Goal: Task Accomplishment & Management: Complete application form

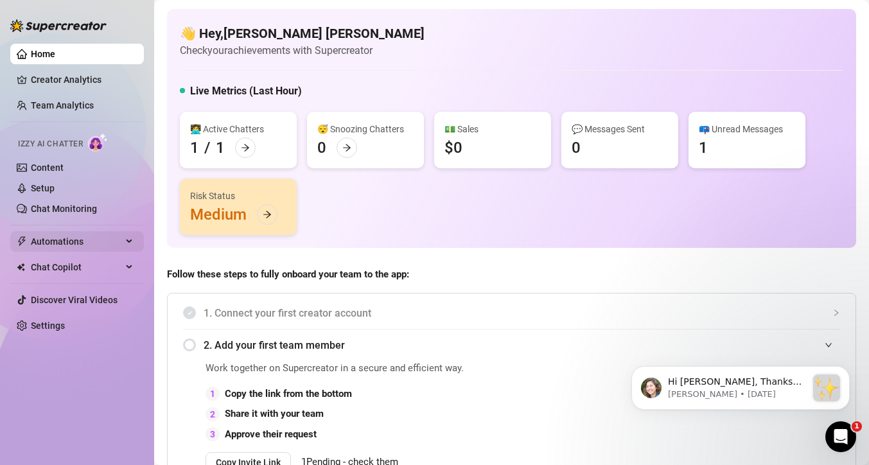
click at [107, 242] on span "Automations" at bounding box center [76, 241] width 91 height 21
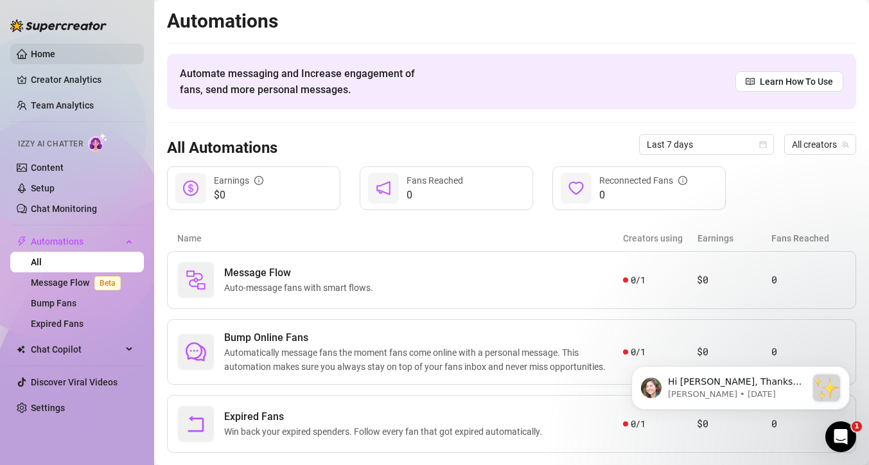
click at [55, 58] on link "Home" at bounding box center [43, 54] width 24 height 10
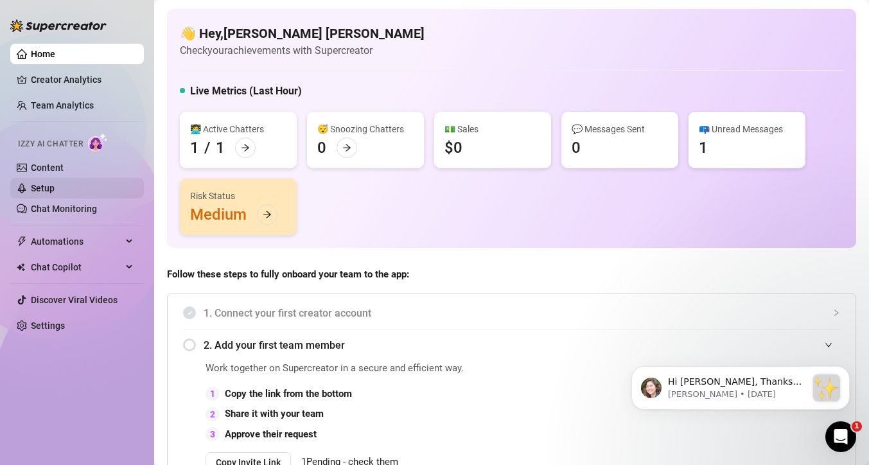
click at [55, 185] on link "Setup" at bounding box center [43, 188] width 24 height 10
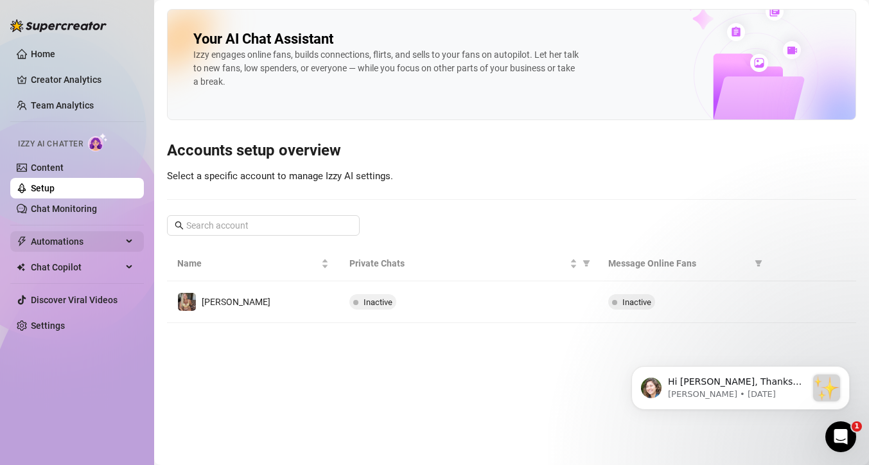
click at [92, 244] on span "Automations" at bounding box center [76, 241] width 91 height 21
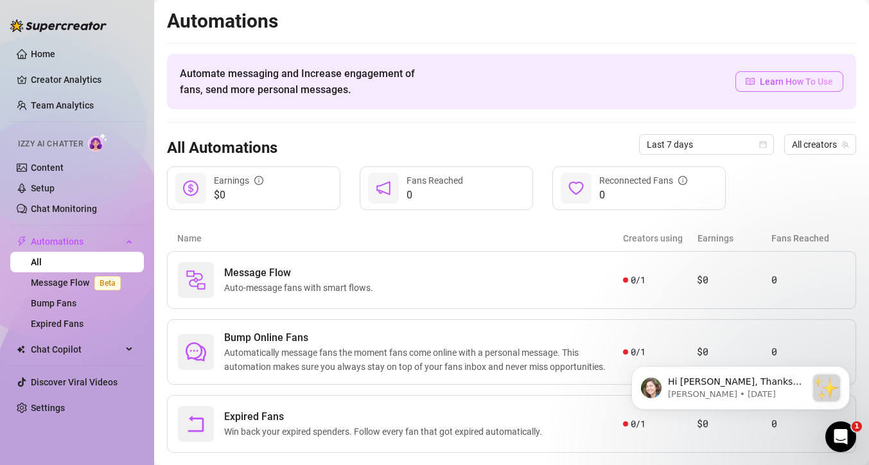
click at [790, 86] on span "Learn How To Use" at bounding box center [796, 82] width 73 height 14
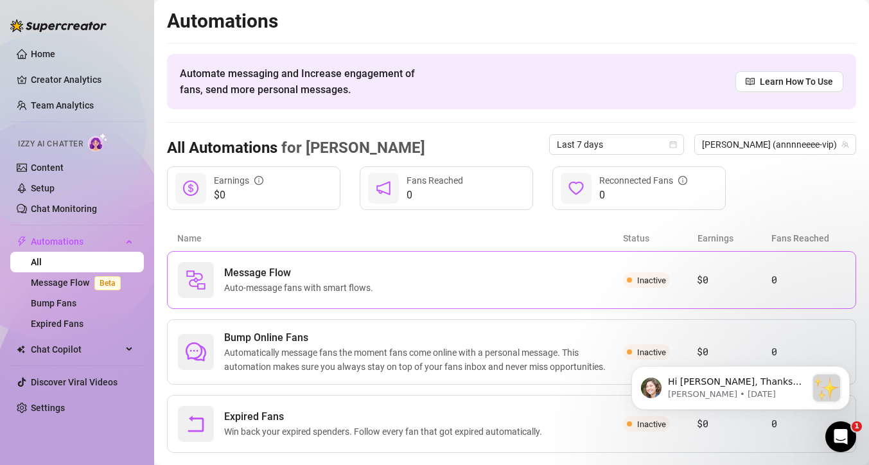
scroll to position [15, 0]
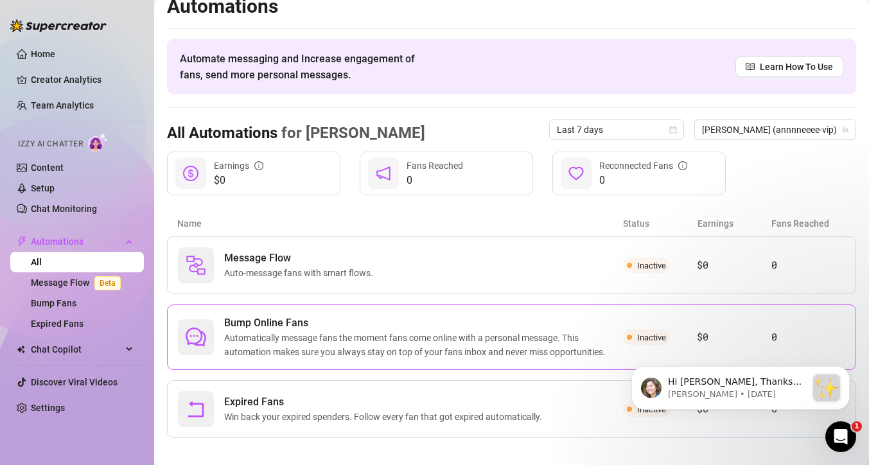
click at [416, 343] on span "Automatically message fans the moment fans come online with a personal message.…" at bounding box center [423, 345] width 399 height 28
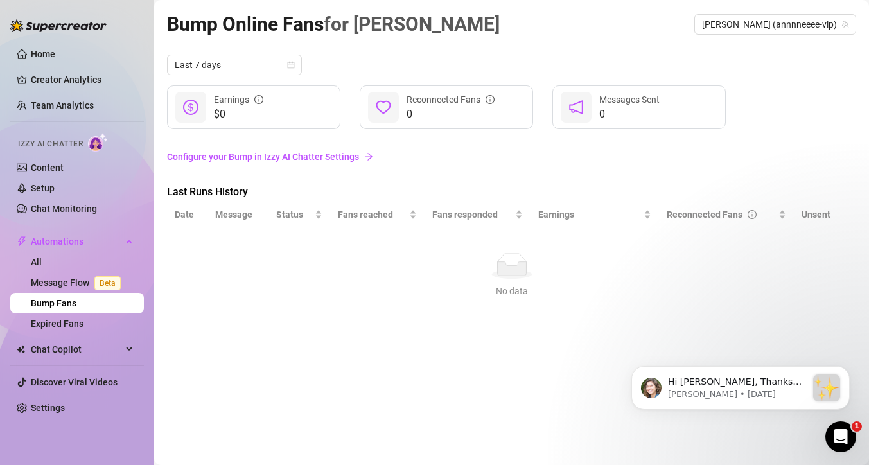
click at [264, 155] on link "Configure your Bump in Izzy AI Chatter Settings" at bounding box center [511, 157] width 689 height 14
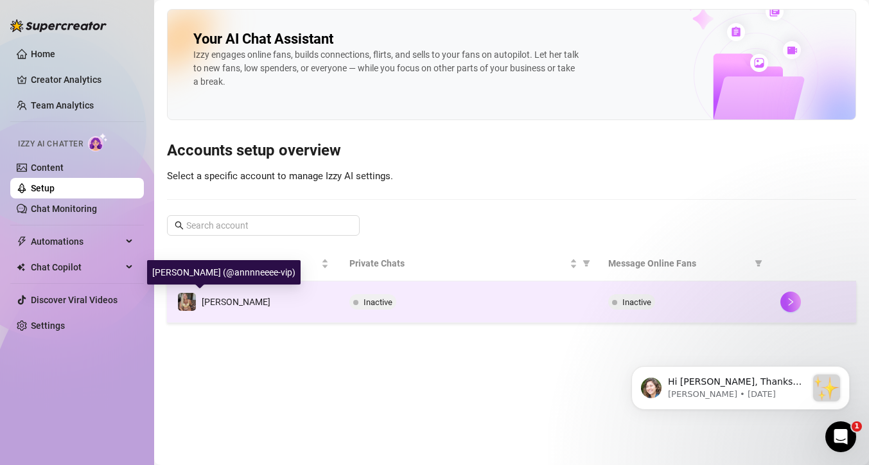
click at [221, 303] on span "[PERSON_NAME]" at bounding box center [236, 302] width 69 height 10
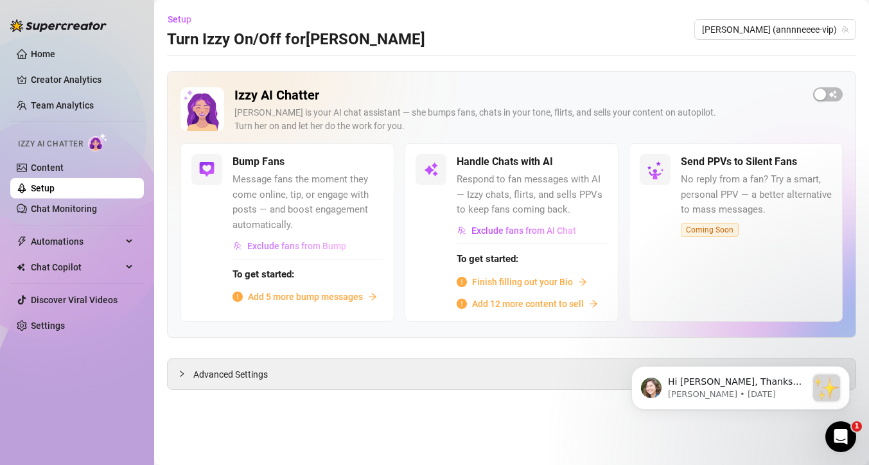
click at [311, 247] on span "Exclude fans from Bump" at bounding box center [296, 246] width 99 height 10
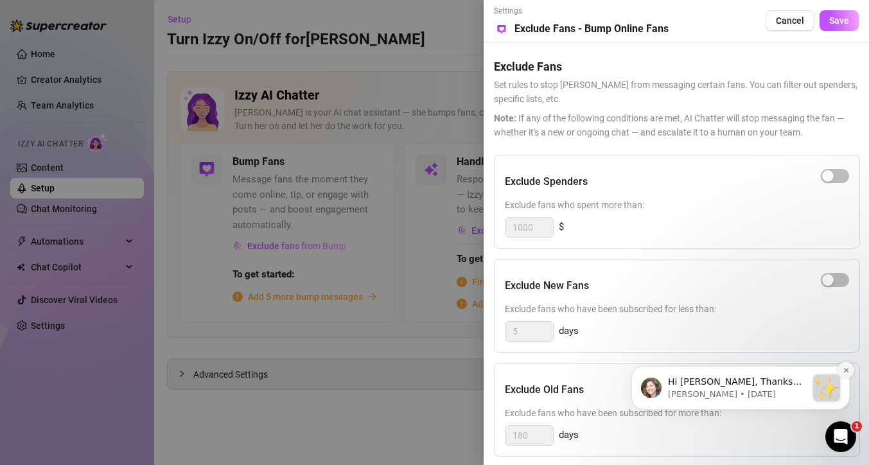
click at [845, 371] on icon "Dismiss notification" at bounding box center [846, 370] width 7 height 7
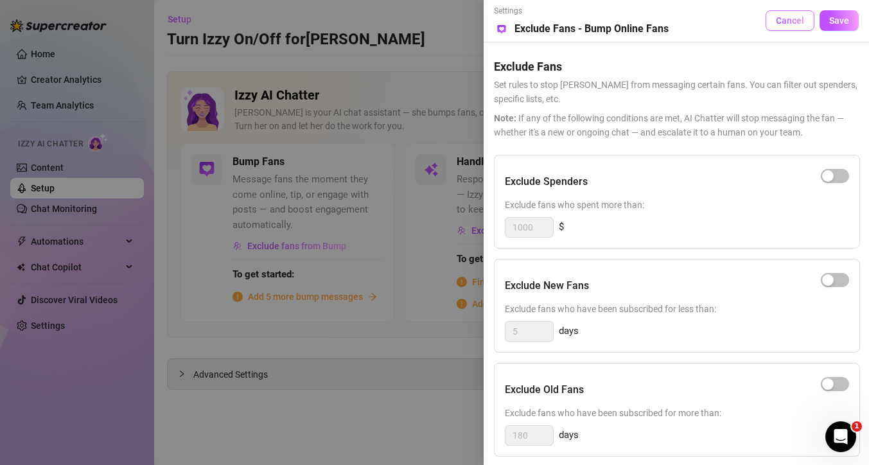
click at [785, 21] on span "Cancel" at bounding box center [790, 20] width 28 height 10
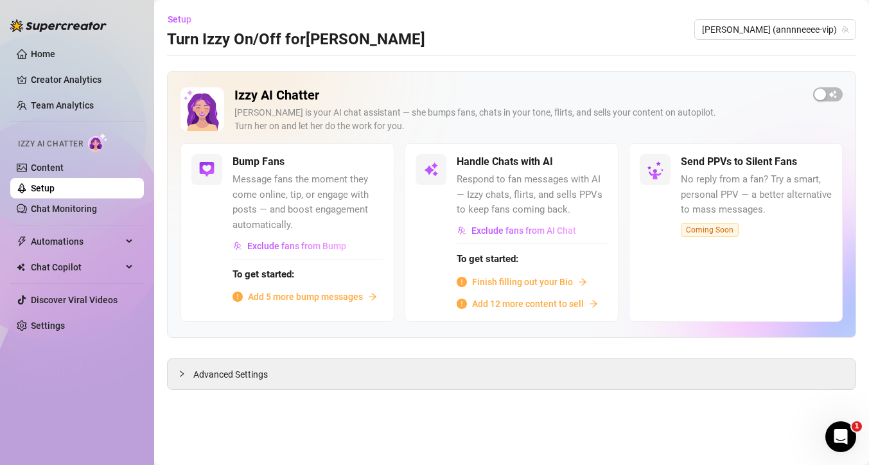
click at [294, 299] on span "Add 5 more bump messages" at bounding box center [305, 297] width 115 height 14
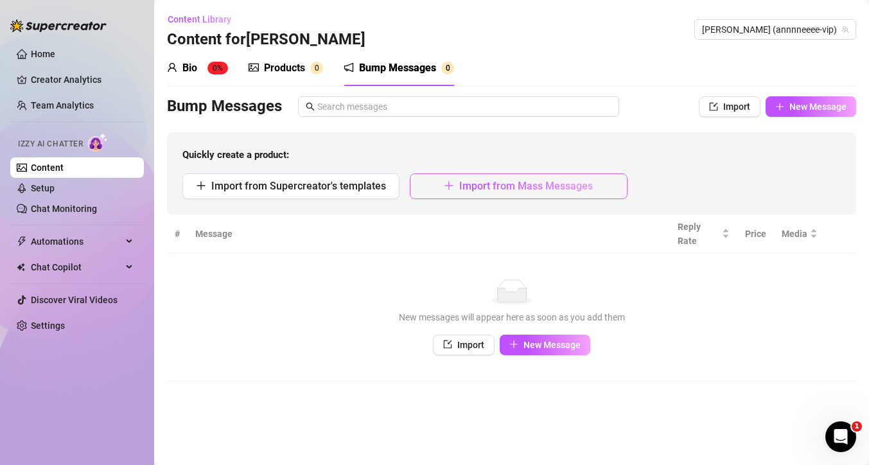
click at [497, 186] on span "Import from Mass Messages" at bounding box center [526, 186] width 134 height 12
type textarea "Type your message here..."
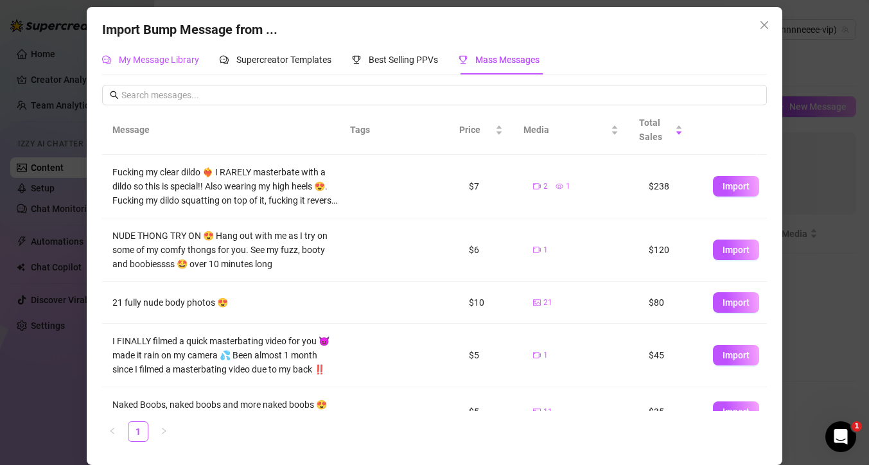
click at [186, 58] on span "My Message Library" at bounding box center [159, 60] width 80 height 10
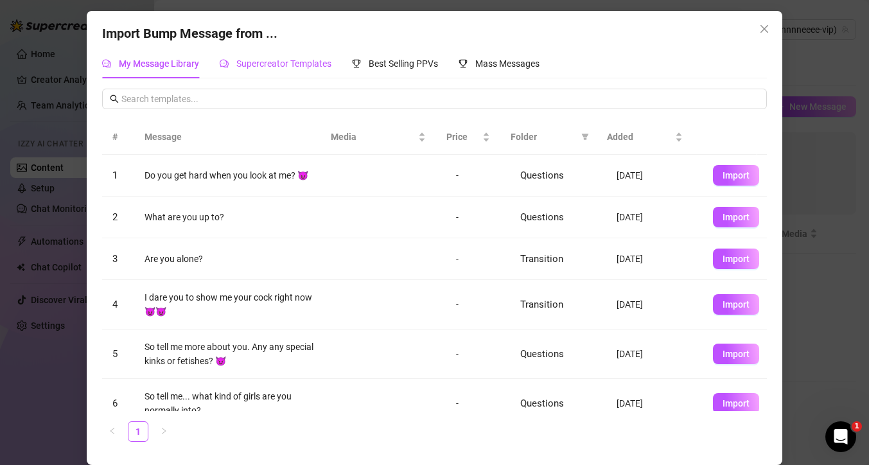
click at [290, 69] on div "Supercreator Templates" at bounding box center [276, 64] width 112 height 14
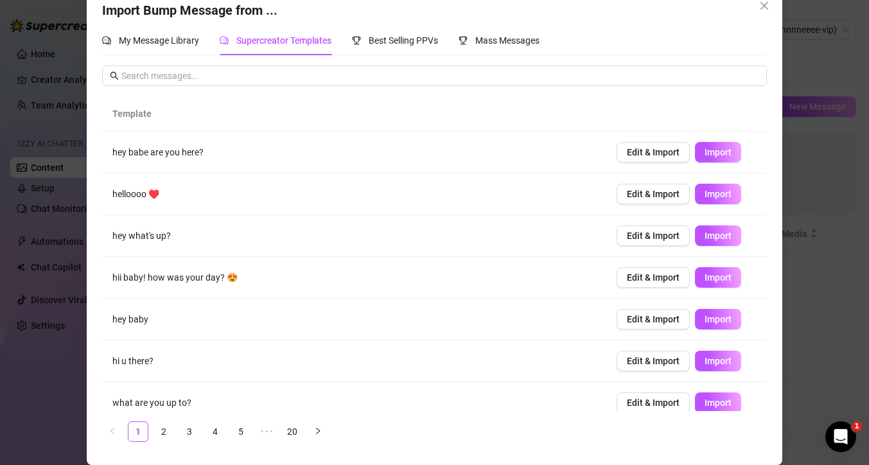
click at [761, 7] on icon "close" at bounding box center [765, 6] width 8 height 8
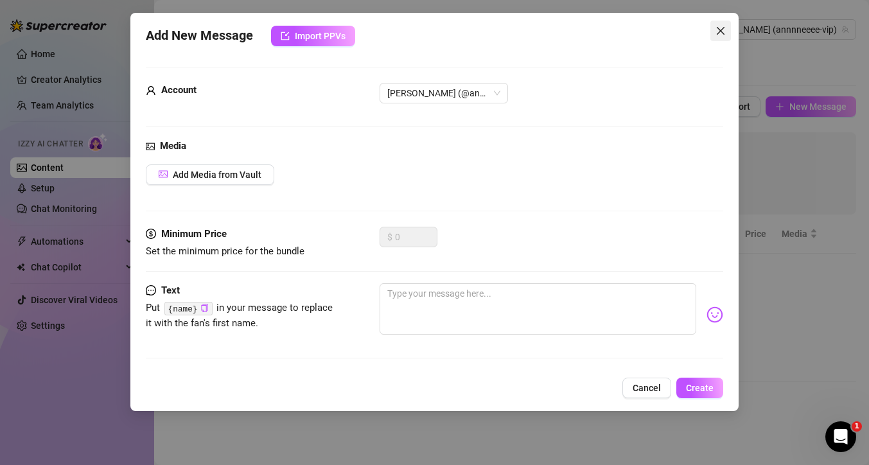
click at [719, 36] on button "Close" at bounding box center [721, 31] width 21 height 21
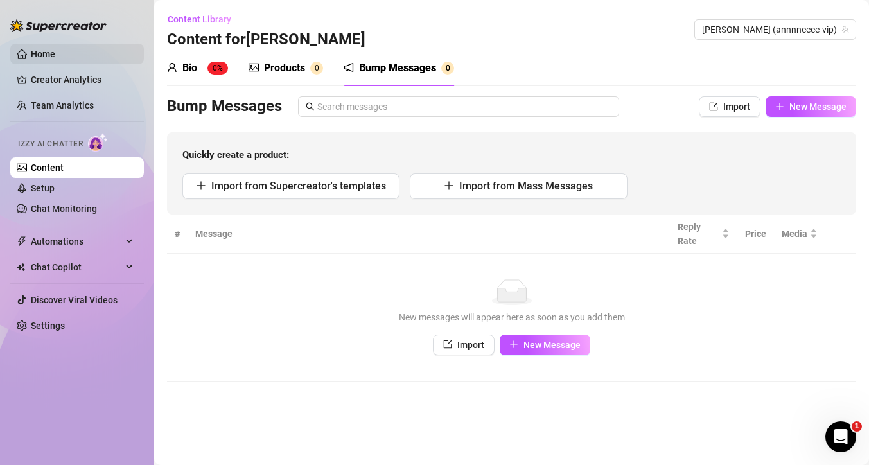
click at [52, 54] on link "Home" at bounding box center [43, 54] width 24 height 10
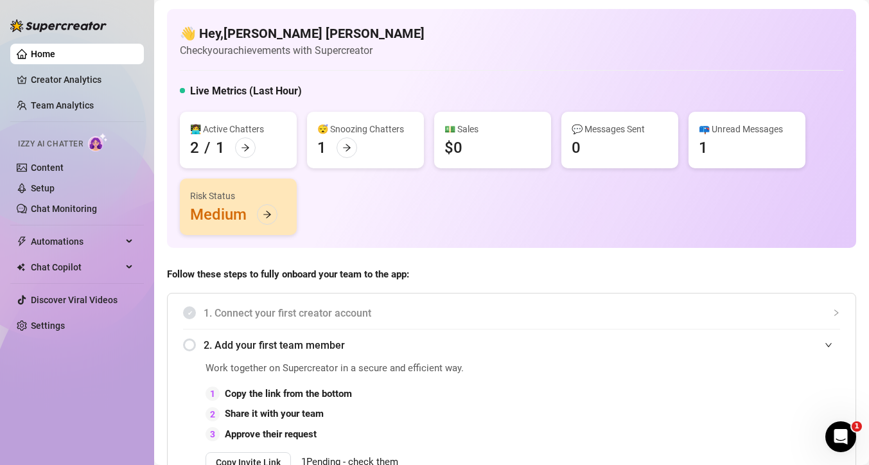
click at [79, 109] on link "Team Analytics" at bounding box center [62, 105] width 63 height 10
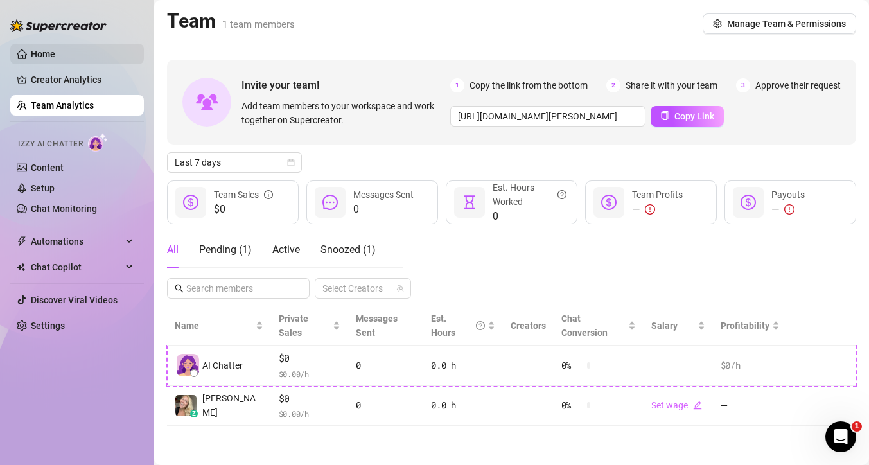
click at [51, 59] on link "Home" at bounding box center [43, 54] width 24 height 10
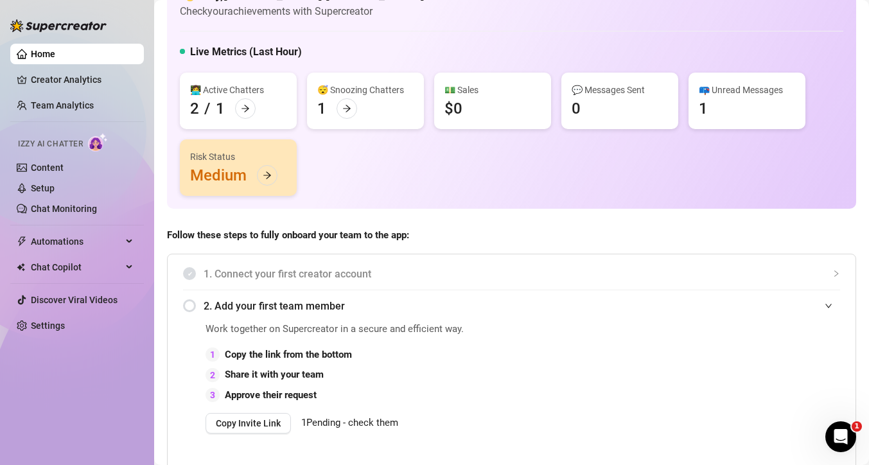
scroll to position [96, 0]
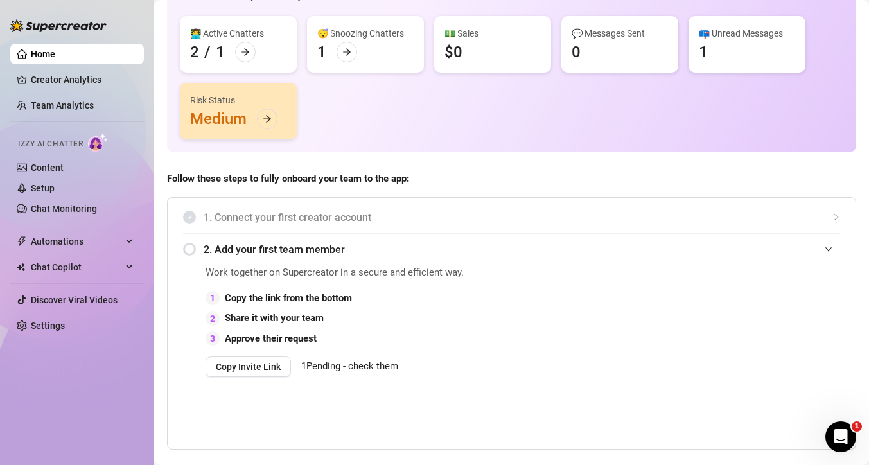
click at [359, 366] on span "1 Pending - check them" at bounding box center [349, 366] width 97 height 12
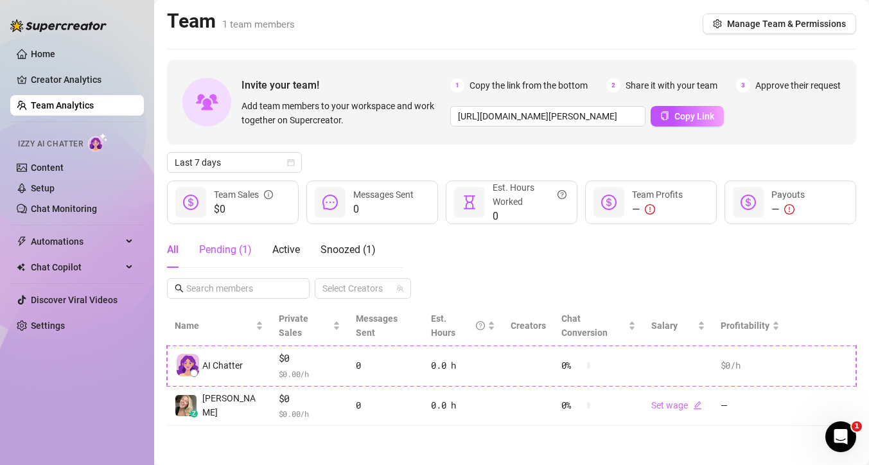
click at [217, 248] on div "Pending ( 1 )" at bounding box center [225, 249] width 53 height 15
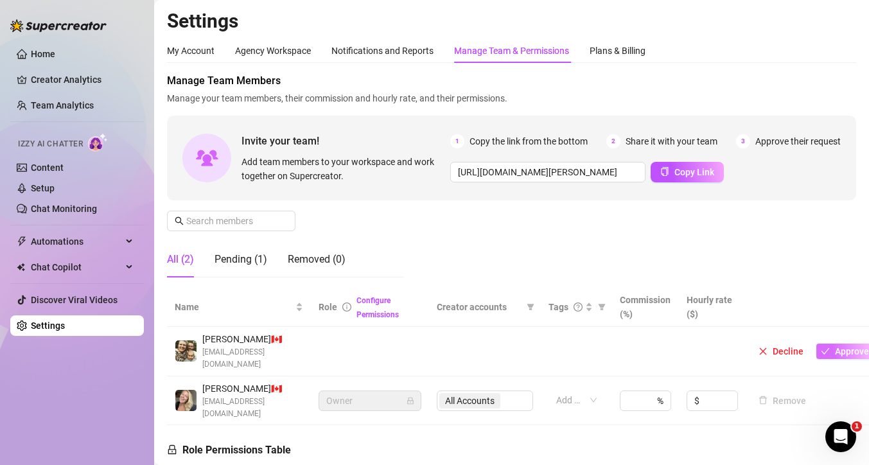
click at [842, 346] on span "Approve" at bounding box center [852, 351] width 34 height 10
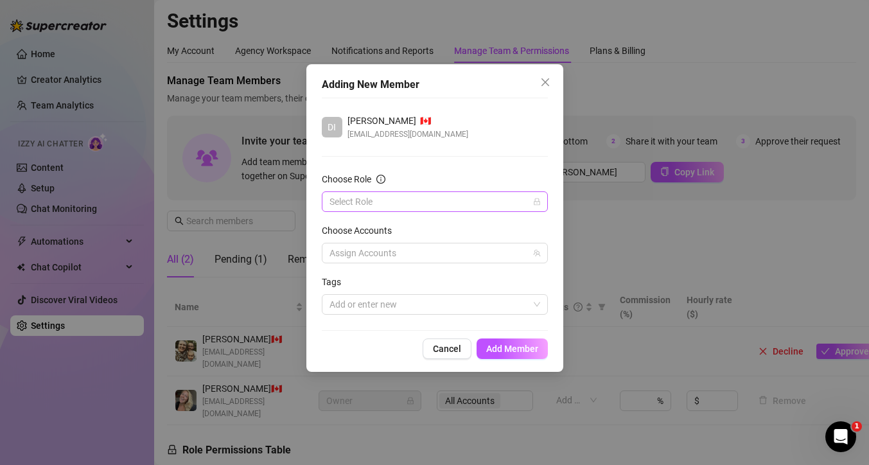
click at [372, 202] on input "Choose Role" at bounding box center [429, 201] width 199 height 19
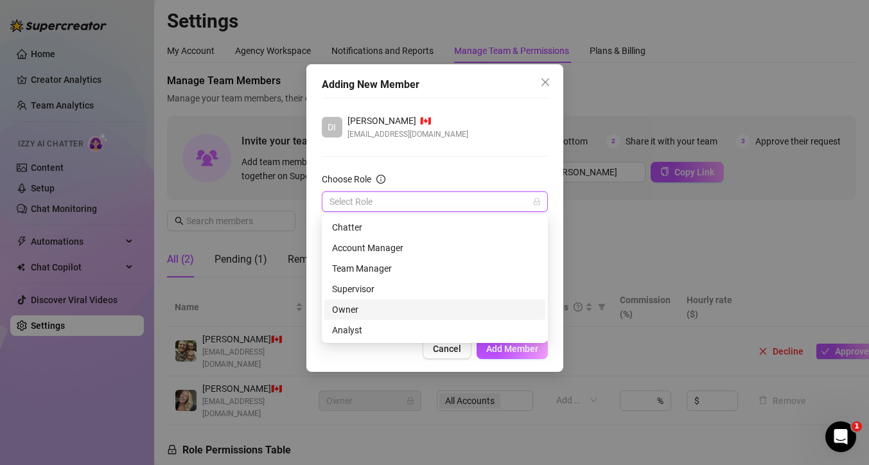
click at [351, 307] on div "Owner" at bounding box center [435, 310] width 206 height 14
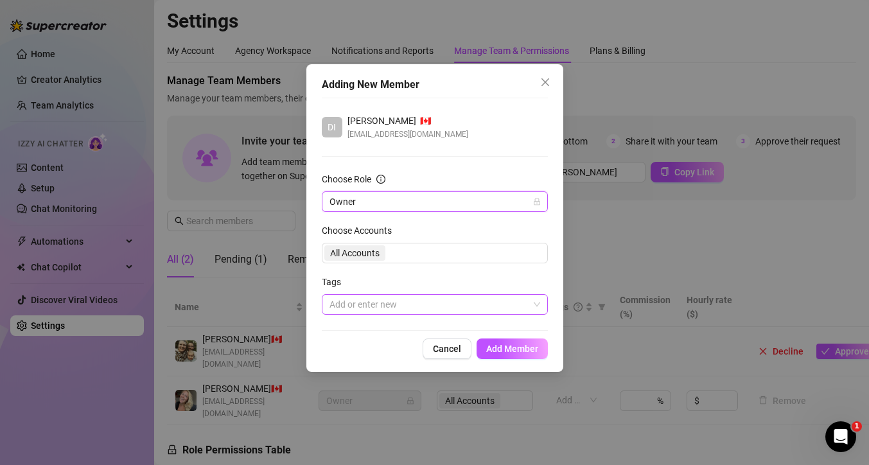
click at [432, 308] on div at bounding box center [428, 305] width 208 height 18
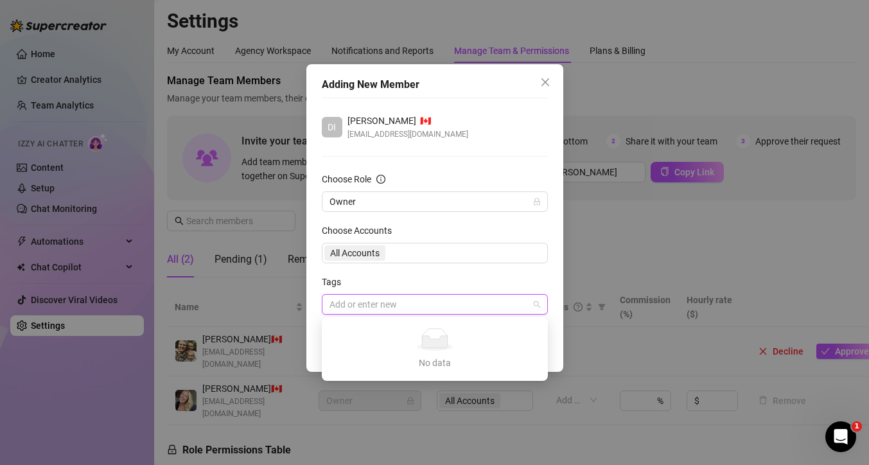
click at [444, 281] on div "Tags" at bounding box center [435, 284] width 226 height 19
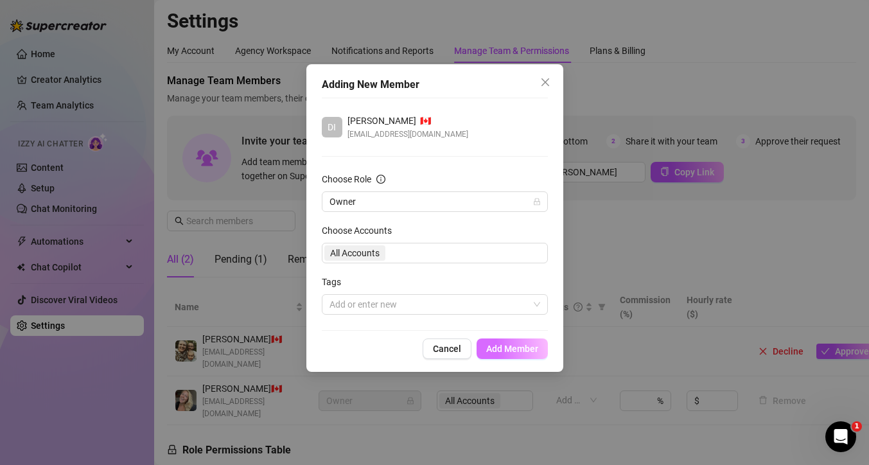
click at [508, 354] on button "Add Member" at bounding box center [512, 349] width 71 height 21
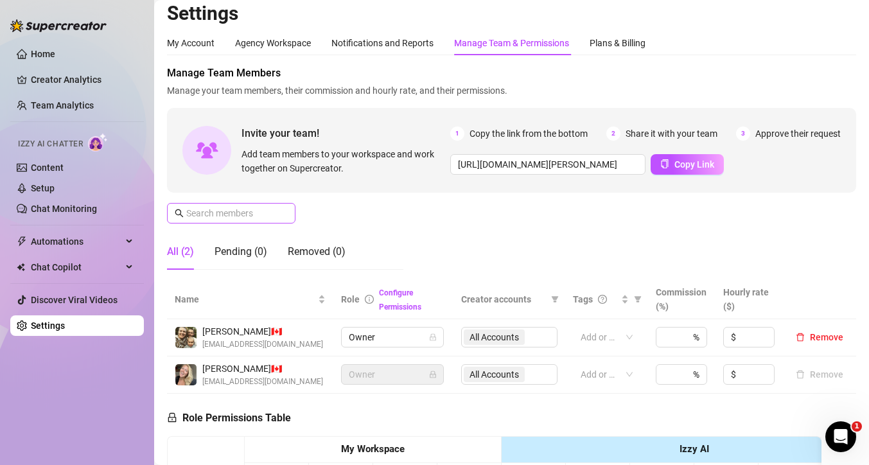
scroll to position [4, 0]
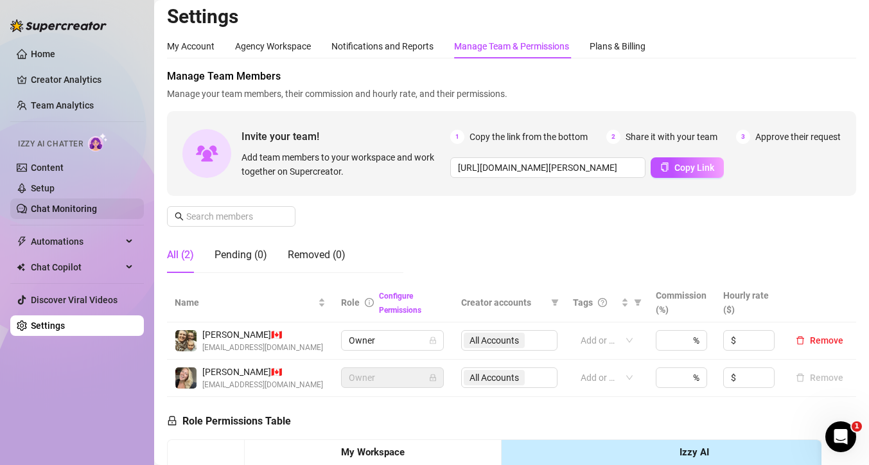
click at [36, 209] on link "Chat Monitoring" at bounding box center [64, 209] width 66 height 10
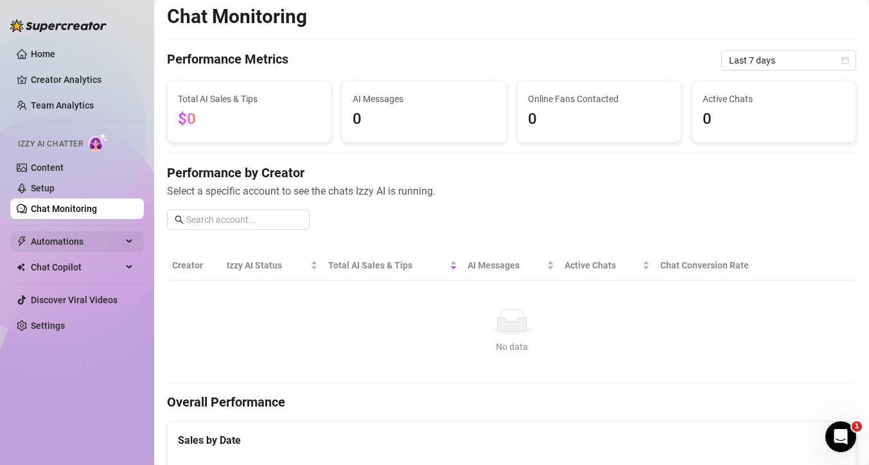
click at [57, 242] on span "Automations" at bounding box center [76, 241] width 91 height 21
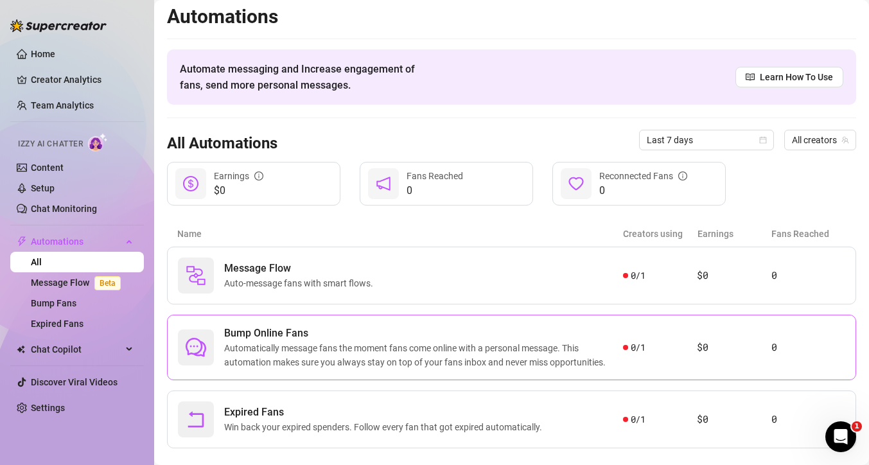
click at [316, 348] on span "Automatically message fans the moment fans come online with a personal message.…" at bounding box center [423, 355] width 399 height 28
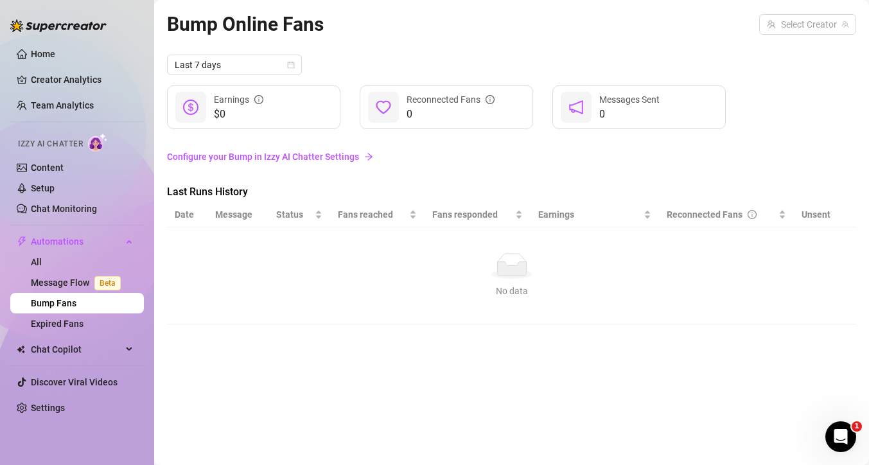
click at [237, 154] on link "Configure your Bump in Izzy AI Chatter Settings" at bounding box center [511, 157] width 689 height 14
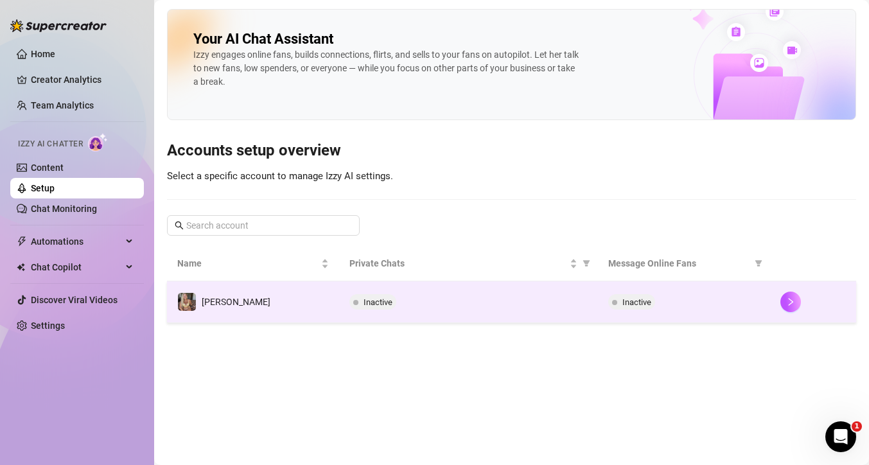
click at [238, 292] on td "[PERSON_NAME]" at bounding box center [253, 302] width 172 height 42
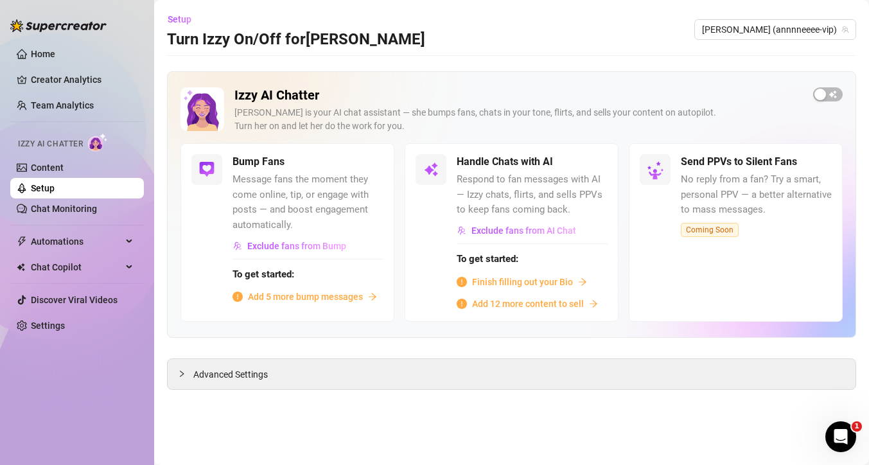
click at [271, 296] on span "Add 5 more bump messages" at bounding box center [305, 297] width 115 height 14
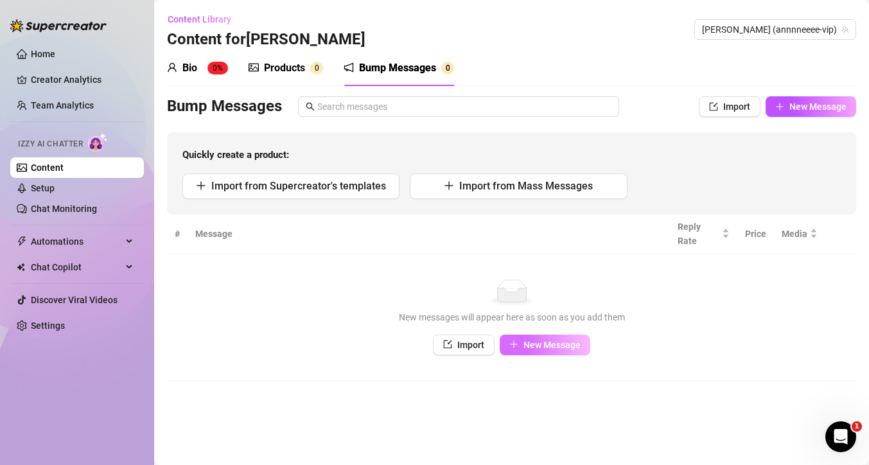
click at [551, 346] on span "New Message" at bounding box center [552, 345] width 57 height 10
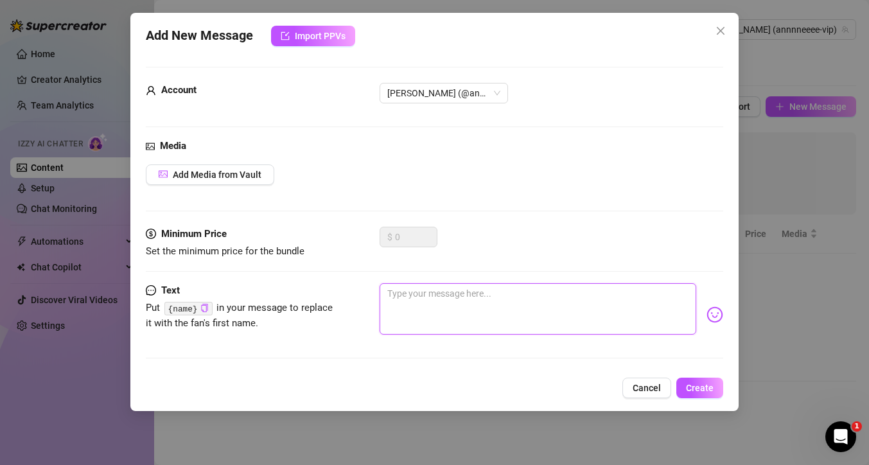
click at [427, 302] on textarea at bounding box center [538, 308] width 317 height 51
click at [707, 320] on img at bounding box center [715, 315] width 17 height 17
click at [444, 299] on textarea at bounding box center [538, 308] width 317 height 51
type textarea "h"
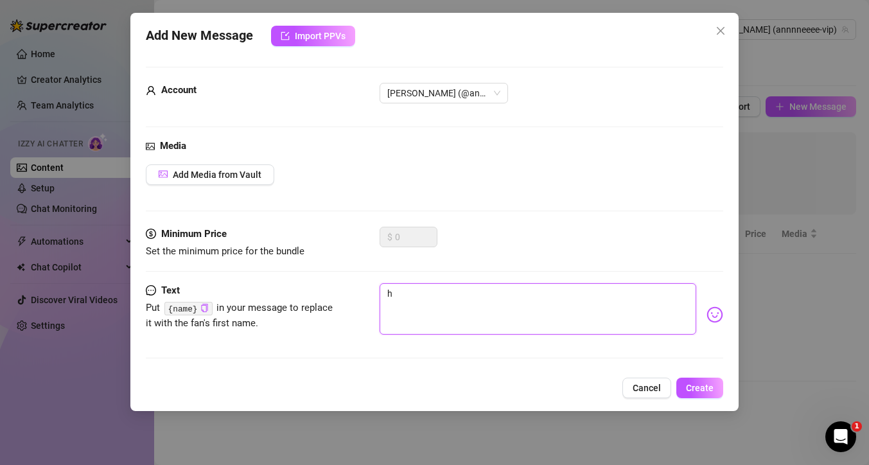
type textarea "Type your message here..."
type textarea "H"
type textarea "Hi"
type textarea "Hii"
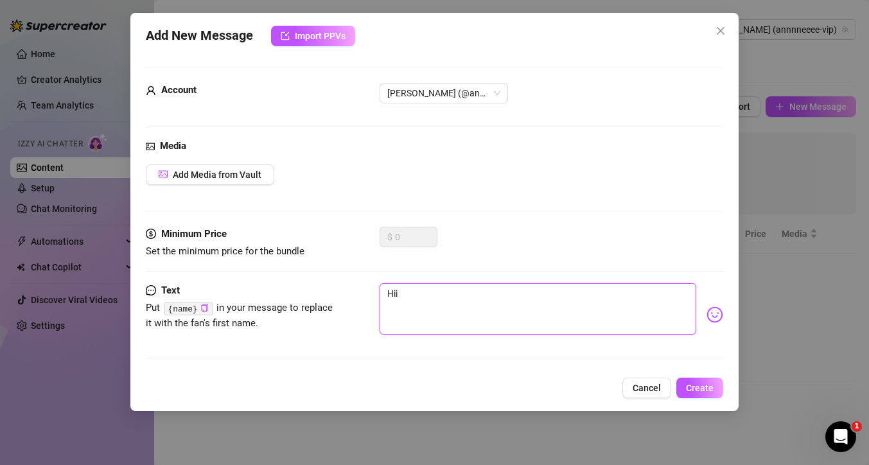
type textarea "Hiii"
type textarea "Hiii!"
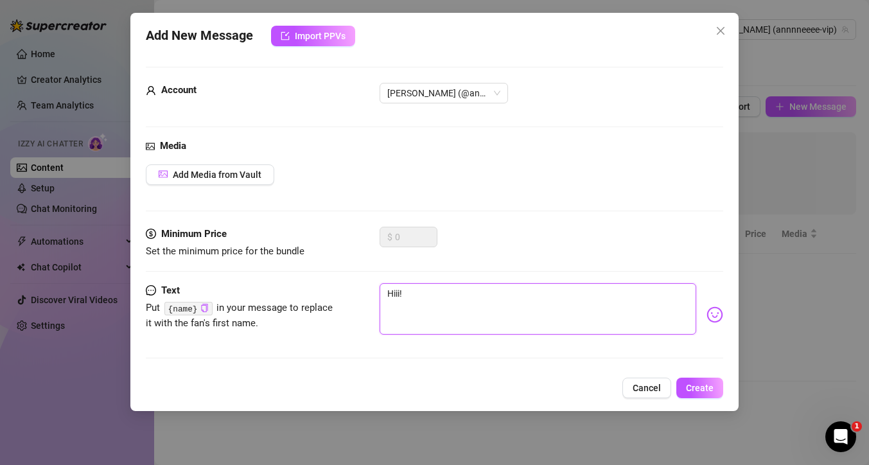
type textarea "Hiii!"
type textarea "Hiii! H"
type textarea "Hiii! Ho"
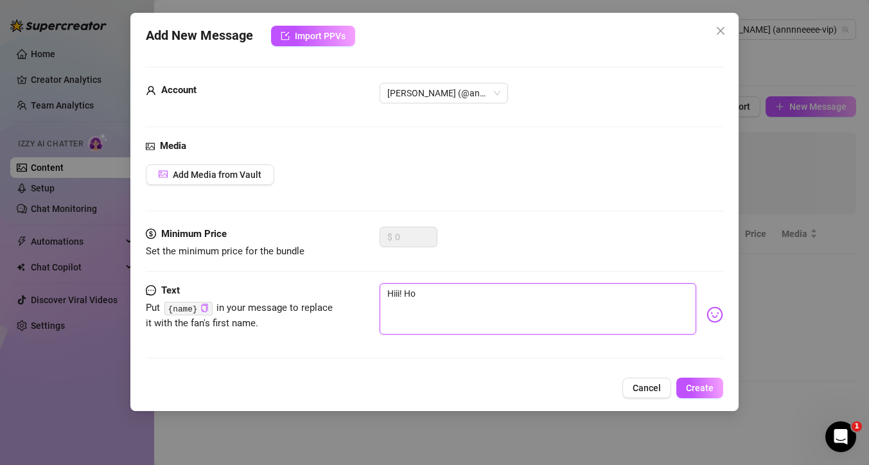
type textarea "Hiii! How"
type textarea "Hiii! How a"
type textarea "Hiii! How ae"
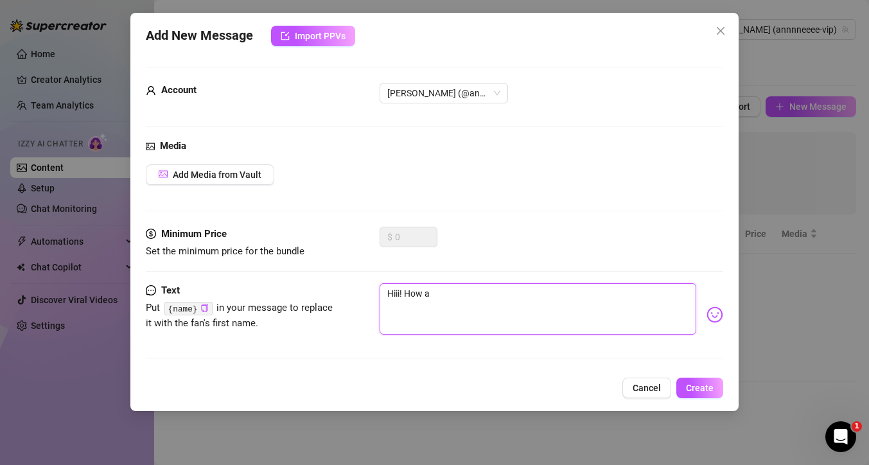
type textarea "Hiii! How ae"
type textarea "Hiii! How a"
type textarea "Hiii! How ar"
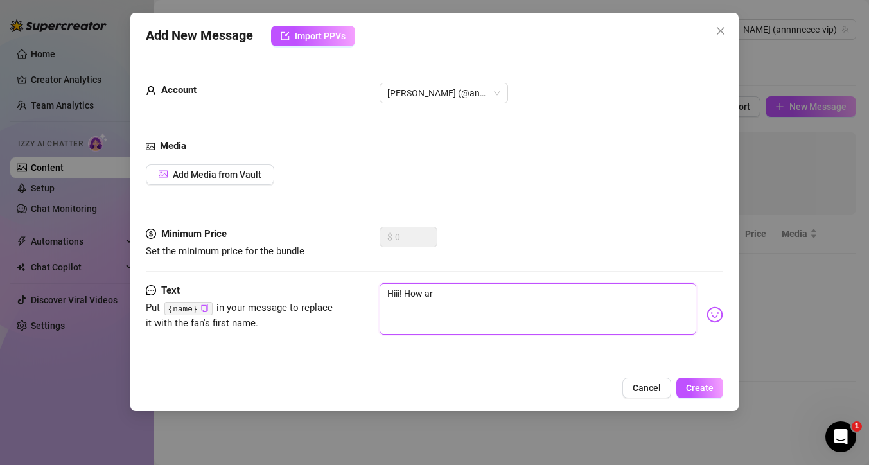
type textarea "Hiii! How are"
type textarea "Hiii! How are y"
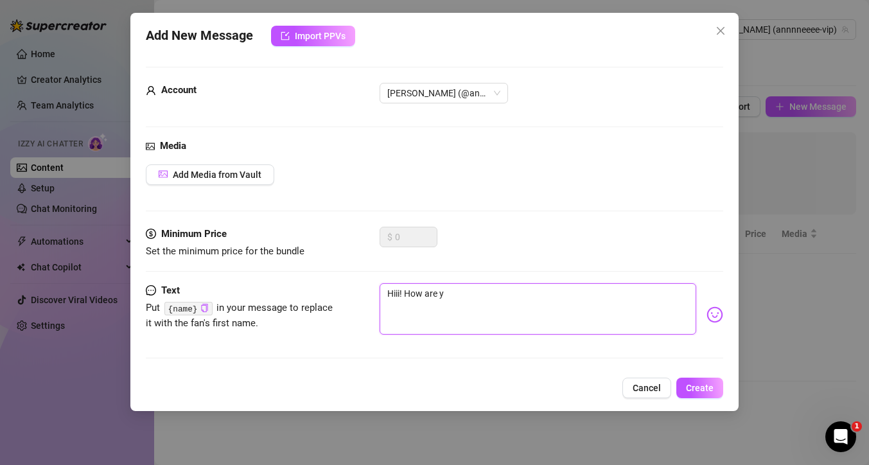
type textarea "Hiii! How are yo"
type textarea "Hiii! How are you"
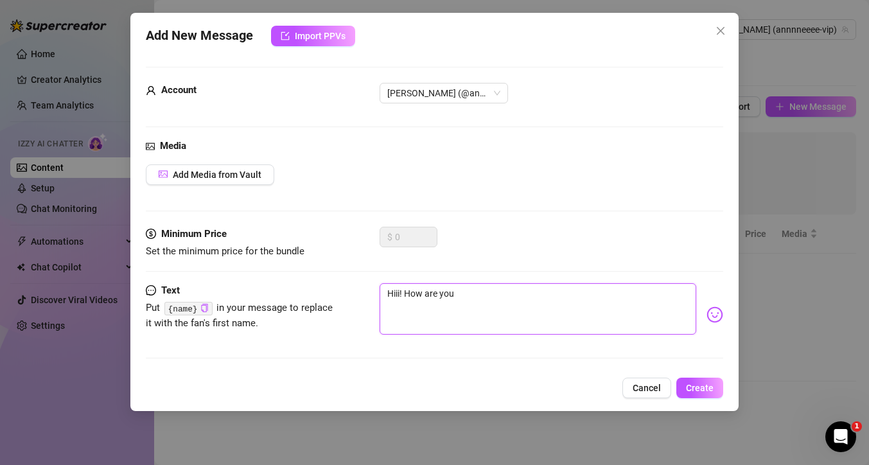
type textarea "Hiii! How are you t"
type textarea "Hiii! How are you to"
type textarea "Hiii! How are you tod"
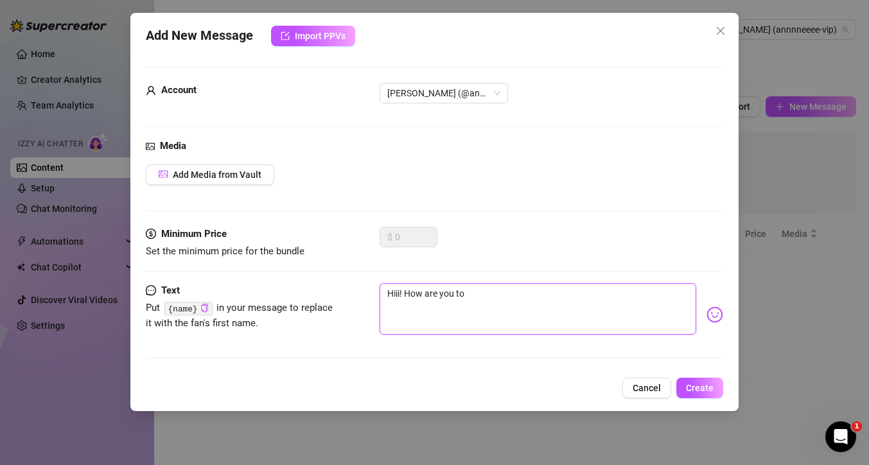
type textarea "Hiii! How are you tod"
type textarea "Hiii! How are you toda"
type textarea "Hiii! How are you today"
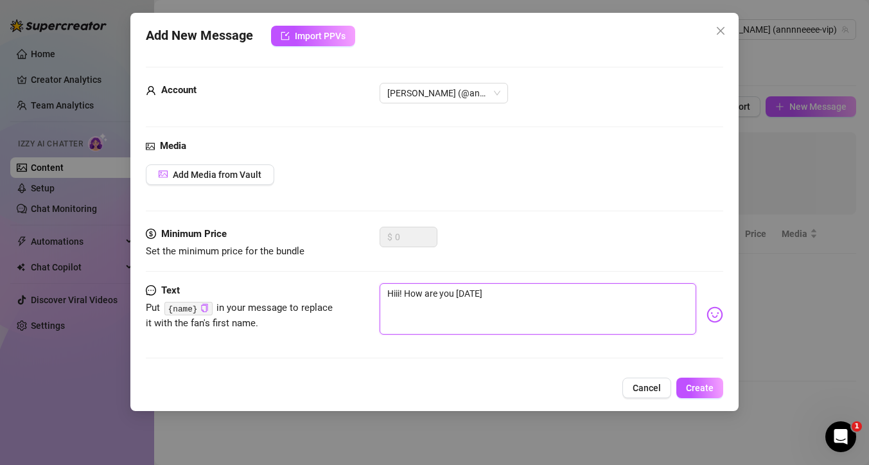
type textarea "Hiii! How are you today"
type textarea "Hiii! How are you today s"
type textarea "Hiii! How are you today sw"
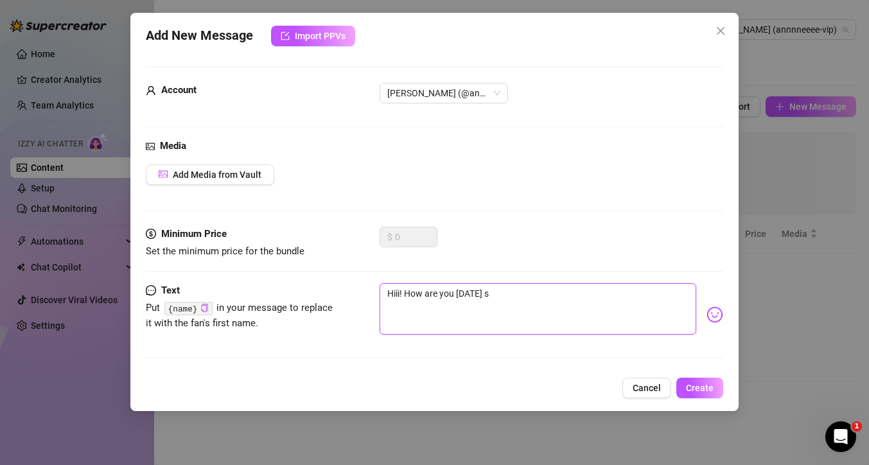
type textarea "Hiii! How are you today sw"
type textarea "Hiii! How are you today swe"
type textarea "Hiii! How are you today swee"
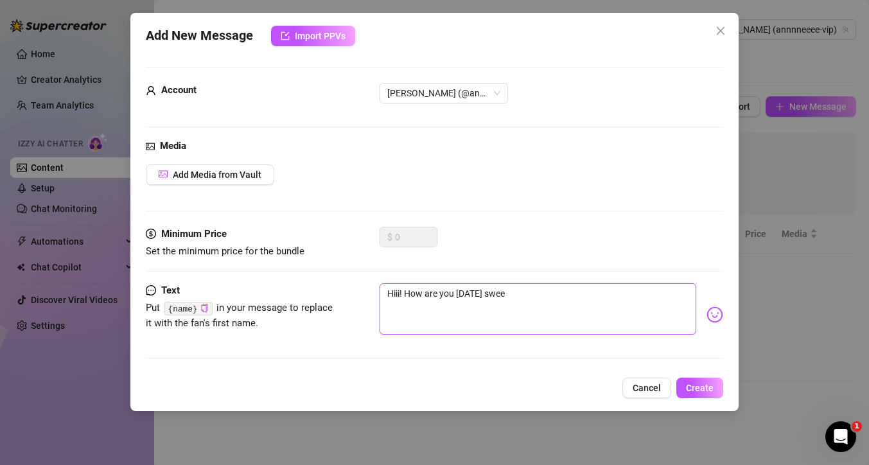
type textarea "Hiii! How are you today sweet"
type textarea "Hiii! How are you today sweeti"
type textarea "Hiii! How are you today sweetie"
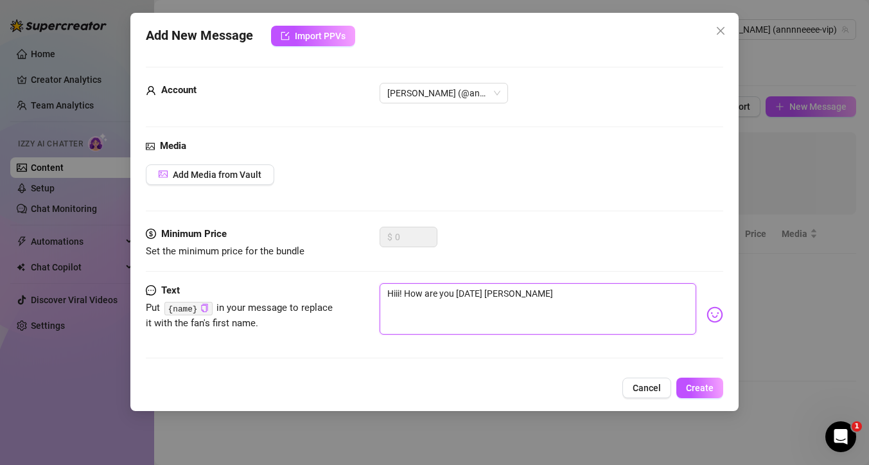
type textarea "Hiii! How are you today sweetie"
type textarea "Hiii! How are you today sweetie?"
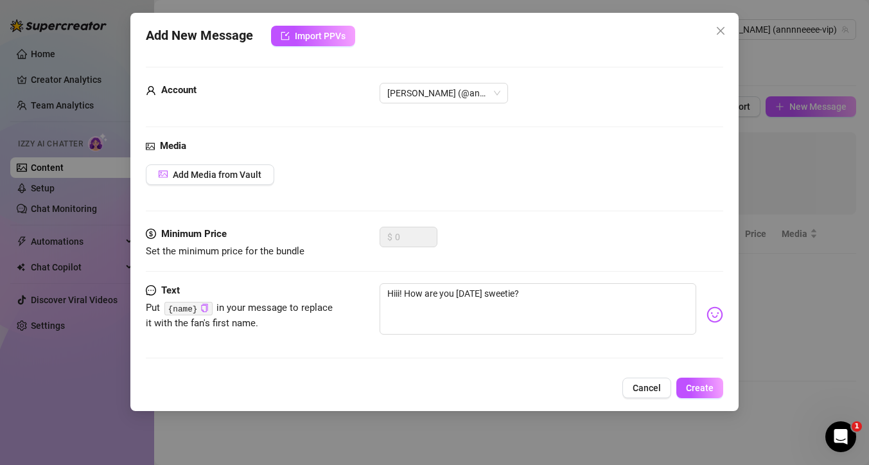
click at [707, 320] on img at bounding box center [715, 315] width 17 height 17
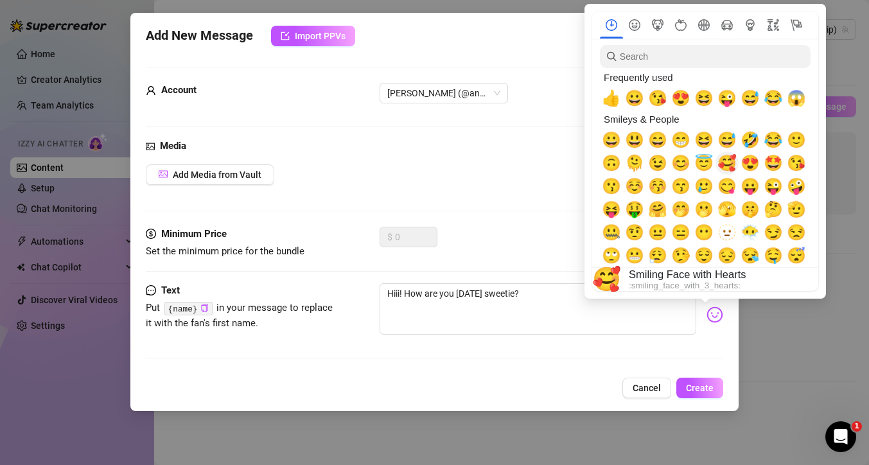
click at [731, 164] on span "🥰" at bounding box center [727, 163] width 19 height 18
type textarea "Hiii! How are you [DATE] sweetie?🥰"
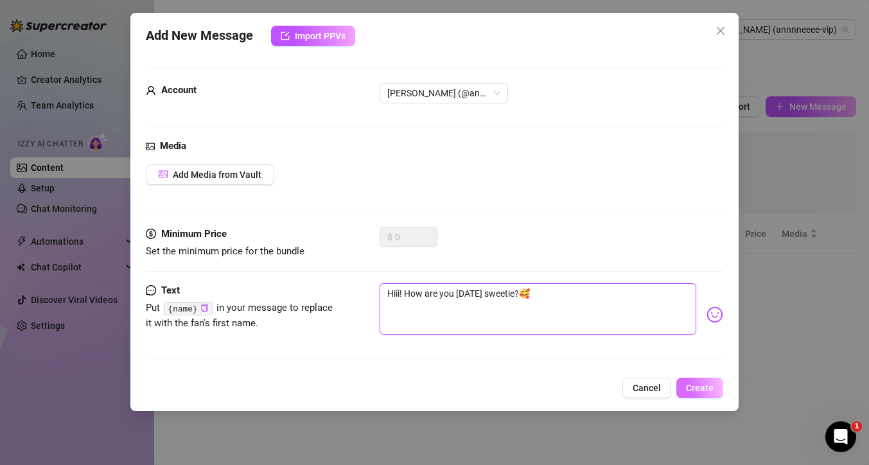
type textarea "Hiii! How are you [DATE] sweetie?🥰"
click at [701, 388] on span "Create" at bounding box center [700, 388] width 28 height 10
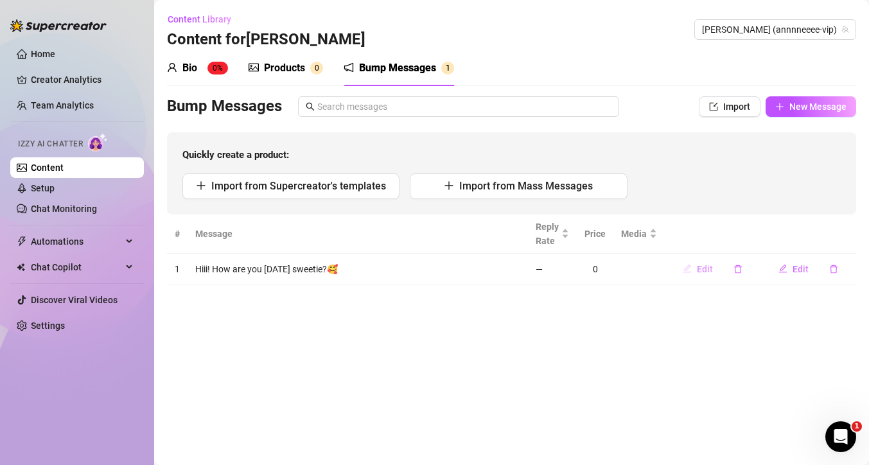
click at [707, 269] on span "Edit" at bounding box center [705, 269] width 16 height 10
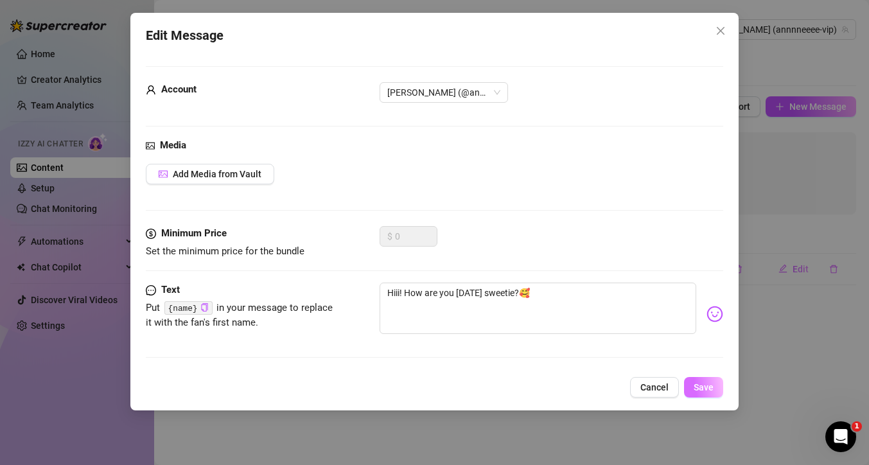
click at [711, 389] on span "Save" at bounding box center [704, 387] width 20 height 10
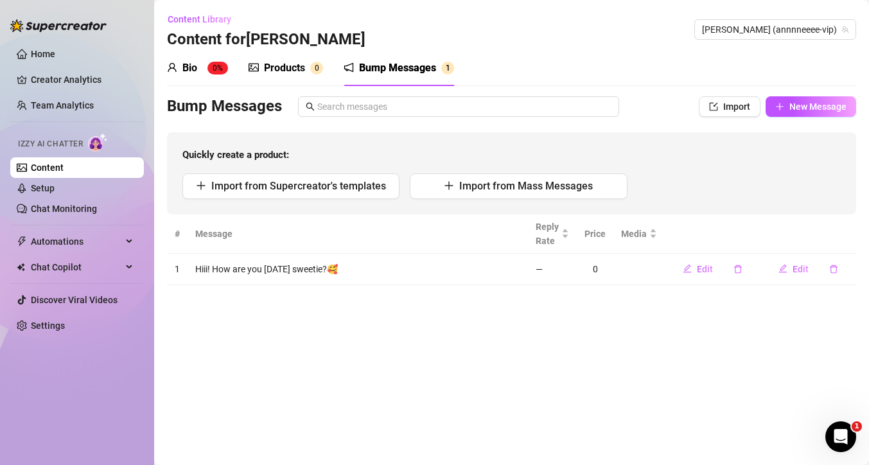
click at [430, 72] on div "Bump Messages" at bounding box center [397, 67] width 77 height 15
click at [267, 276] on td "Hiii! How are you [DATE] sweetie?🥰" at bounding box center [358, 269] width 341 height 31
click at [800, 270] on span "Edit" at bounding box center [801, 269] width 16 height 10
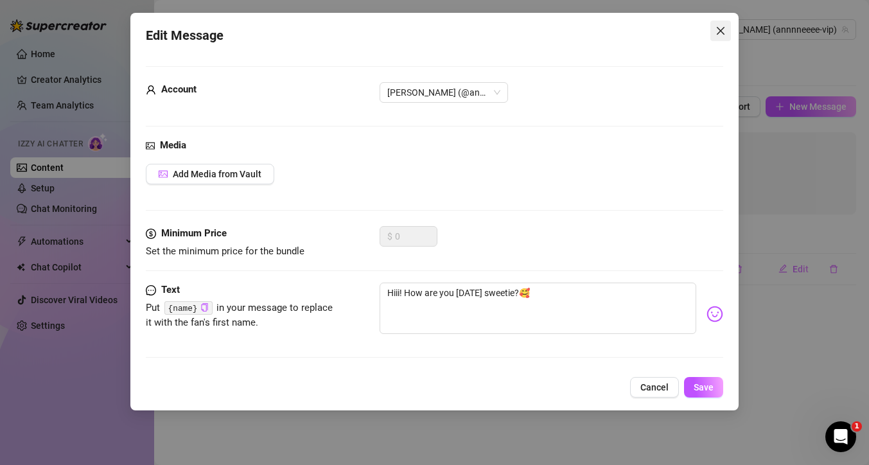
click at [725, 31] on icon "close" at bounding box center [721, 31] width 10 height 10
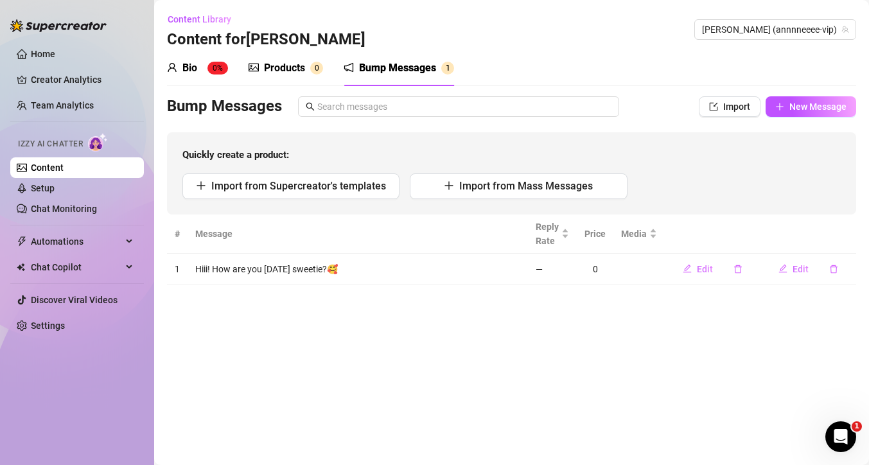
click at [184, 69] on div "Bio" at bounding box center [189, 67] width 15 height 15
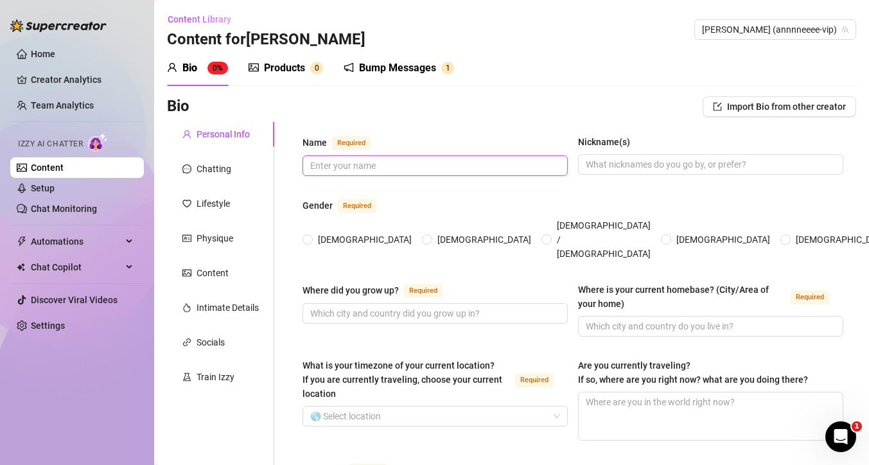
click at [373, 164] on input "Name Required" at bounding box center [433, 166] width 247 height 14
type input "[PERSON_NAME]"
click at [312, 235] on span at bounding box center [308, 240] width 10 height 10
click at [311, 236] on input "[DEMOGRAPHIC_DATA]" at bounding box center [308, 240] width 5 height 8
radio input "true"
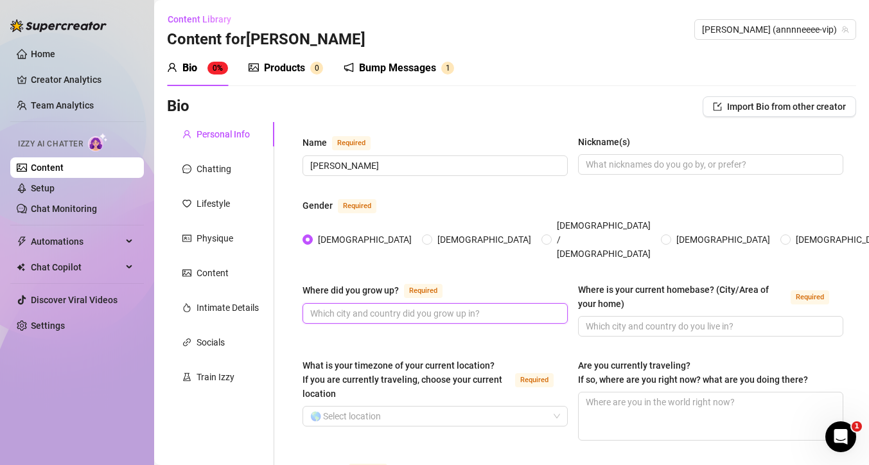
click at [372, 307] on input "Where did you grow up? Required" at bounding box center [433, 314] width 247 height 14
type input "[GEOGRAPHIC_DATA]"
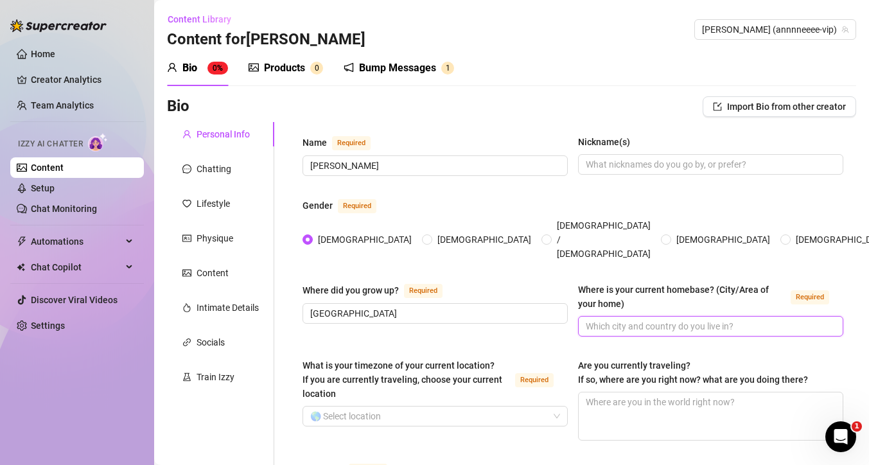
click at [713, 319] on input "Where is your current homebase? (City/Area of your home) Required" at bounding box center [709, 326] width 247 height 14
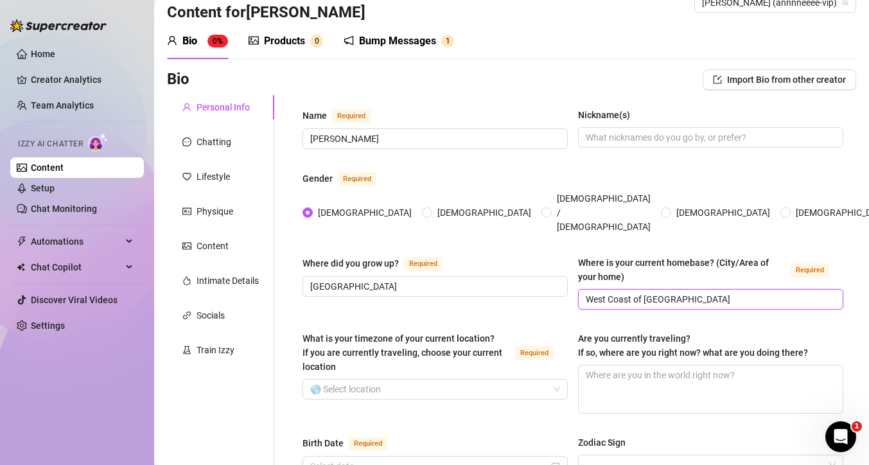
scroll to position [50, 0]
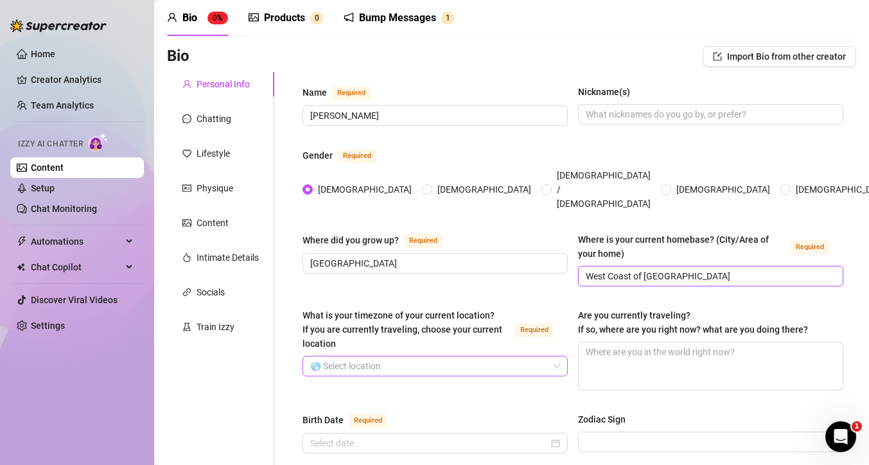
type input "West Coast of [GEOGRAPHIC_DATA]"
click at [421, 357] on input "What is your timezone of your current location? If you are currently traveling,…" at bounding box center [429, 366] width 238 height 19
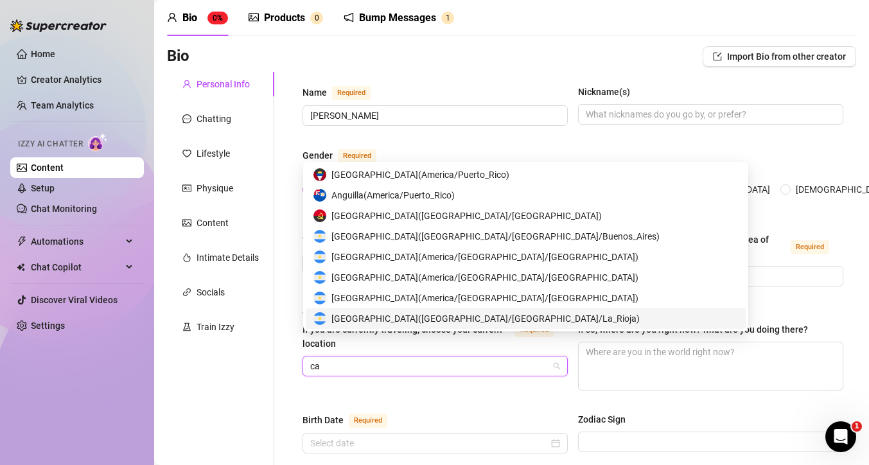
type input "c"
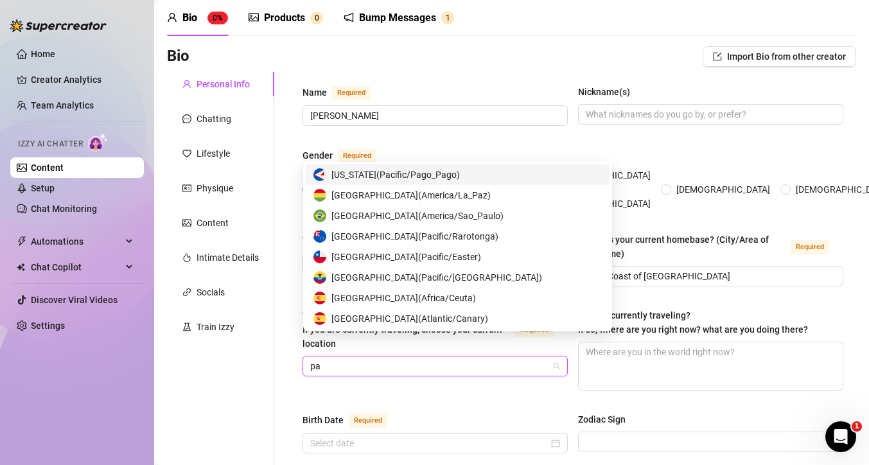
type input "p"
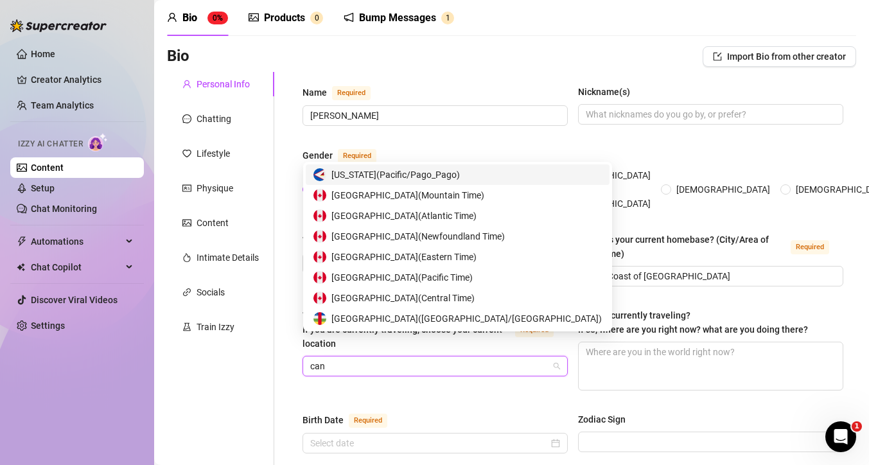
type input "cana"
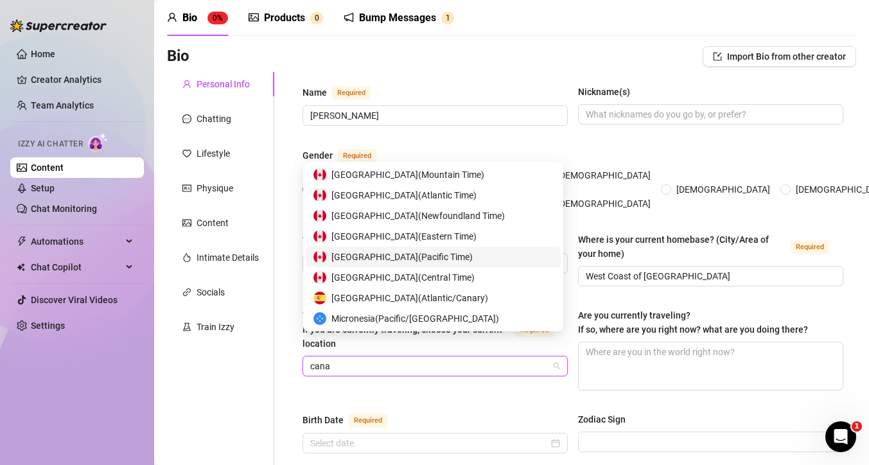
click at [425, 258] on div "Canada ( Pacific Time )" at bounding box center [434, 257] width 240 height 14
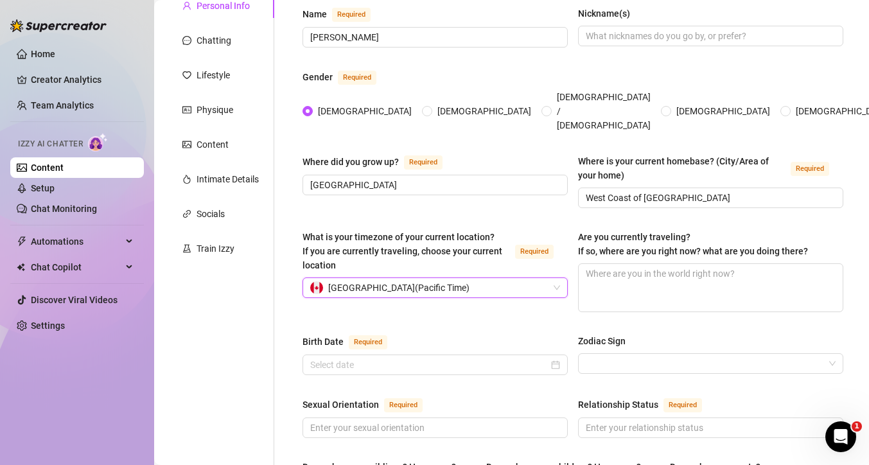
scroll to position [181, 0]
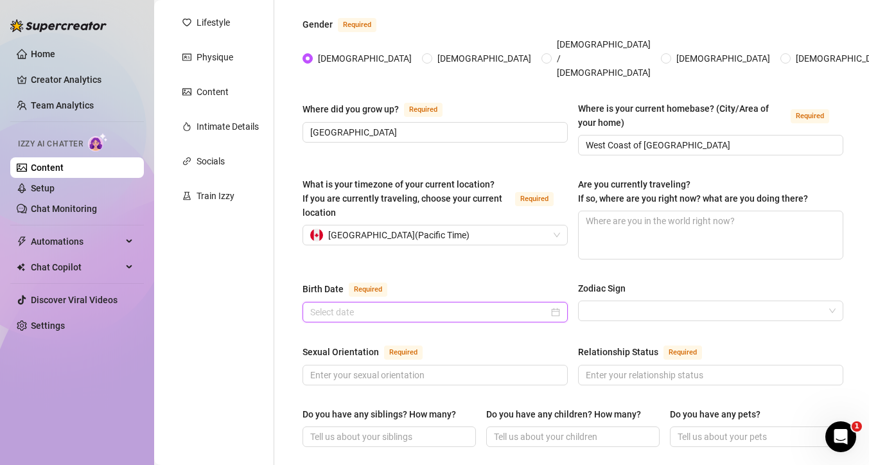
click at [420, 305] on input "Birth Date Required" at bounding box center [429, 312] width 238 height 14
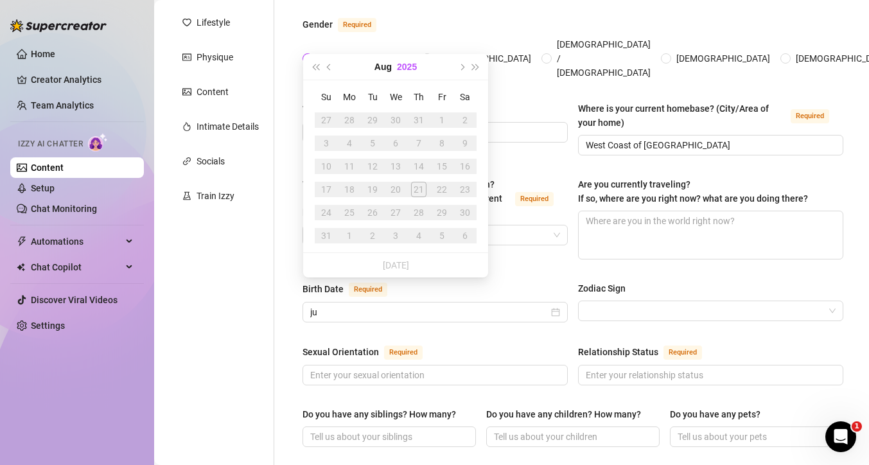
click at [412, 67] on button "2025" at bounding box center [407, 67] width 20 height 26
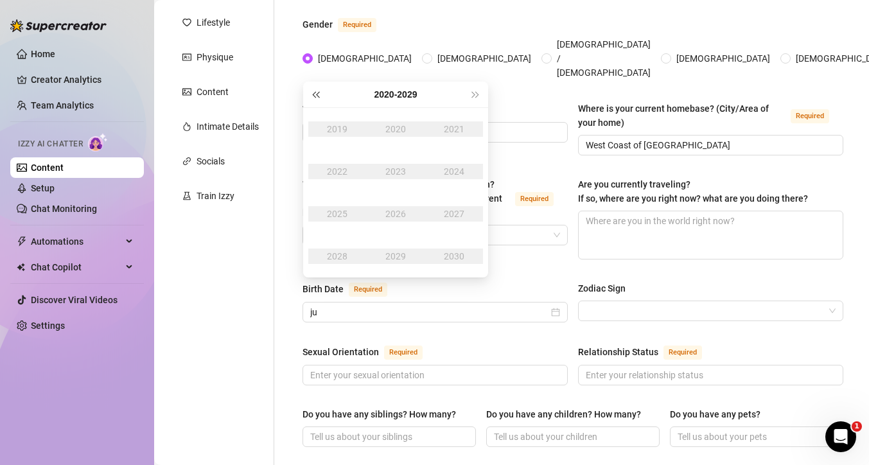
click at [319, 93] on span "Last year (Control + left)" at bounding box center [315, 94] width 6 height 6
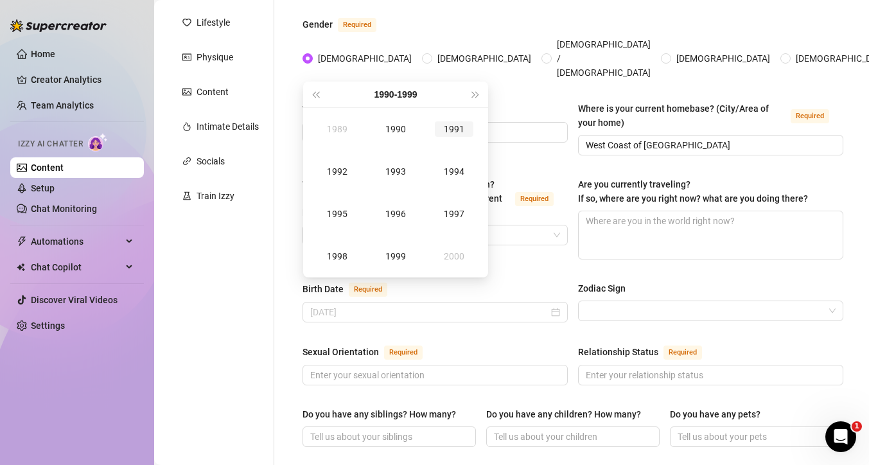
click at [458, 126] on div "1991" at bounding box center [454, 128] width 39 height 15
click at [342, 215] on div "[DATE]" at bounding box center [337, 213] width 39 height 15
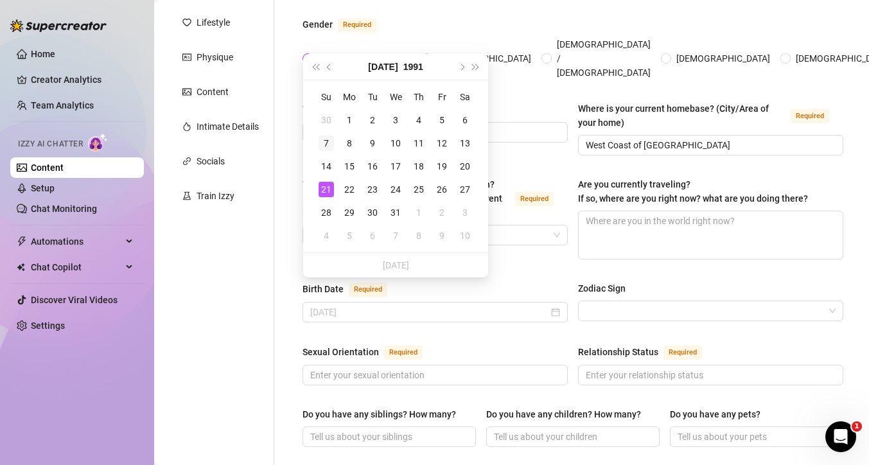
type input "[DATE]"
click at [325, 139] on div "7" at bounding box center [326, 143] width 15 height 15
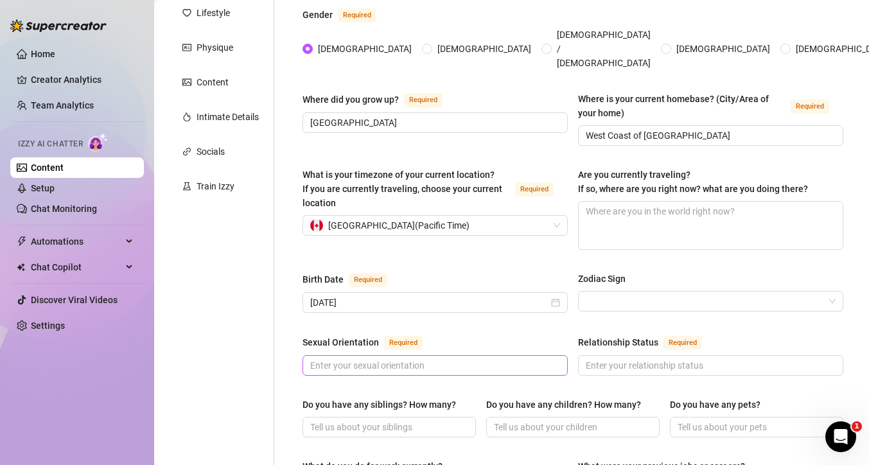
scroll to position [191, 0]
click at [429, 358] on input "Sexual Orientation Required" at bounding box center [433, 365] width 247 height 14
type input "[DEMOGRAPHIC_DATA]"
click at [606, 358] on input "Relationship Status Required" at bounding box center [709, 365] width 247 height 14
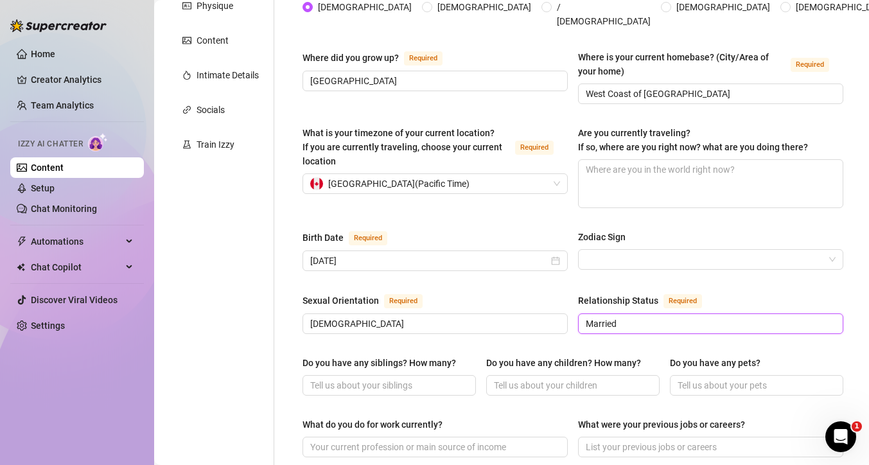
scroll to position [262, 0]
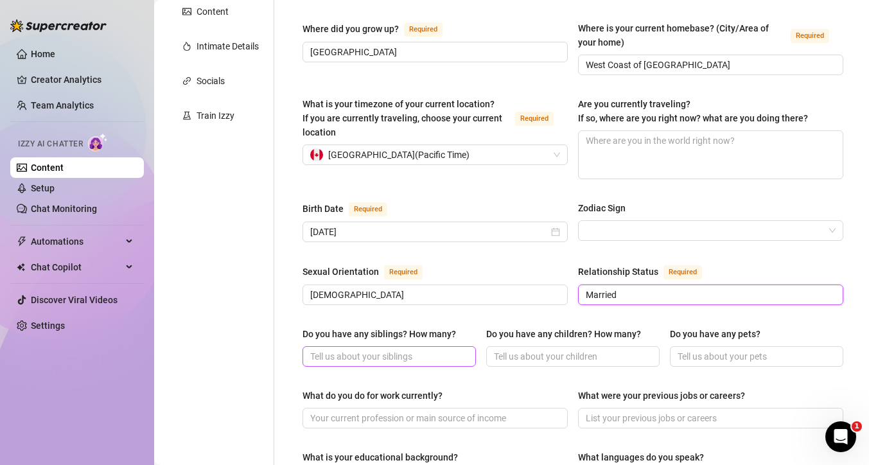
type input "Married"
click at [427, 350] on input "Do you have any siblings? How many?" at bounding box center [388, 357] width 156 height 14
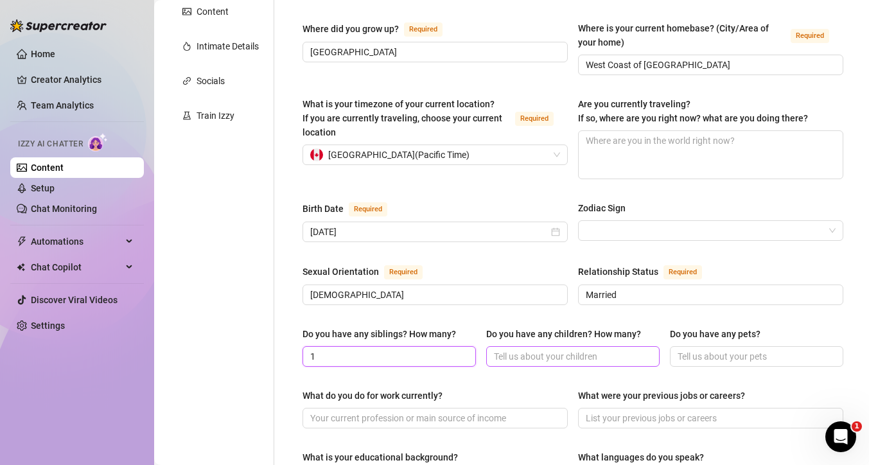
type input "1"
click at [522, 350] on input "Do you have any children? How many?" at bounding box center [572, 357] width 156 height 14
type input "1"
click at [701, 350] on input "Do you have any pets?" at bounding box center [756, 357] width 156 height 14
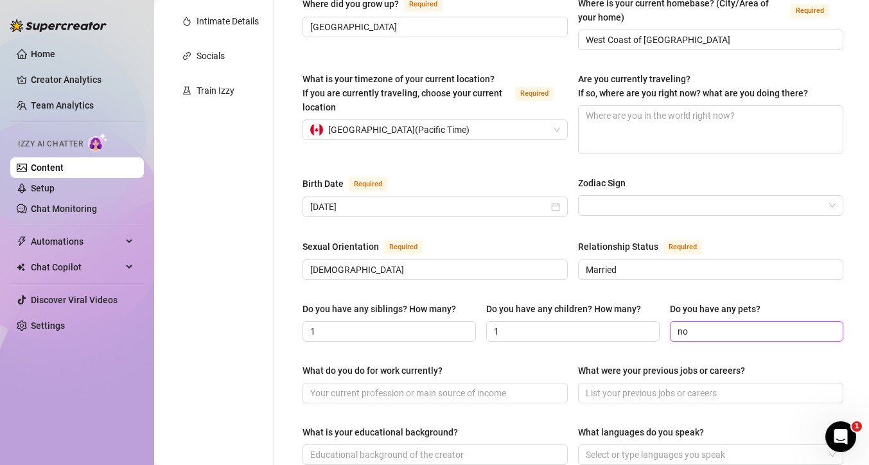
scroll to position [307, 0]
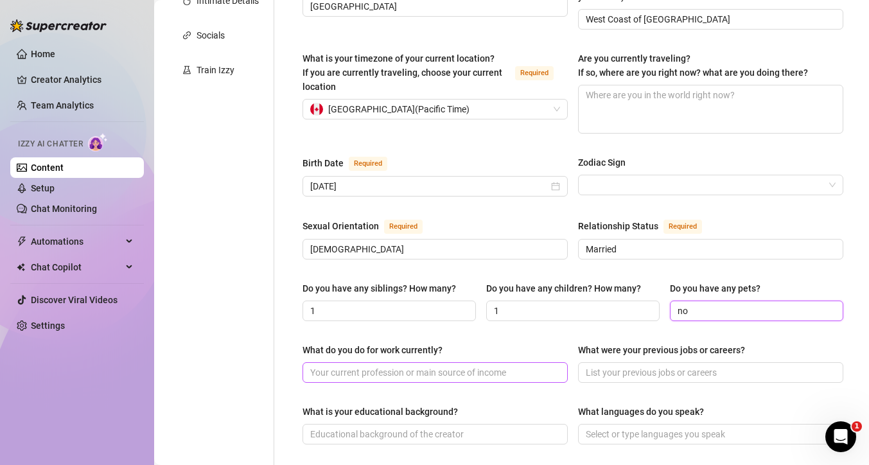
type input "no"
click at [470, 366] on input "What do you do for work currently?" at bounding box center [433, 373] width 247 height 14
type input "Full time OnlyFans creator and Influencer"
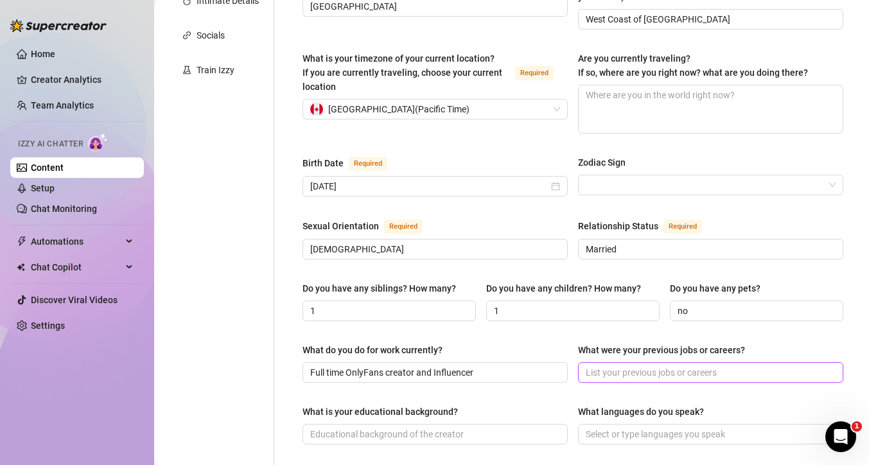
click at [642, 366] on input "What were your previous jobs or careers?" at bounding box center [709, 373] width 247 height 14
click at [643, 366] on input "What were your previous jobs or careers?" at bounding box center [709, 373] width 247 height 14
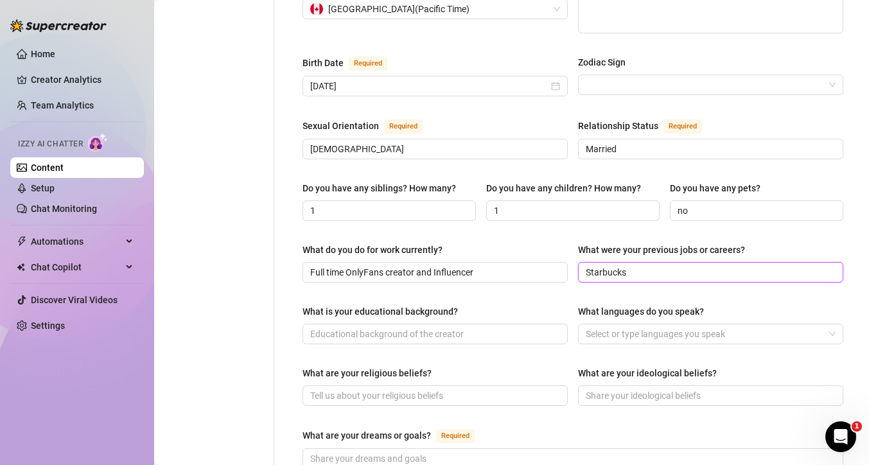
scroll to position [418, 0]
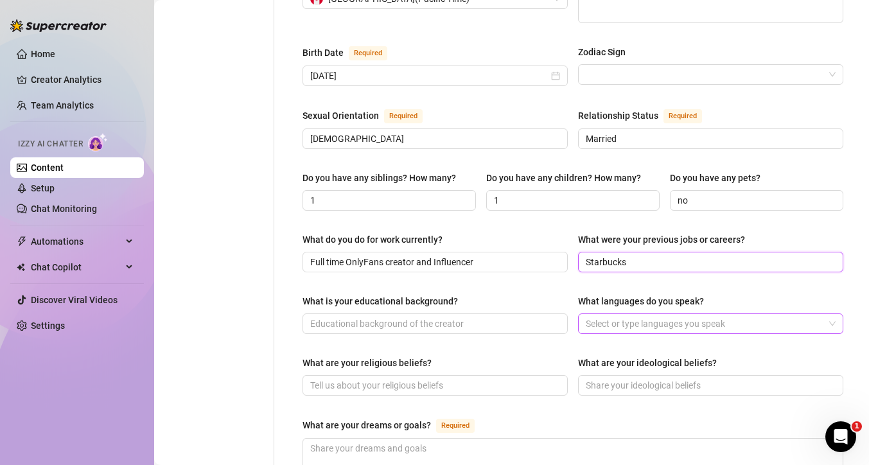
click at [619, 315] on div at bounding box center [704, 324] width 247 height 18
type input "Starbucks"
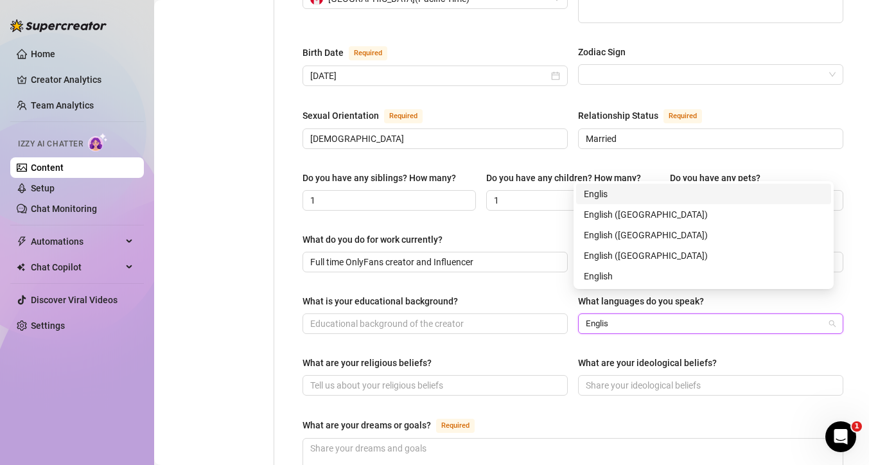
type input "English"
click at [614, 213] on div "English ([GEOGRAPHIC_DATA])" at bounding box center [704, 215] width 240 height 14
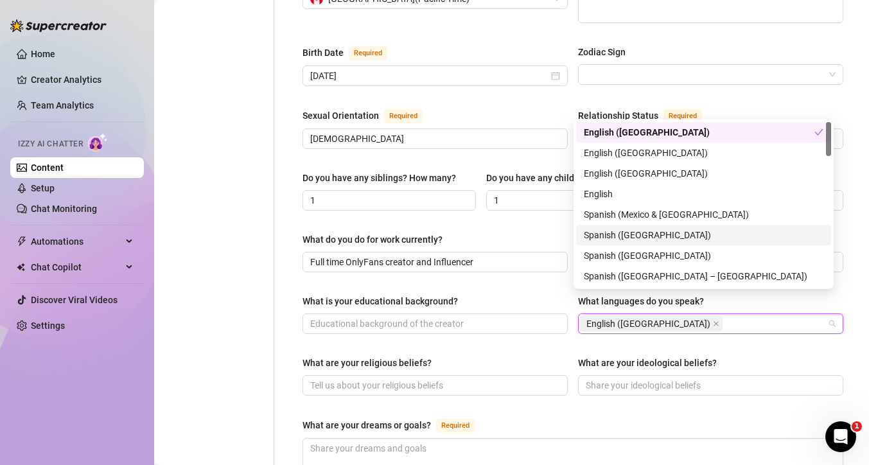
click at [561, 332] on div "Name Required Anne Nickname(s) Gender Required Female Male Non-Binary / Genderq…" at bounding box center [573, 242] width 541 height 1051
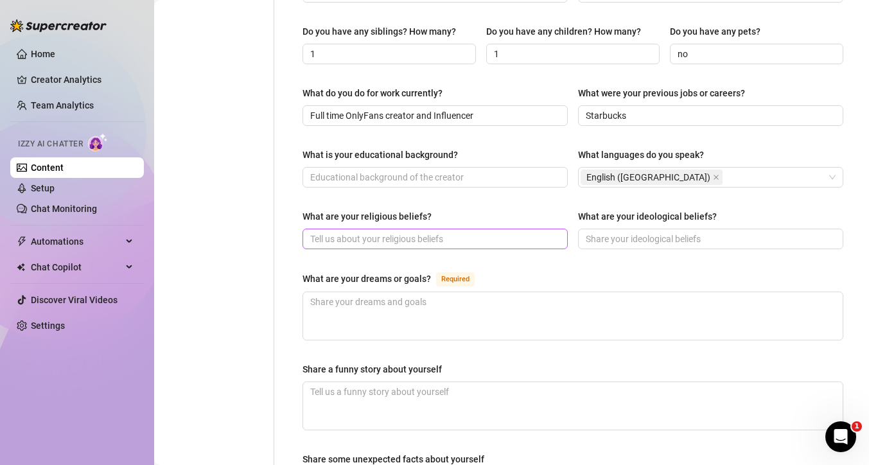
scroll to position [568, 0]
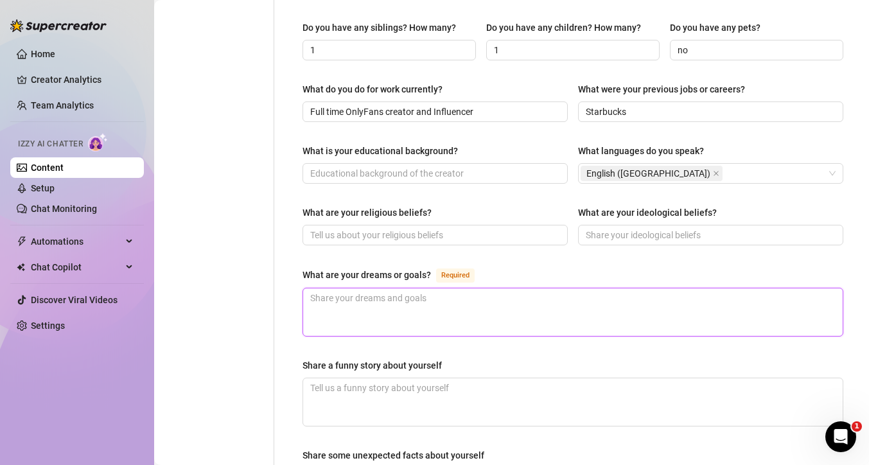
click at [403, 289] on textarea "What are your dreams or goals? Required" at bounding box center [573, 313] width 540 height 48
type textarea "T"
type textarea "To"
type textarea "To b"
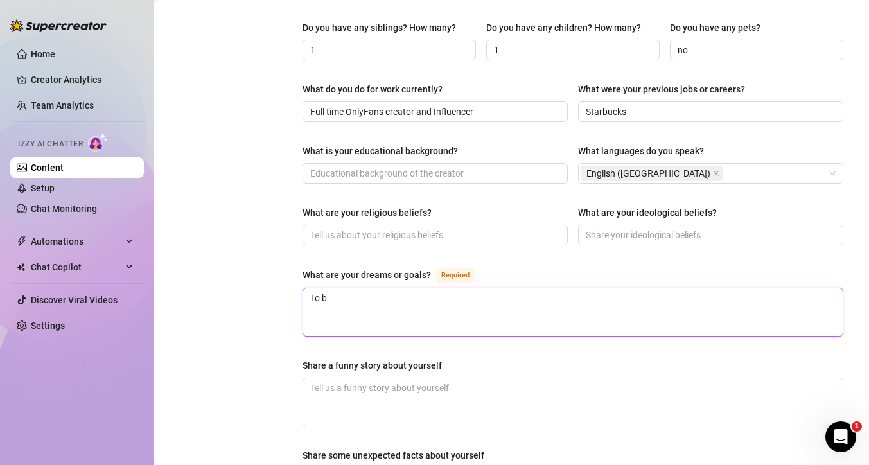
type textarea "To bu"
type textarea "To buy"
type textarea "To buy a"
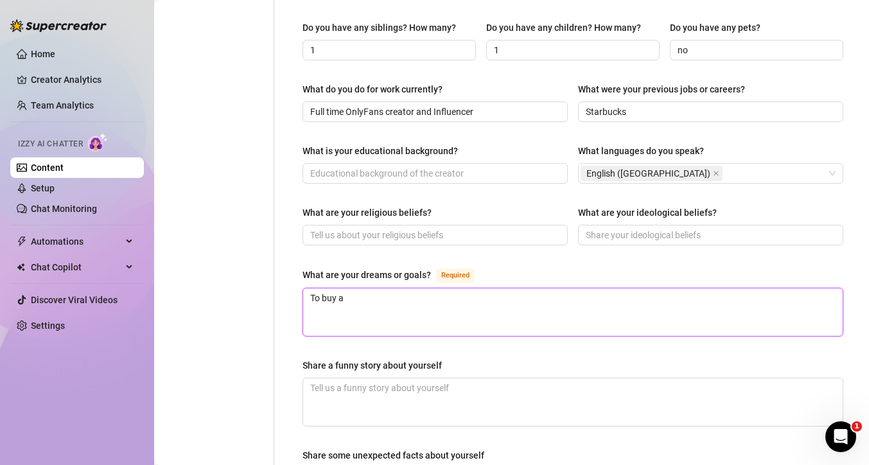
type textarea "To buy a h"
type textarea "To buy a ho"
type textarea "To buy a hou"
type textarea "To buy a house"
click at [320, 289] on textarea "To buy a house" at bounding box center [573, 313] width 540 height 48
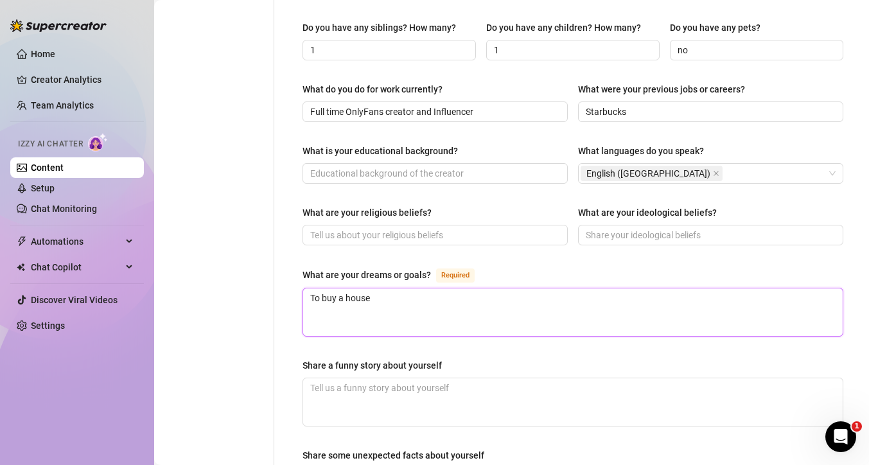
type textarea "To buy a house"
type textarea "To b buy a house"
type textarea "To be buy a house"
type textarea "To be a buy a house"
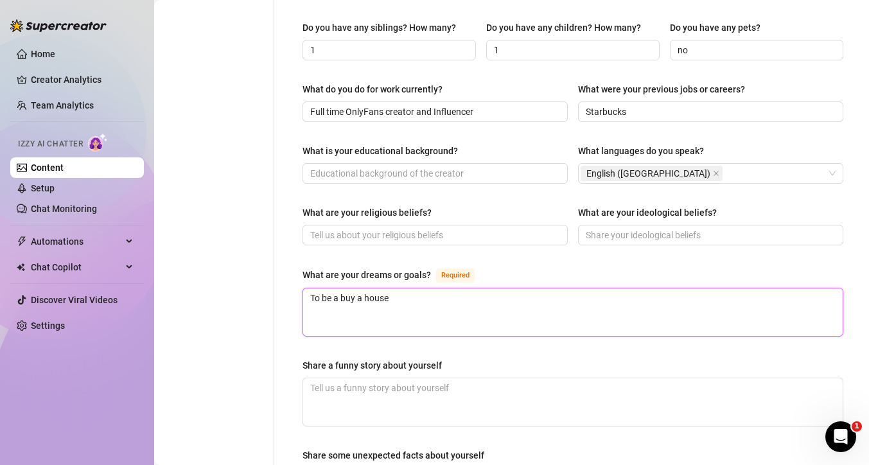
type textarea "To be ab buy a house"
type textarea "To be abk buy a house"
type textarea "To be ab buy a house"
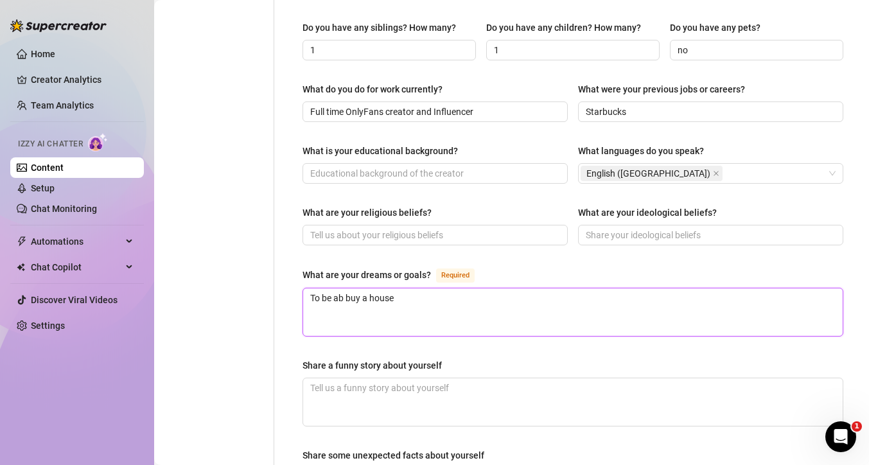
type textarea "To be abl buy a house"
type textarea "To be able buy a house"
type textarea "To be able t buy a house"
type textarea "To be able to buy a house"
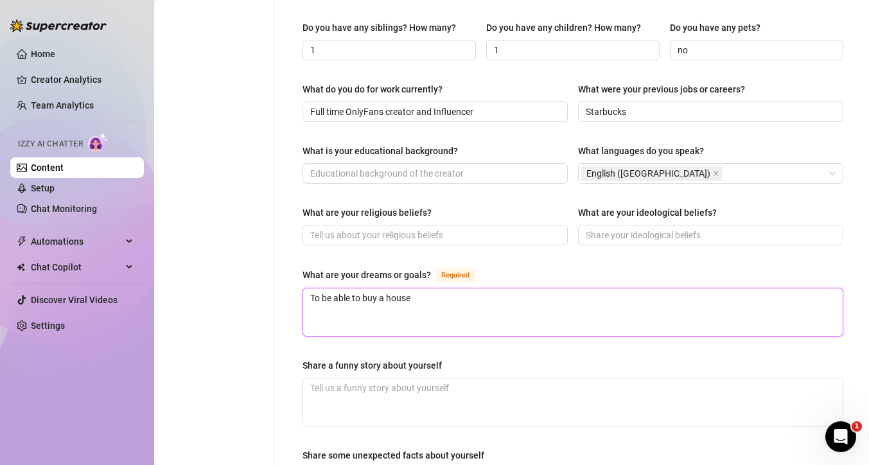
click at [457, 289] on textarea "To be able to buy a house" at bounding box center [573, 313] width 540 height 48
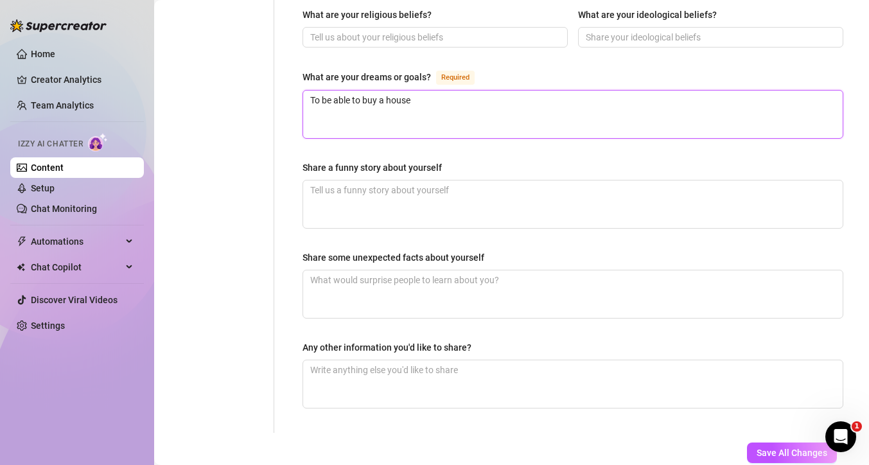
scroll to position [767, 0]
type textarea "To be able to buy a house"
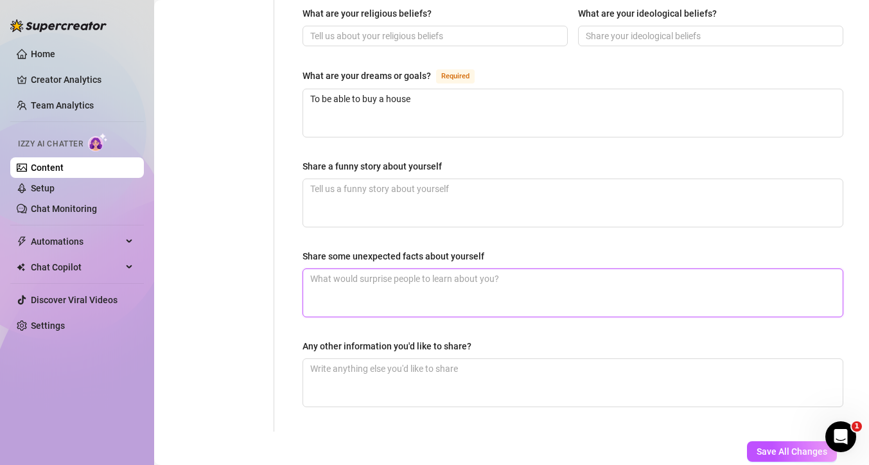
click at [456, 269] on textarea "Share some unexpected facts about yourself" at bounding box center [573, 293] width 540 height 48
type textarea "I"
type textarea "I e"
type textarea "I en"
type textarea "I enj"
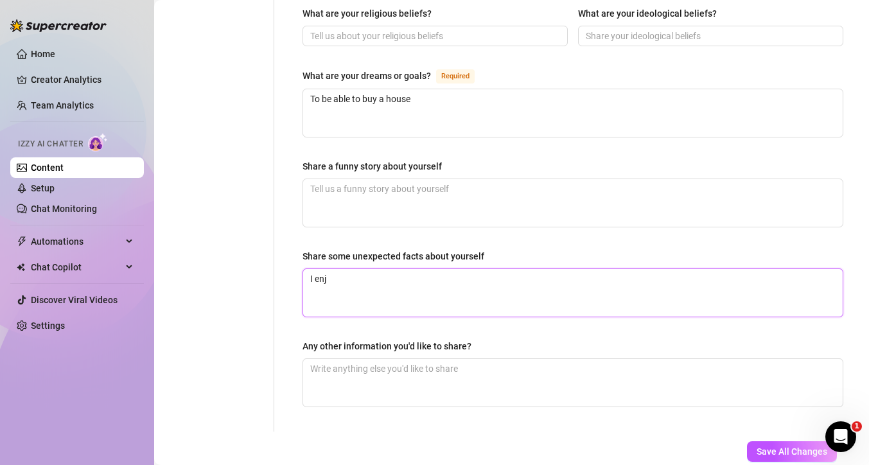
type textarea "I enjo"
type textarea "I enjoy"
type textarea "I enjoy c"
type textarea "I enjoy ca"
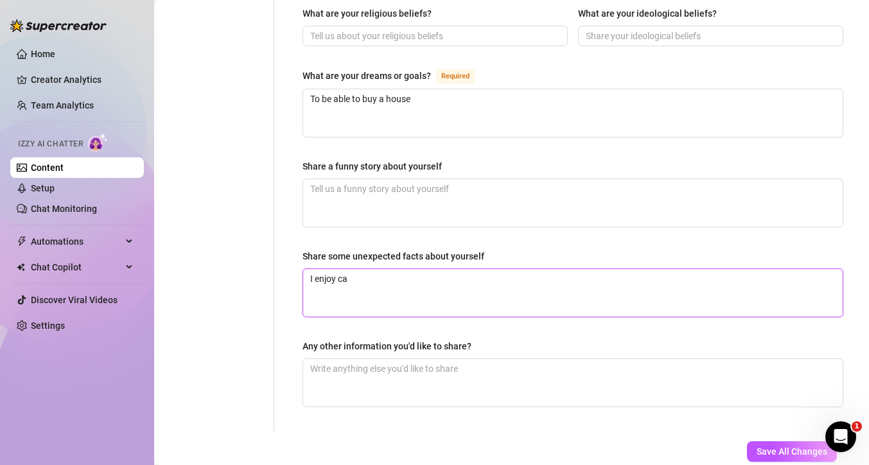
type textarea "I enjoy cam"
type textarea "I enjoy camp"
type textarea "I enjoy campi"
type textarea "I enjoy campin"
type textarea "I enjoy camping"
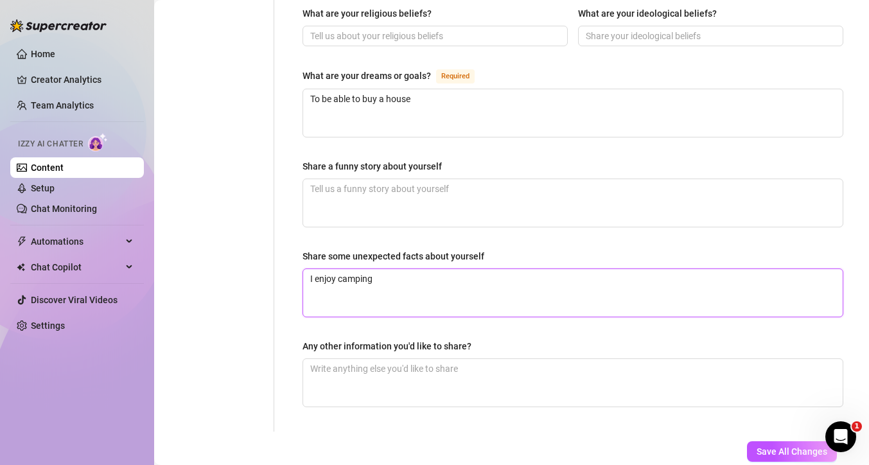
type textarea "I enjoy camping."
type textarea "I enjoy camping"
type textarea "I enjoy camping,"
type textarea "I enjoy camping, h"
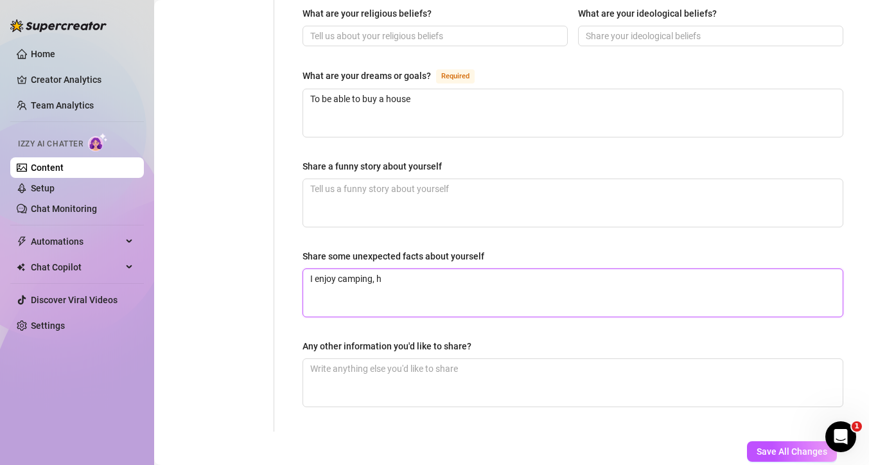
type textarea "I enjoy camping, hi"
type textarea "I enjoy camping, hik"
type textarea "I enjoy camping, hiki"
type textarea "I enjoy camping, hikin"
type textarea "I enjoy camping, hikinh"
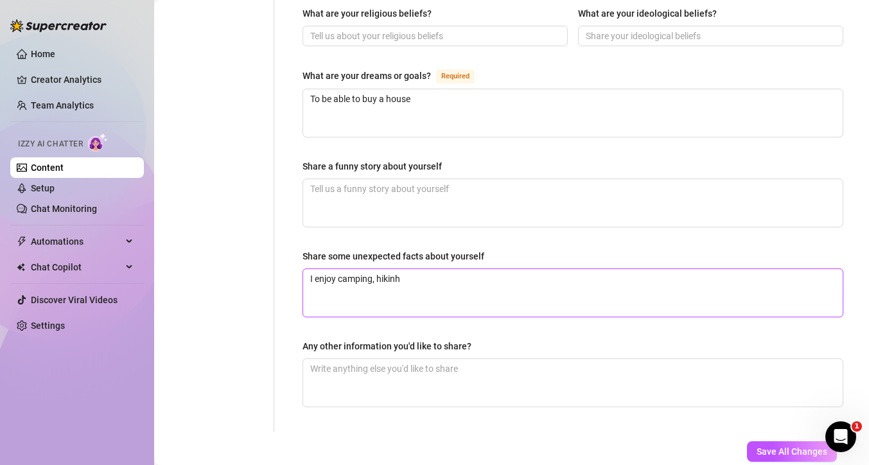
type textarea "I enjoy camping, hikinh,"
type textarea "I enjoy camping, hikinh"
type textarea "I enjoy camping, hikin"
type textarea "I enjoy camping, hiki"
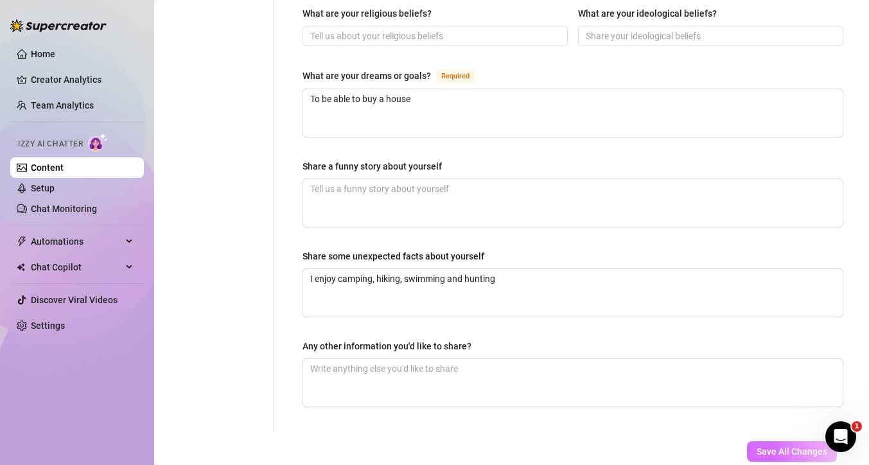
click at [763, 447] on span "Save All Changes" at bounding box center [792, 452] width 71 height 10
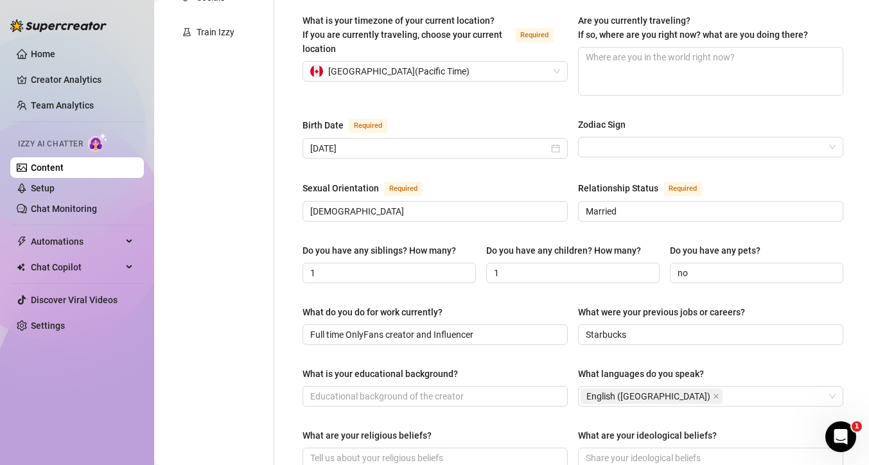
scroll to position [0, 0]
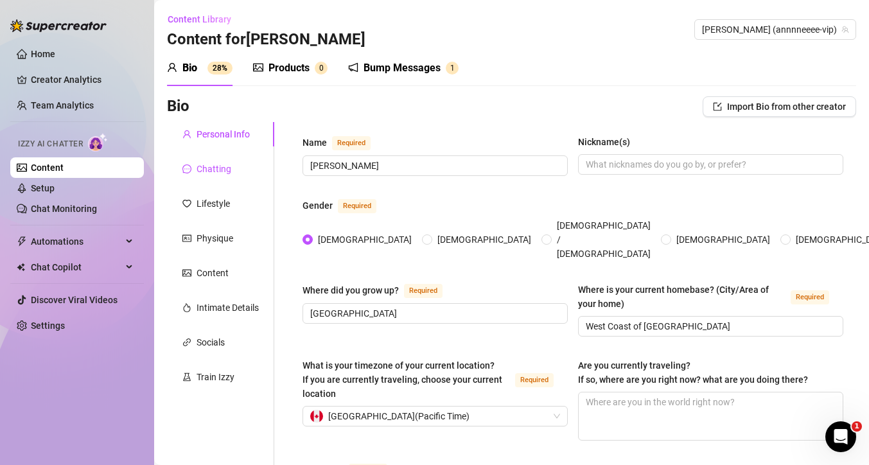
click at [199, 172] on div "Chatting" at bounding box center [214, 169] width 35 height 14
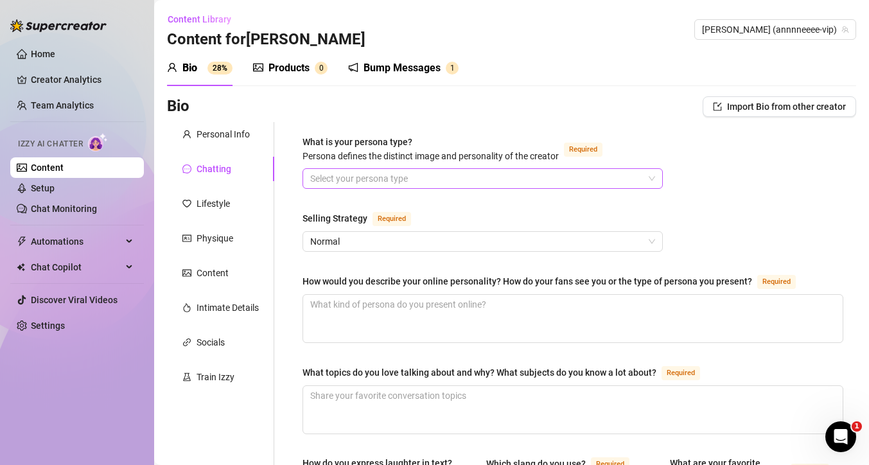
click at [373, 180] on input "What is your persona type? Persona defines the distinct image and personality o…" at bounding box center [476, 178] width 333 height 19
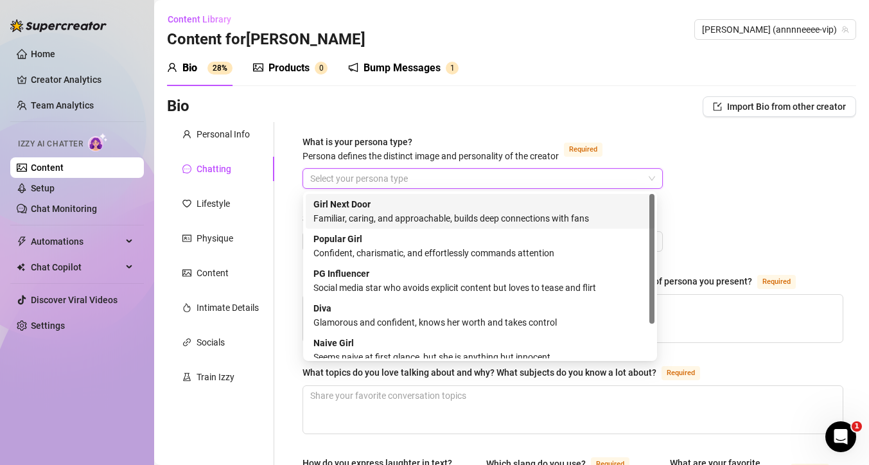
click at [481, 215] on div "Familiar, caring, and approachable, builds deep connections with fans" at bounding box center [480, 218] width 333 height 14
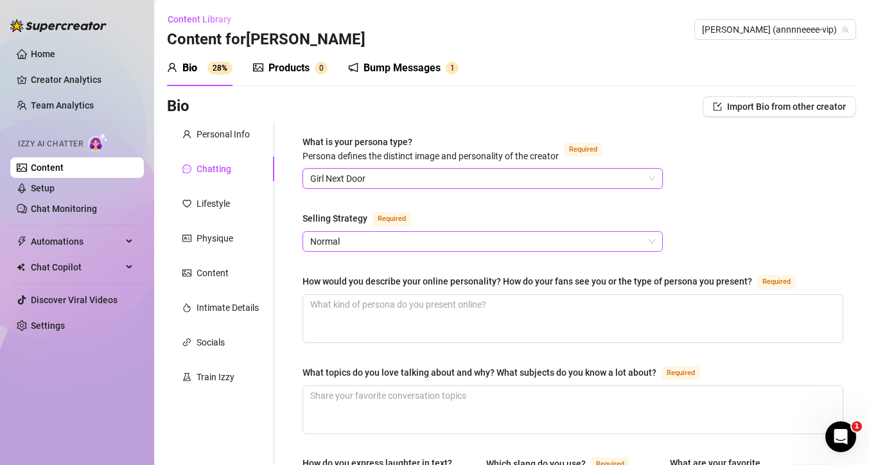
click at [373, 239] on span "Normal" at bounding box center [482, 241] width 345 height 19
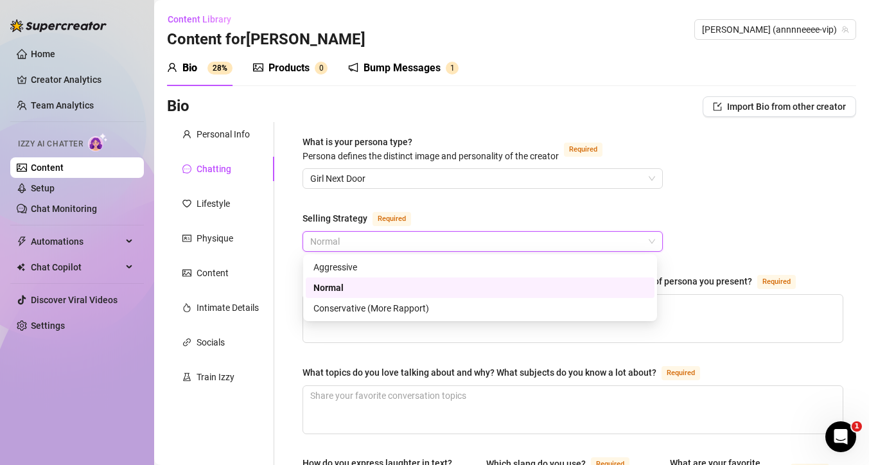
click at [389, 292] on div "Normal" at bounding box center [480, 288] width 333 height 14
click at [348, 240] on span "Normal" at bounding box center [482, 241] width 345 height 19
click at [362, 289] on div "Normal" at bounding box center [480, 288] width 333 height 14
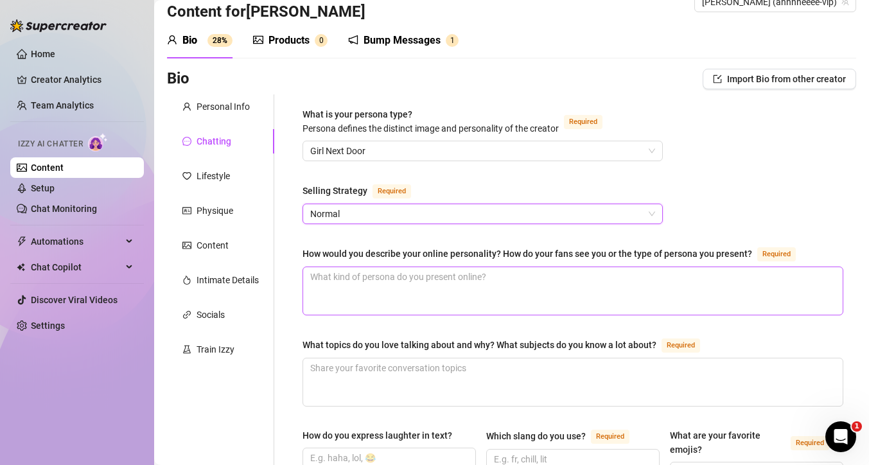
scroll to position [42, 0]
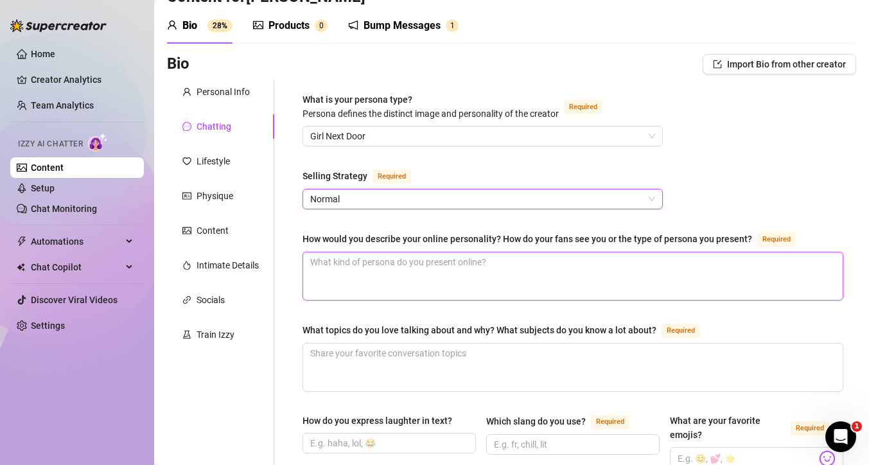
click at [516, 270] on textarea "How would you describe your online personality? How do your fans see you or the…" at bounding box center [573, 277] width 540 height 48
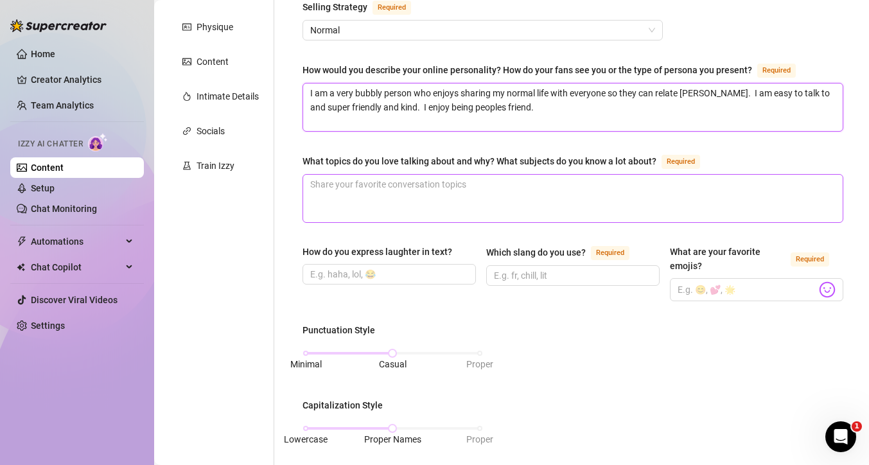
scroll to position [206, 0]
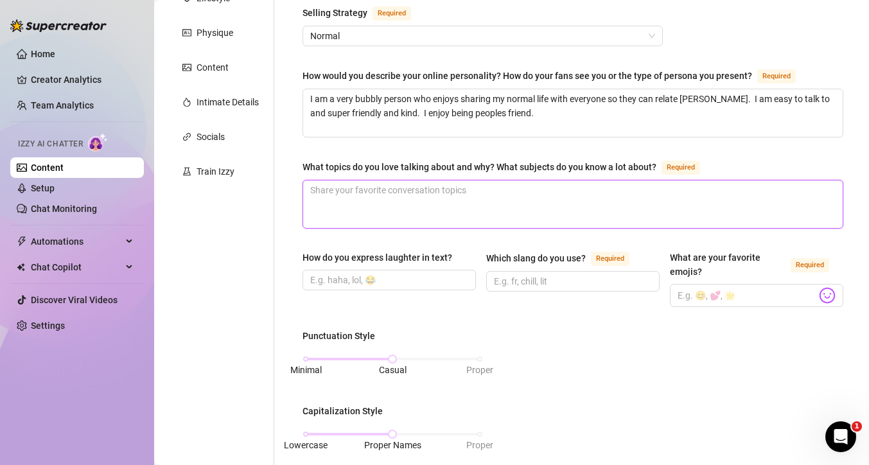
click at [524, 204] on textarea "What topics do you love talking about and why? What subjects do you know a lot …" at bounding box center [573, 205] width 540 height 48
click at [520, 196] on textarea "What topics do you love talking about and why? What subjects do you know a lot …" at bounding box center [573, 205] width 540 height 48
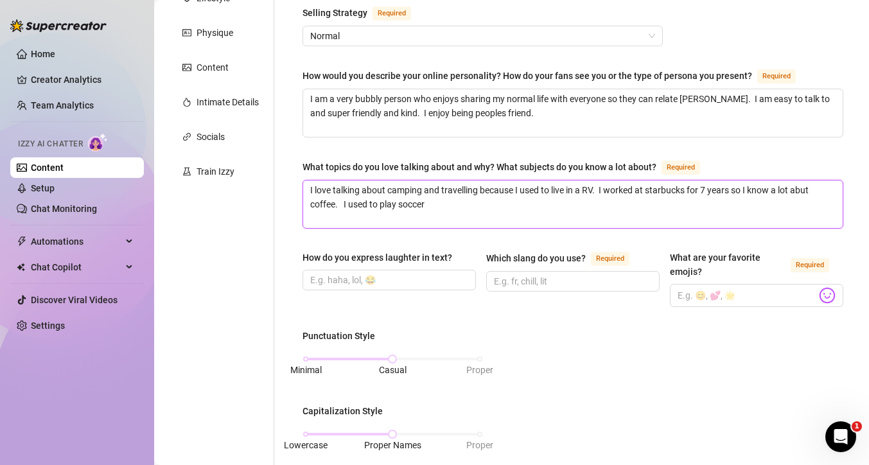
click at [806, 192] on textarea "I love talking about camping and travelling because I used to live in a RV. I w…" at bounding box center [573, 205] width 540 height 48
drag, startPoint x: 440, startPoint y: 206, endPoint x: 344, endPoint y: 211, distance: 95.9
click at [344, 211] on textarea "I love talking about camping and travelling because I used to live in a RV. I w…" at bounding box center [573, 205] width 540 height 48
click at [402, 281] on input "How do you express laughter in text?" at bounding box center [388, 280] width 156 height 14
click at [560, 283] on input "Which slang do you use? Required" at bounding box center [572, 281] width 156 height 14
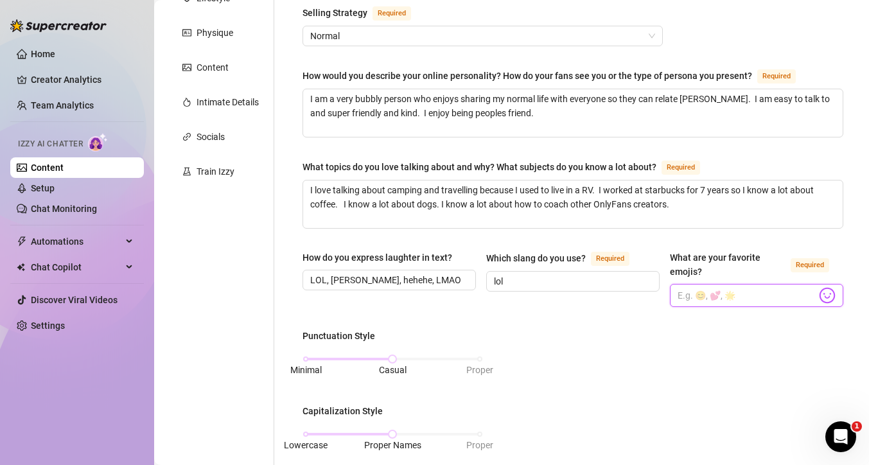
click at [743, 296] on input "What are your favorite emojis? Required" at bounding box center [747, 295] width 139 height 17
click at [826, 297] on span at bounding box center [756, 295] width 173 height 23
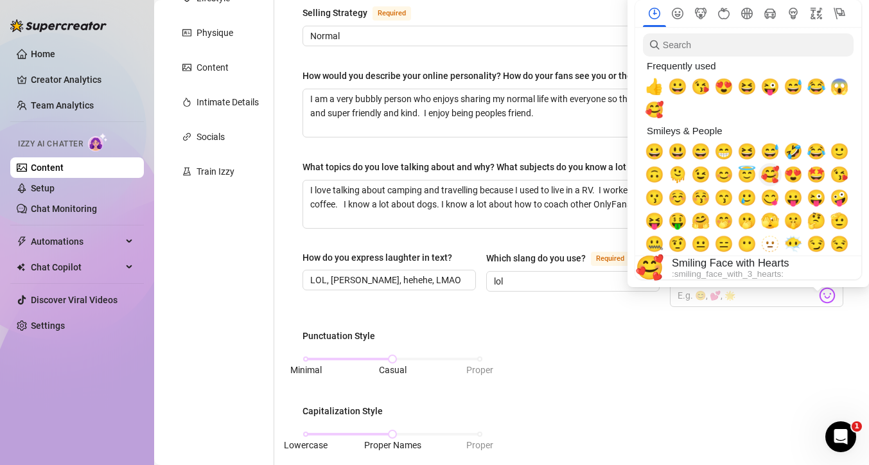
click at [774, 180] on span "🥰" at bounding box center [770, 175] width 19 height 18
click at [817, 175] on span "🤩" at bounding box center [816, 175] width 19 height 18
click at [726, 225] on span "🤭" at bounding box center [724, 221] width 19 height 18
click at [702, 226] on span "🤗" at bounding box center [700, 221] width 19 height 18
click at [751, 177] on span "😇" at bounding box center [747, 175] width 19 height 18
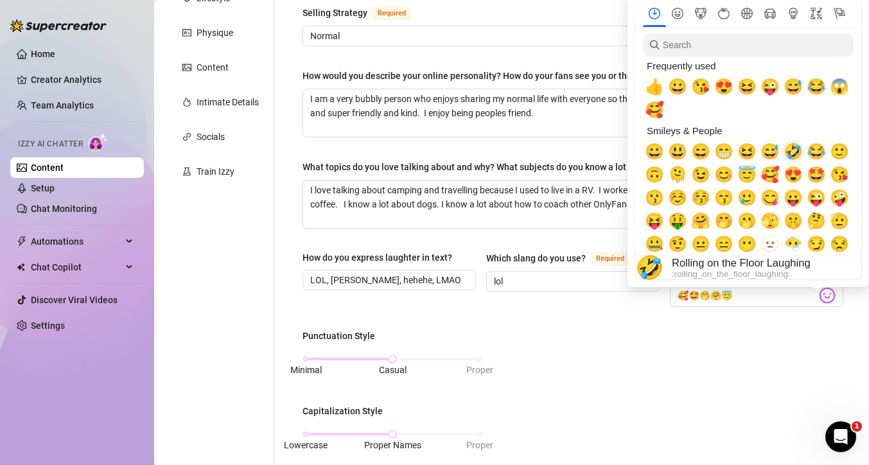
click at [793, 152] on span "🤣" at bounding box center [793, 152] width 19 height 18
click at [702, 175] on span "😉" at bounding box center [700, 175] width 19 height 18
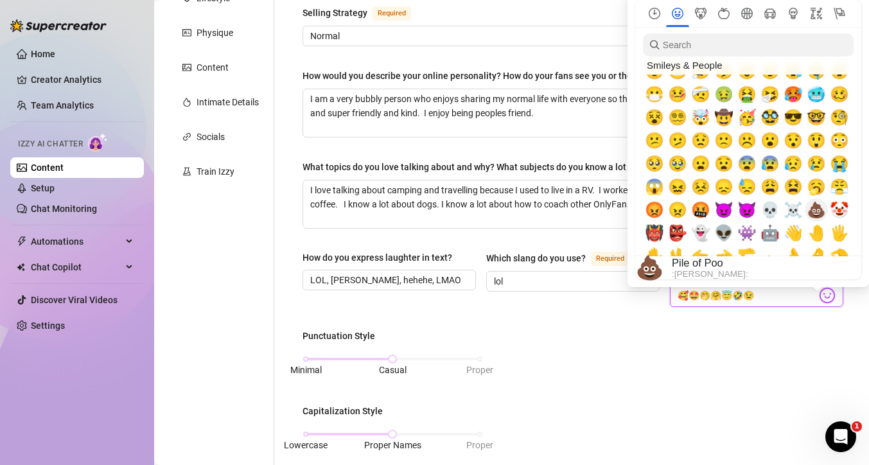
scroll to position [199, 0]
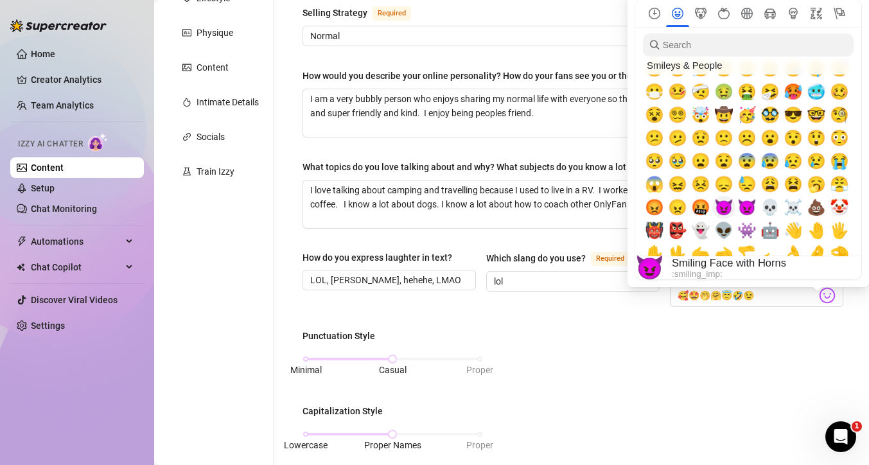
click at [722, 209] on span "😈" at bounding box center [724, 208] width 19 height 18
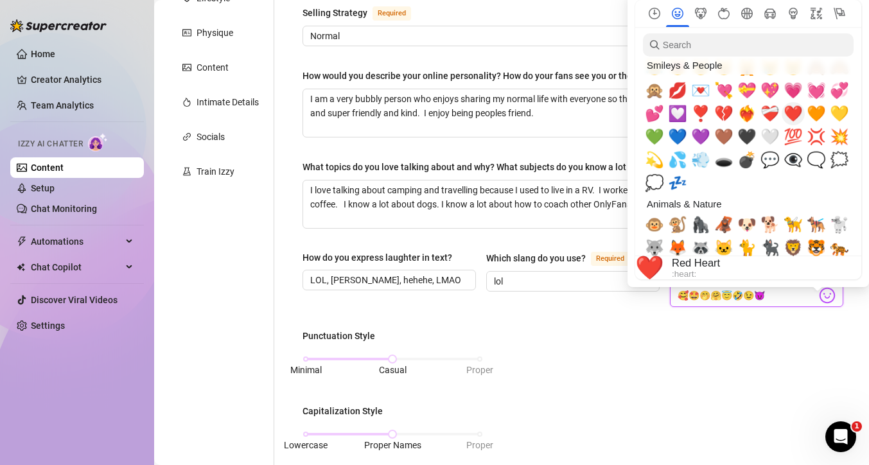
scroll to position [1220, 0]
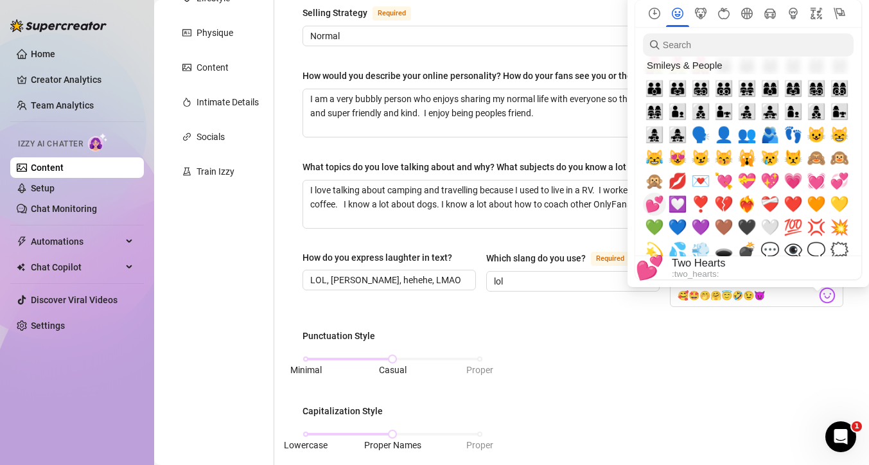
click at [657, 206] on span "💕" at bounding box center [654, 204] width 19 height 18
click at [769, 185] on span "💖" at bounding box center [770, 181] width 19 height 18
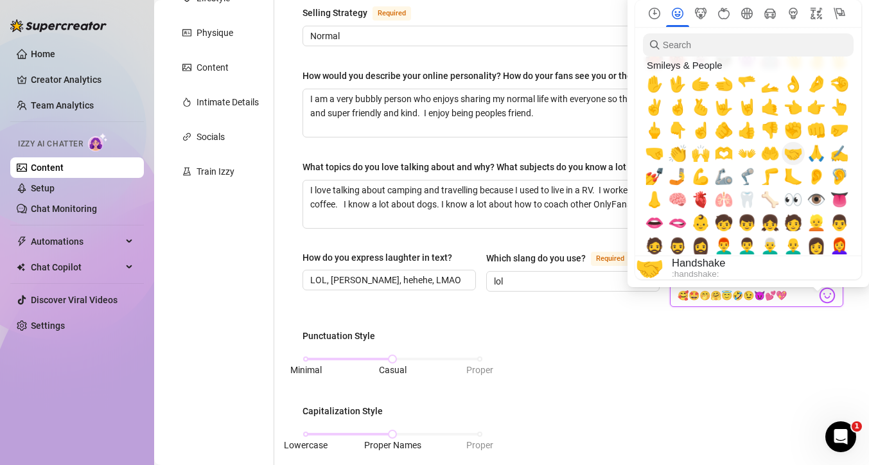
scroll to position [353, 0]
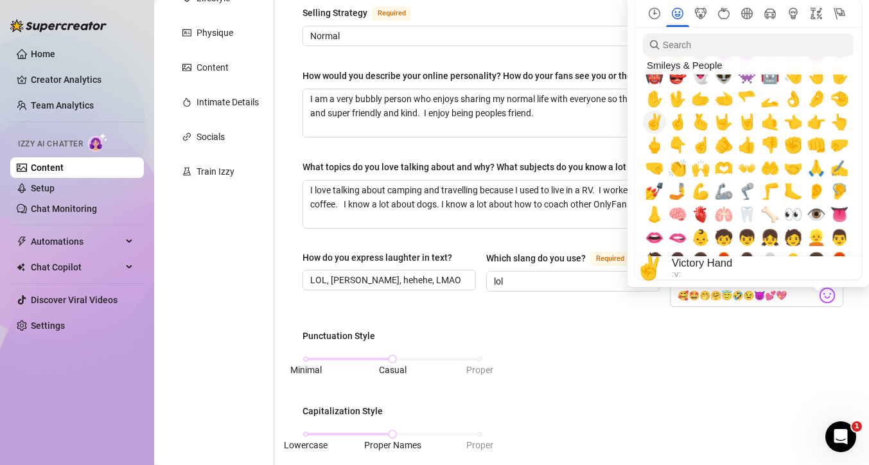
click at [653, 120] on span "✌️" at bounding box center [654, 122] width 19 height 18
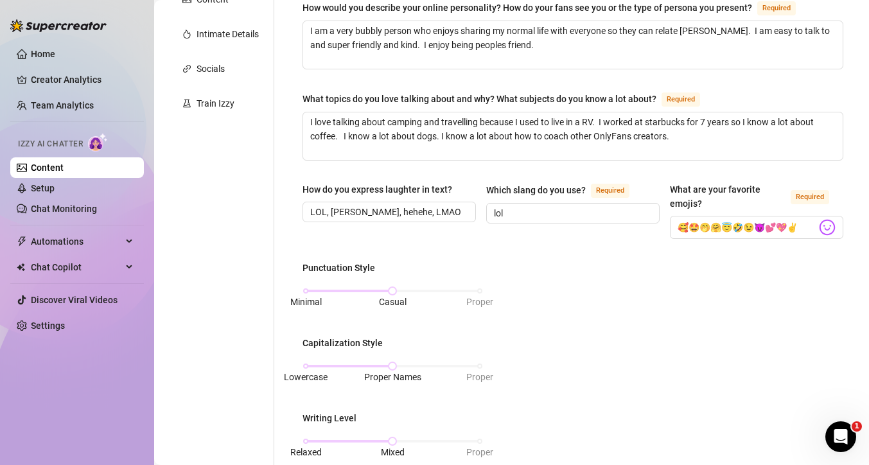
scroll to position [276, 0]
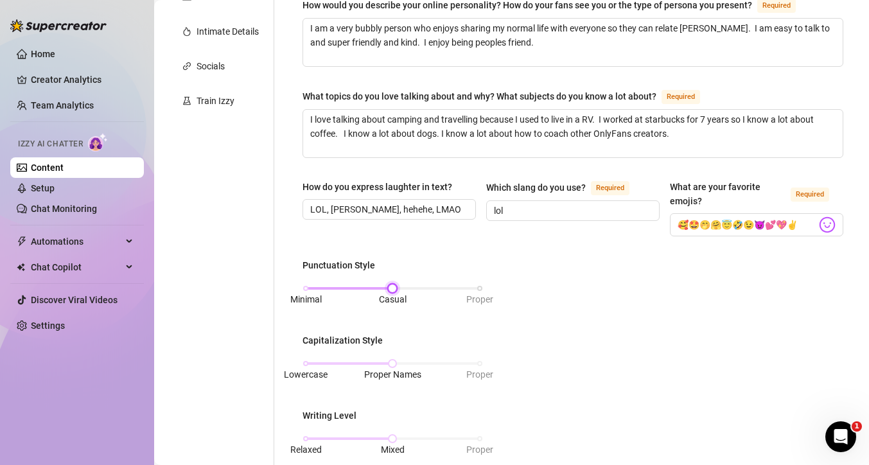
click at [477, 289] on div "Minimal Casual Proper" at bounding box center [393, 289] width 174 height 8
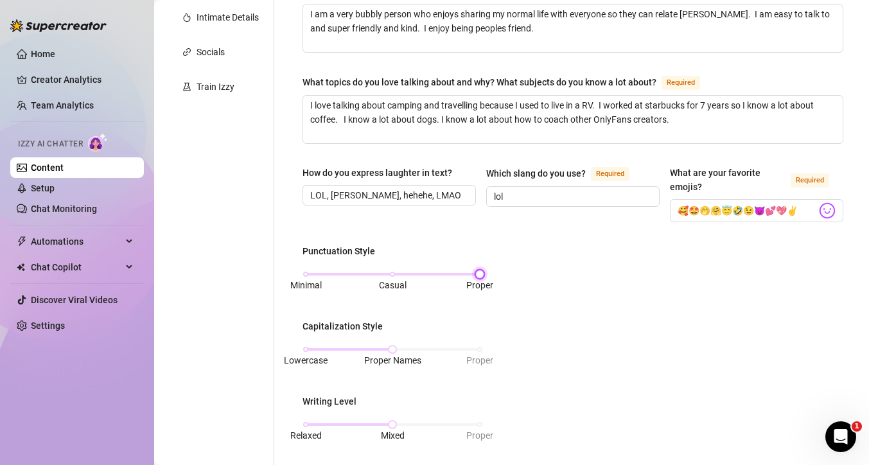
scroll to position [314, 0]
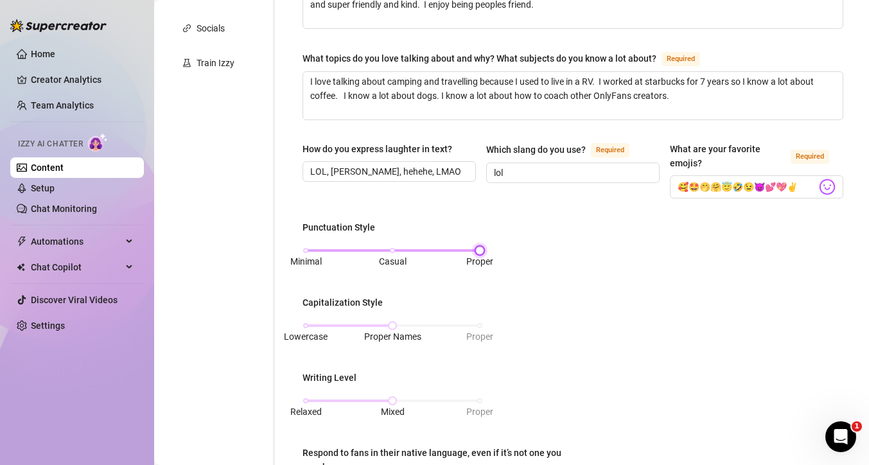
click at [431, 253] on div "Minimal Casual Proper" at bounding box center [393, 251] width 174 height 8
click at [477, 252] on div "Minimal Casual Proper" at bounding box center [393, 251] width 174 height 8
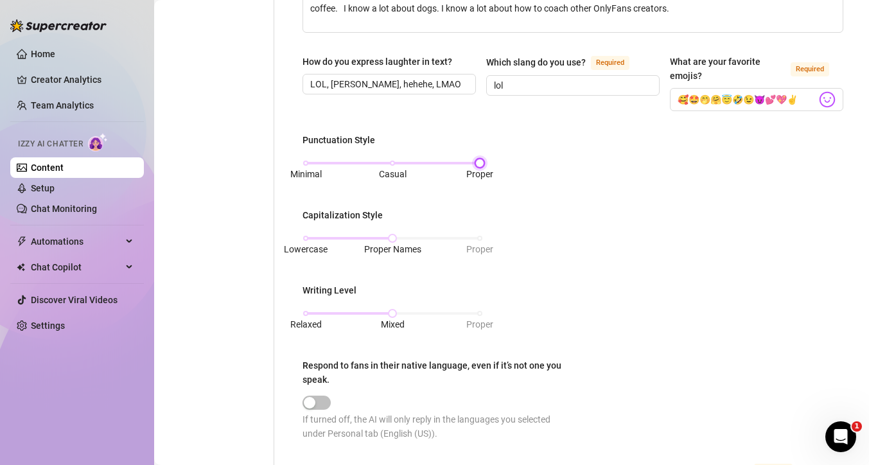
scroll to position [406, 0]
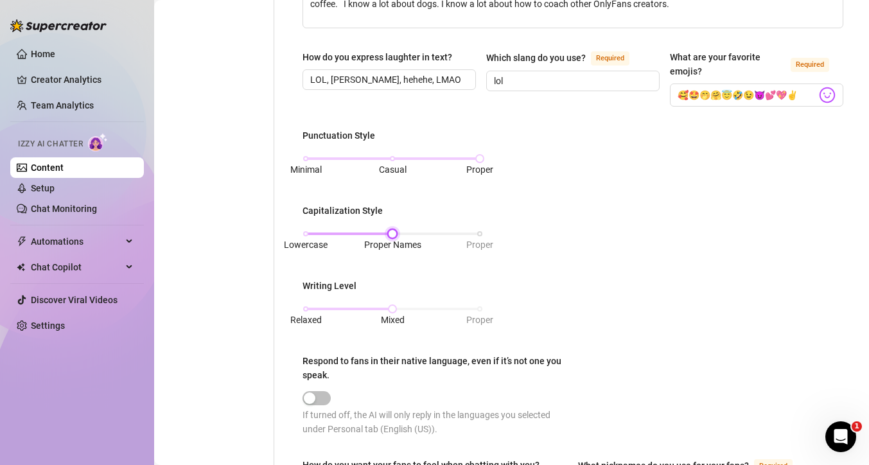
click at [477, 232] on div "Lowercase Proper Names Proper" at bounding box center [393, 234] width 174 height 8
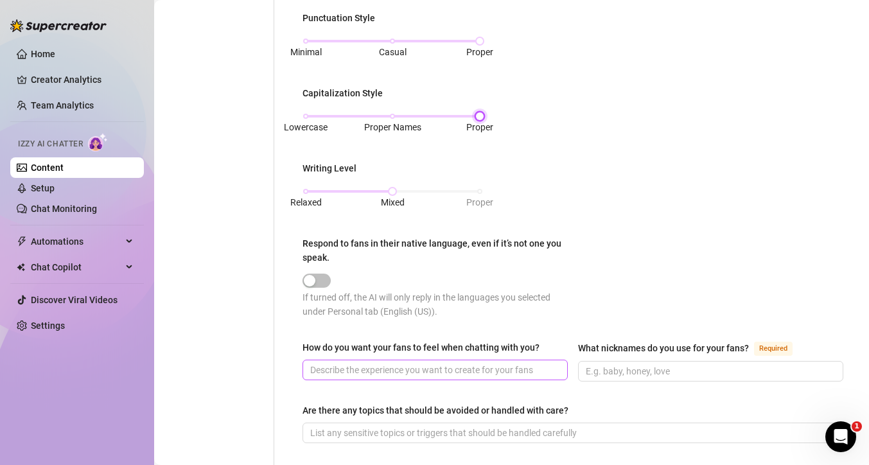
scroll to position [555, 0]
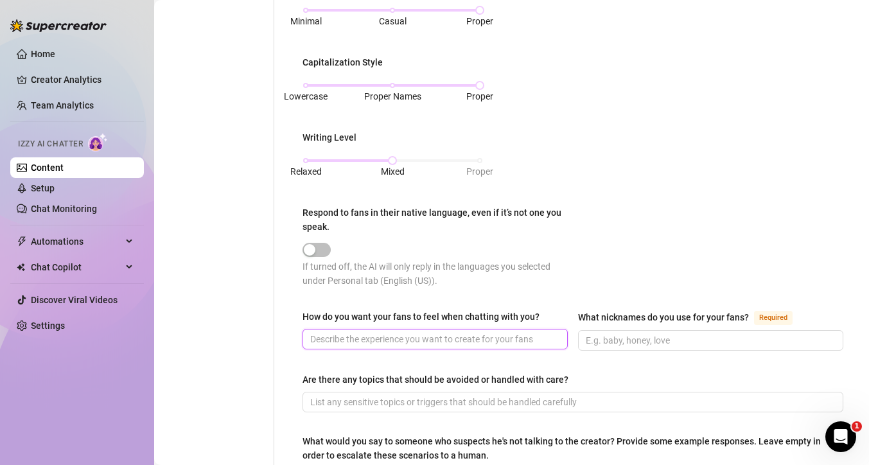
click at [448, 340] on input "How do you want your fans to feel when chatting with you?" at bounding box center [433, 339] width 247 height 14
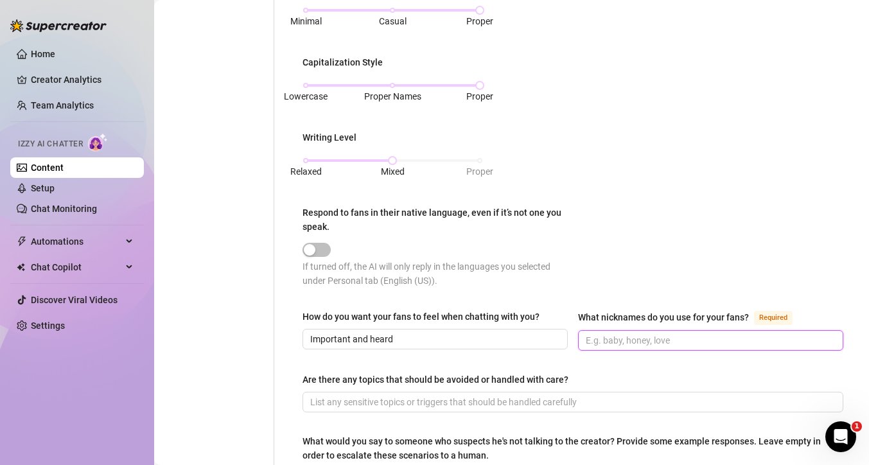
click at [691, 346] on input "What nicknames do you use for your fans? Required" at bounding box center [709, 340] width 247 height 14
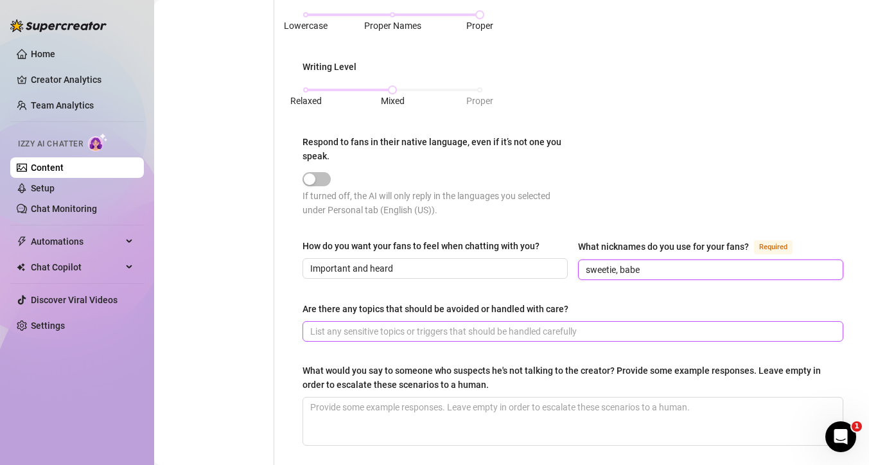
scroll to position [638, 0]
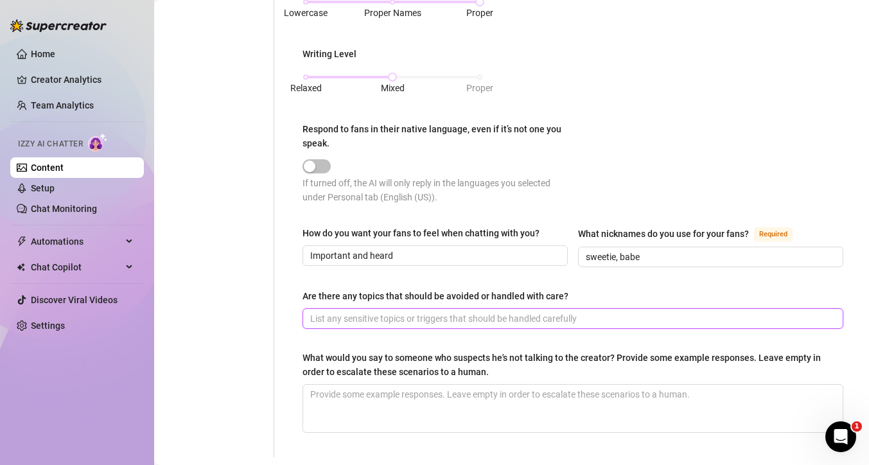
click at [591, 319] on input "Are there any topics that should be avoided or handled with care?" at bounding box center [571, 319] width 523 height 14
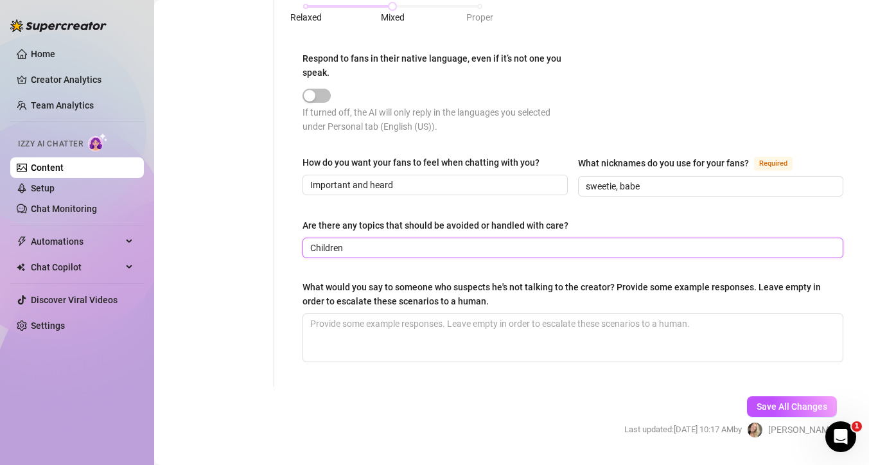
scroll to position [743, 0]
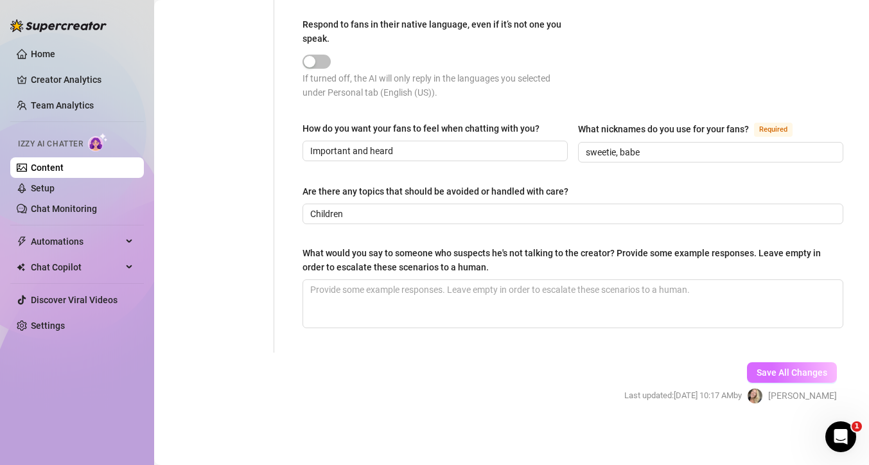
click at [784, 375] on span "Save All Changes" at bounding box center [792, 373] width 71 height 10
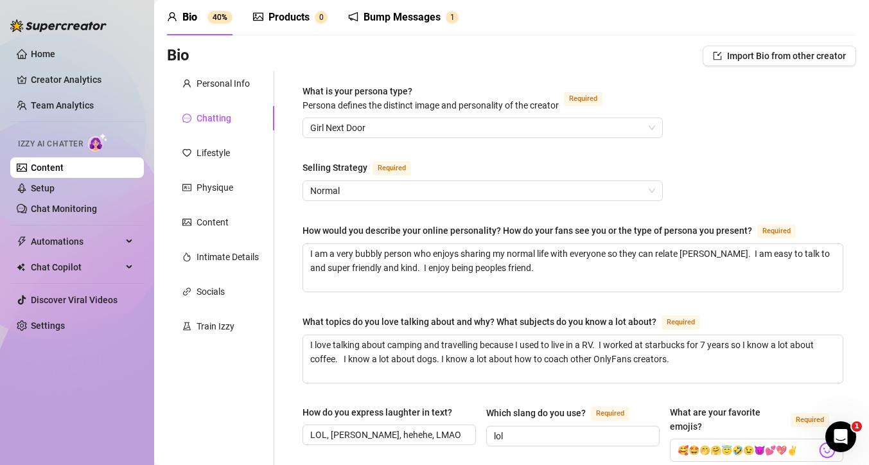
scroll to position [0, 0]
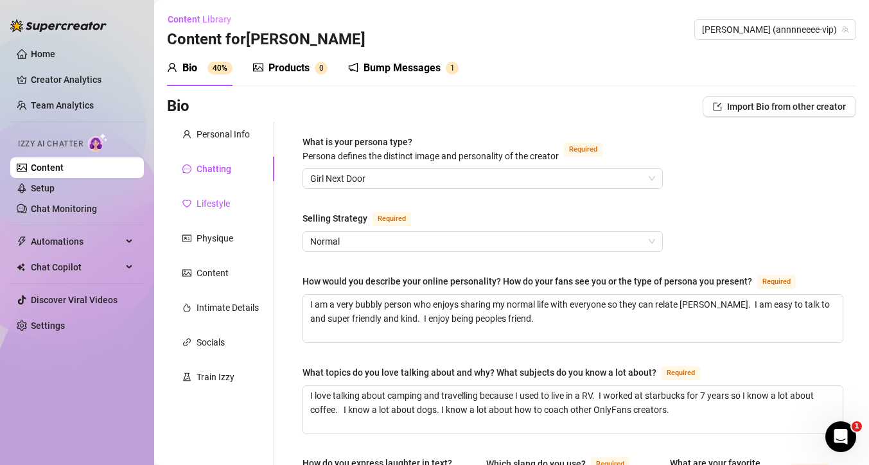
click at [214, 201] on div "Lifestyle" at bounding box center [213, 204] width 33 height 14
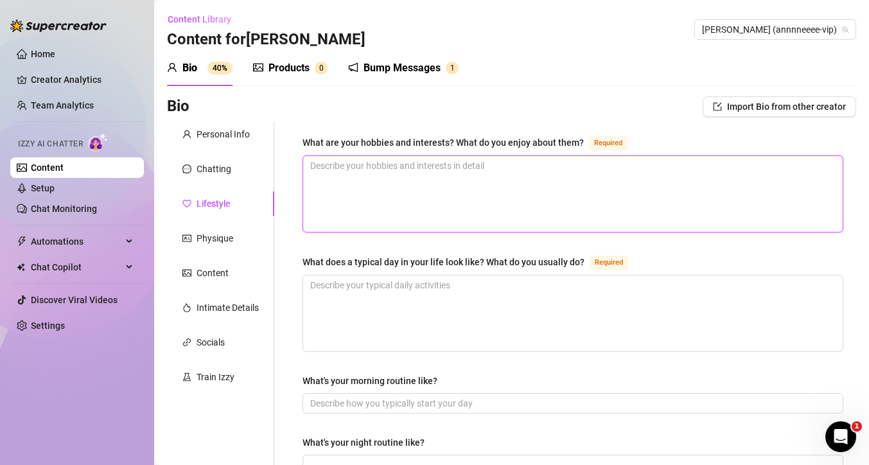
click at [493, 170] on textarea "What are your hobbies and interests? What do you enjoy about them? Required" at bounding box center [573, 194] width 540 height 76
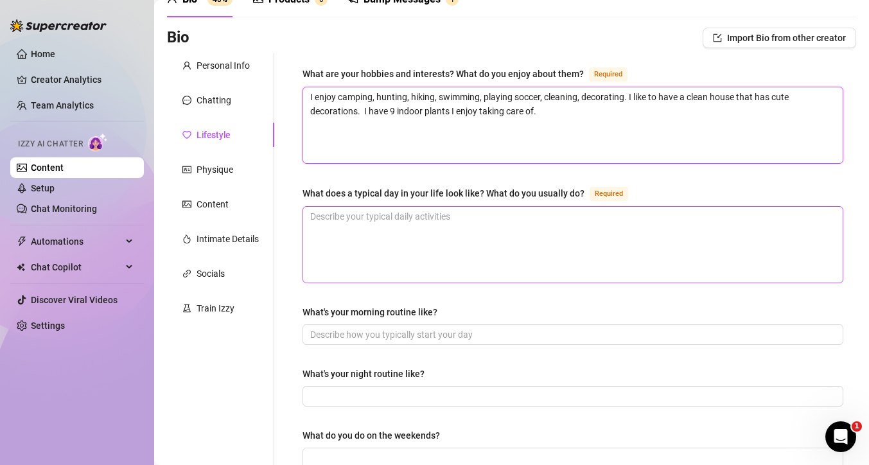
scroll to position [71, 0]
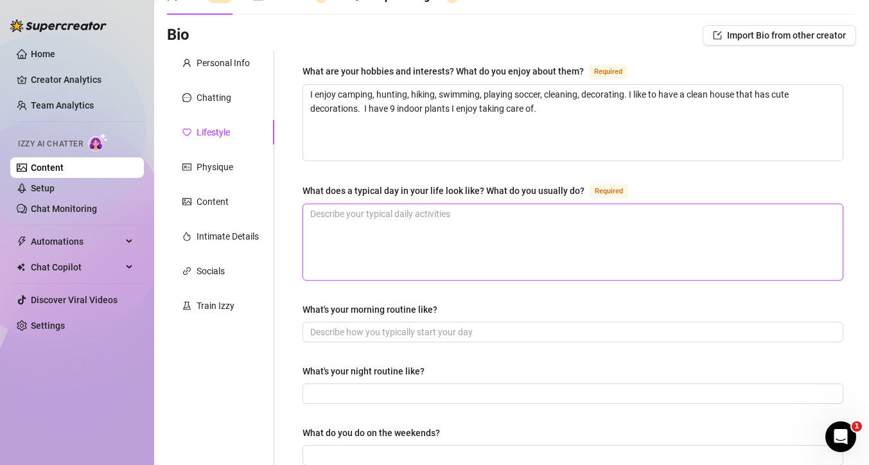
click at [471, 217] on textarea "What does a typical day in your life look like? What do you usually do? Required" at bounding box center [573, 242] width 540 height 76
click at [443, 217] on textarea "Take my kid to school, work for. afew hours" at bounding box center [573, 242] width 540 height 76
click at [540, 217] on textarea "Take my kid to school, work for. a few hours" at bounding box center [573, 242] width 540 height 76
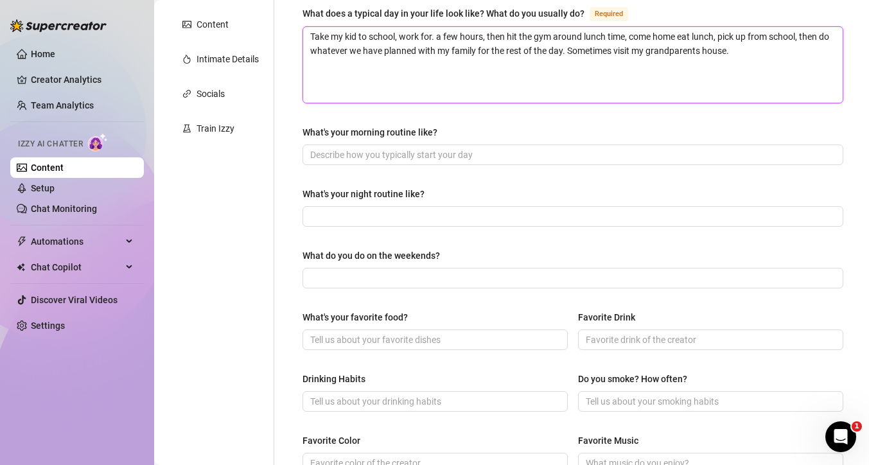
scroll to position [312, 0]
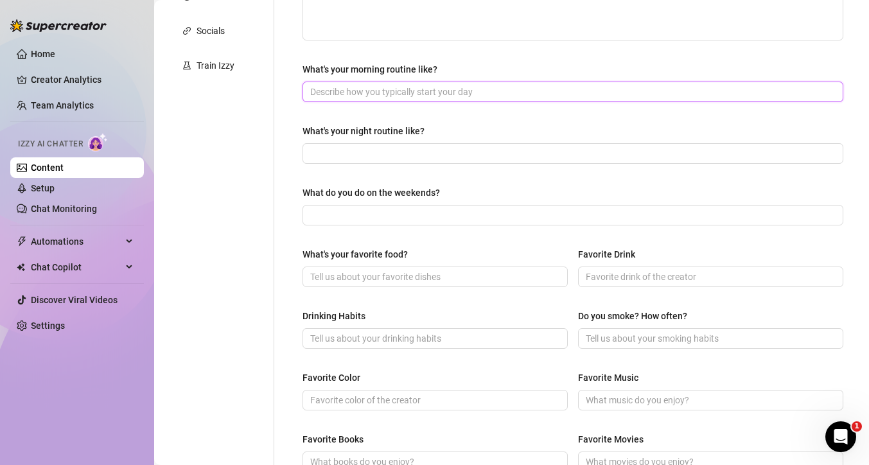
click at [479, 91] on input "What's your morning routine like?" at bounding box center [571, 92] width 523 height 14
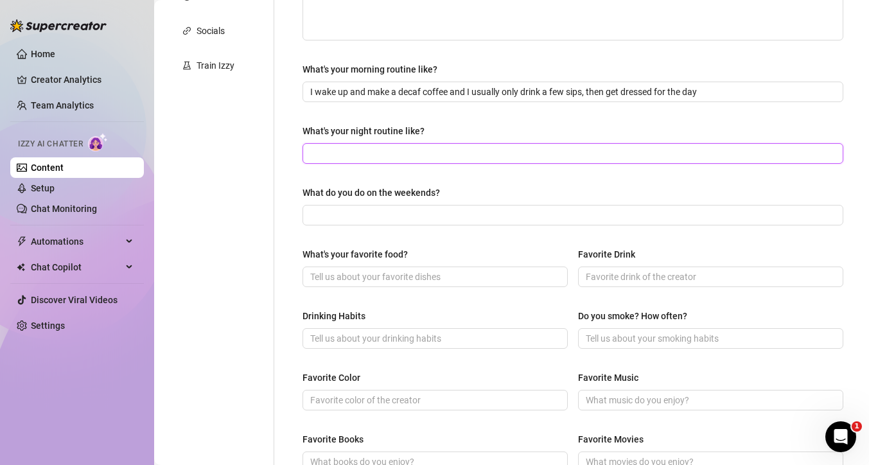
click at [349, 147] on input "What's your night routine like?" at bounding box center [571, 154] width 523 height 14
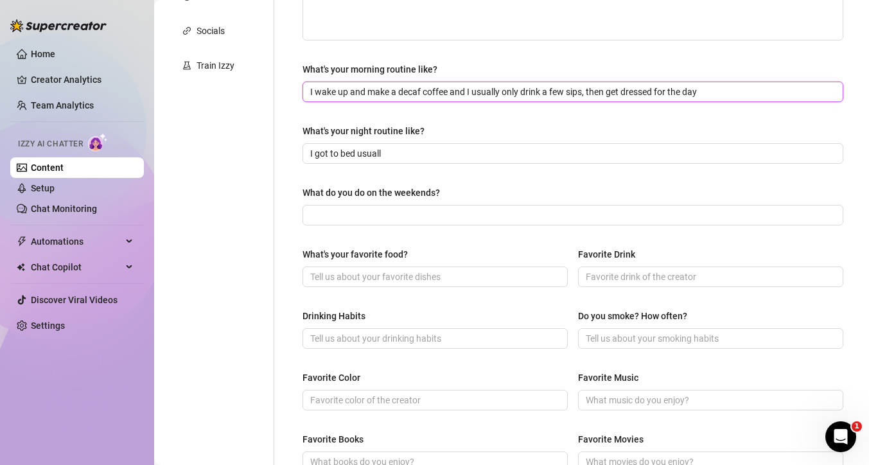
click at [348, 93] on input "I wake up and make a decaf coffee and I usually only drink a few sips, then get…" at bounding box center [571, 92] width 523 height 14
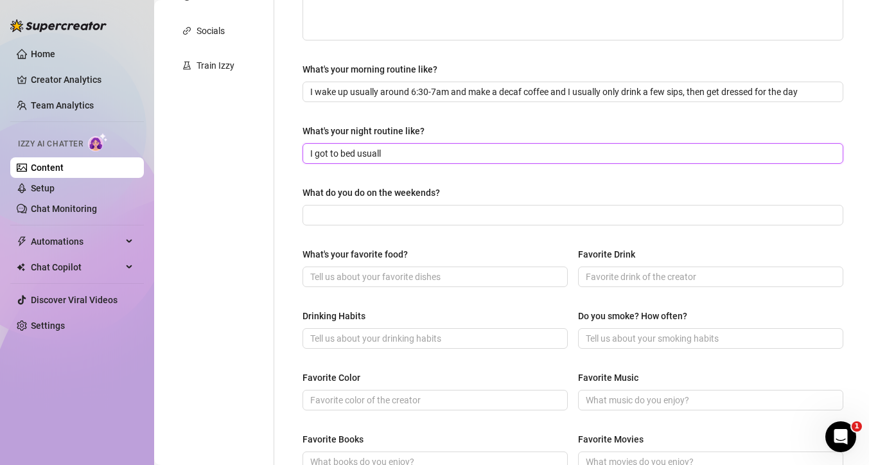
click at [407, 157] on input "I got to bed usuall" at bounding box center [571, 154] width 523 height 14
drag, startPoint x: 328, startPoint y: 156, endPoint x: 343, endPoint y: 156, distance: 14.8
click at [328, 156] on input "I got to bed usuall" at bounding box center [571, 154] width 523 height 14
click at [387, 159] on input "I go to bed usuall" at bounding box center [571, 154] width 523 height 14
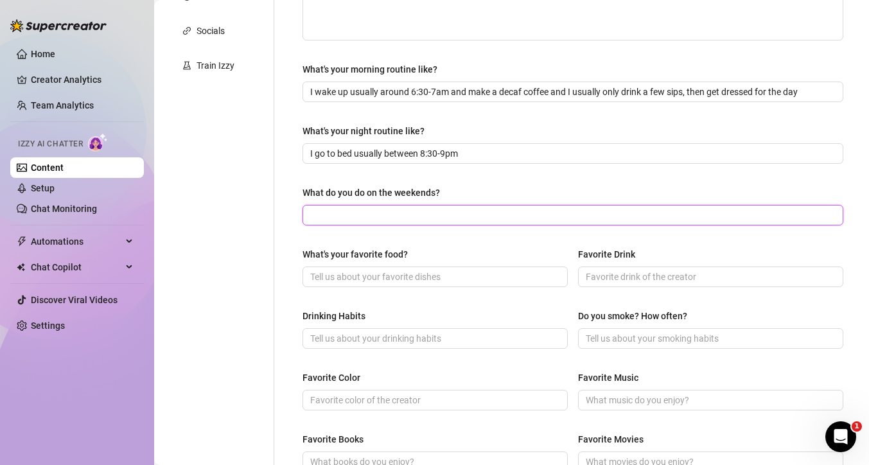
click at [424, 220] on input "What do you do on the weekends?" at bounding box center [571, 215] width 523 height 14
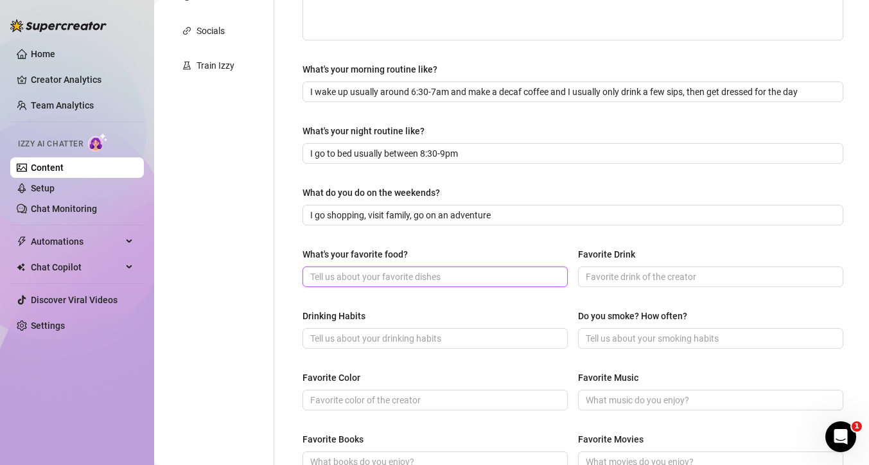
click at [446, 278] on input "What's your favorite food?" at bounding box center [433, 277] width 247 height 14
click at [344, 278] on input "Burgers or hot wings with blu" at bounding box center [433, 277] width 247 height 14
click at [445, 279] on input "Burgers and hot wings with blu" at bounding box center [433, 277] width 247 height 14
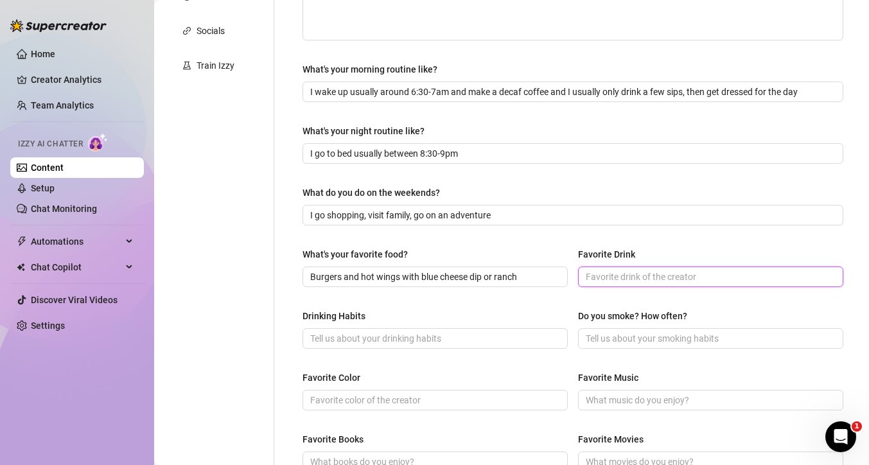
click at [628, 278] on input "Favorite Drink" at bounding box center [709, 277] width 247 height 14
click at [486, 342] on input "Drinking Habits" at bounding box center [433, 339] width 247 height 14
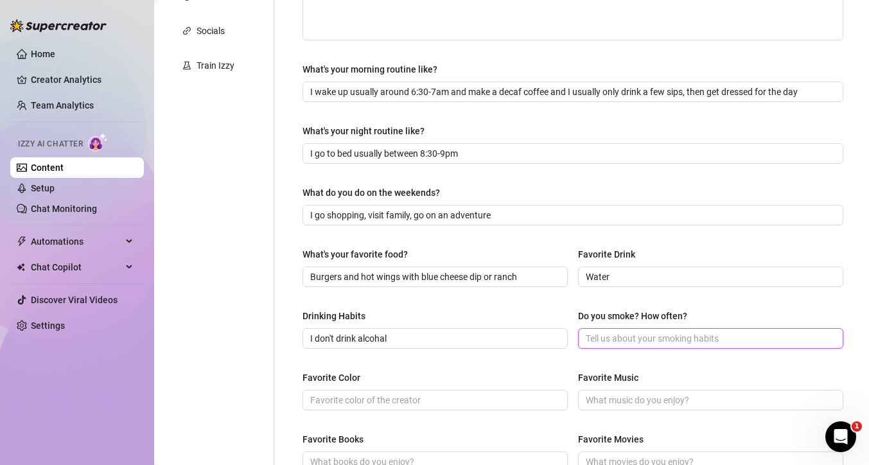
click at [634, 338] on input "Do you smoke? How often?" at bounding box center [709, 339] width 247 height 14
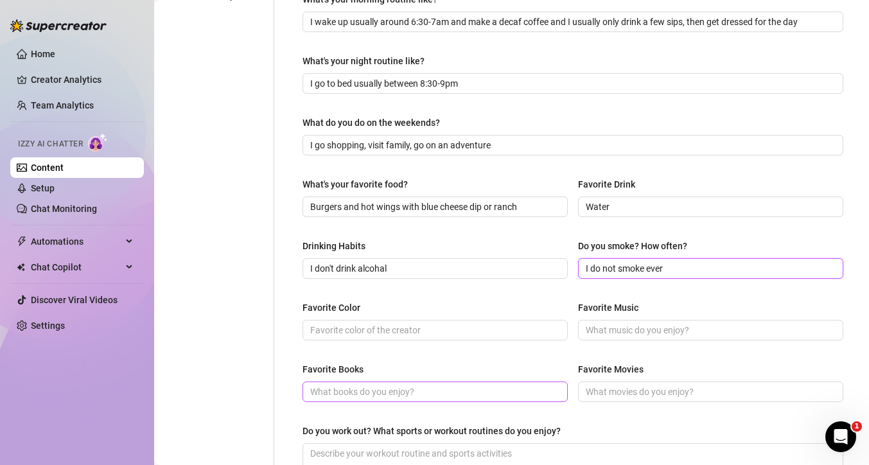
scroll to position [405, 0]
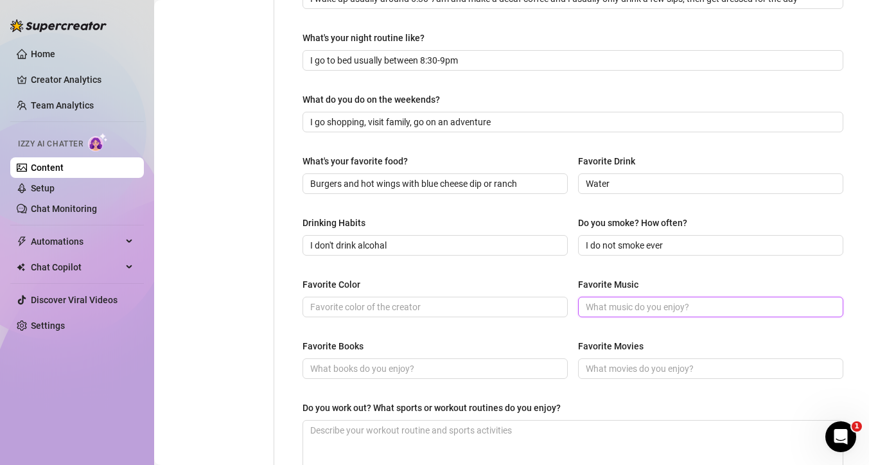
click at [620, 309] on input "Favorite Music" at bounding box center [709, 307] width 247 height 14
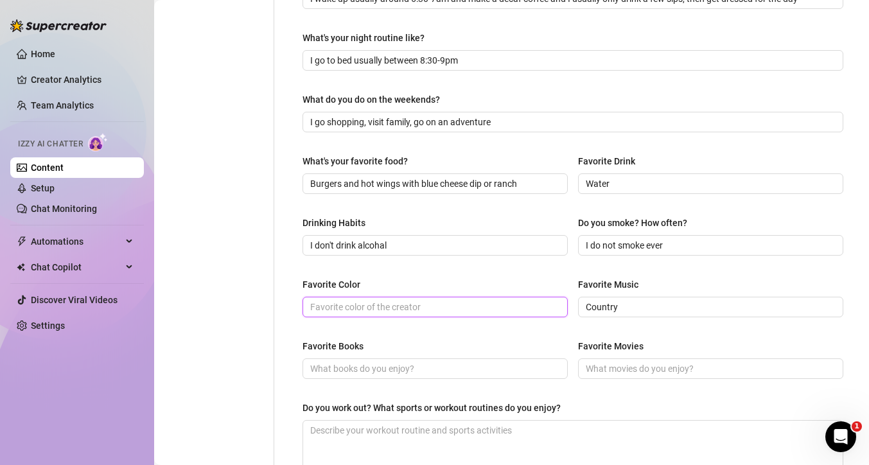
click at [452, 310] on input "Favorite Color" at bounding box center [433, 307] width 247 height 14
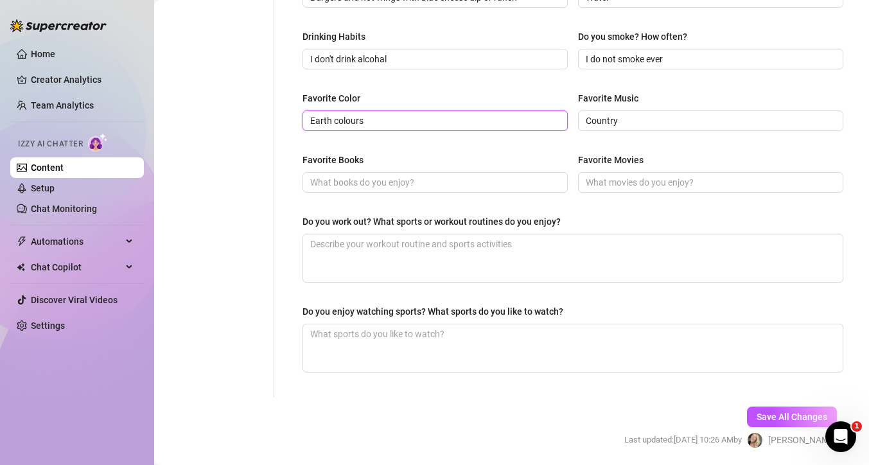
scroll to position [589, 0]
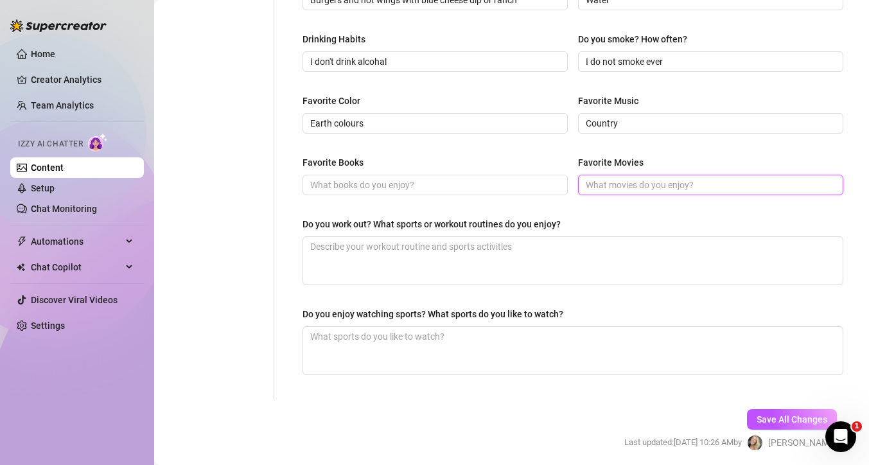
click at [668, 182] on input "Favorite Movies" at bounding box center [709, 185] width 247 height 14
click at [745, 186] on input "Pirates of the Caribbean, anything Disney or Marvel" at bounding box center [709, 185] width 247 height 14
click at [826, 186] on span "Pirates of the Caribbean, anything Disney cartoons or Marvel" at bounding box center [710, 185] width 265 height 21
click at [821, 184] on input "Pirates of the Caribbean, anything Disney cartoons or Marvel" at bounding box center [709, 185] width 247 height 14
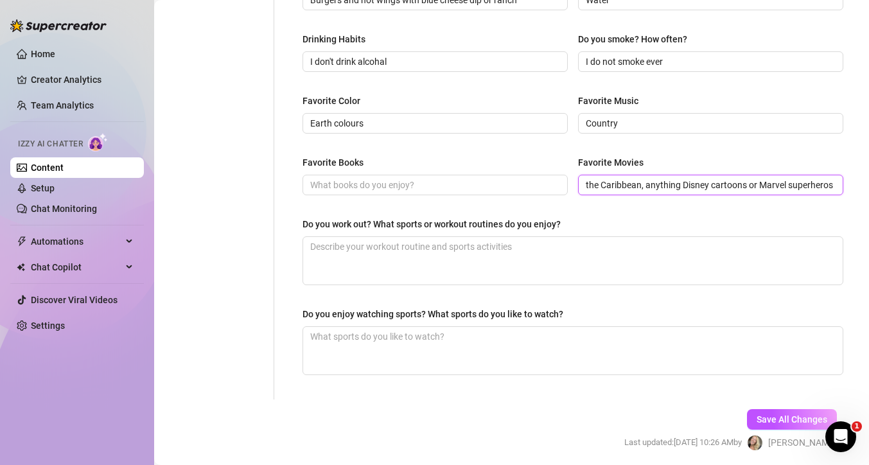
click at [821, 186] on input "Pirates of the Caribbean, anything Disney cartoons or Marvel superheros" at bounding box center [709, 185] width 247 height 14
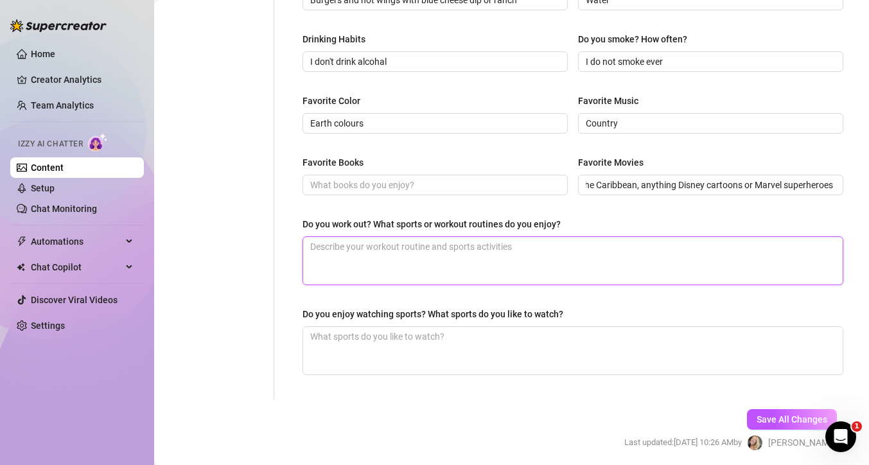
scroll to position [0, 0]
click at [410, 264] on textarea "Do you work out? What sports or workout routines do you enjoy?" at bounding box center [573, 261] width 540 height 48
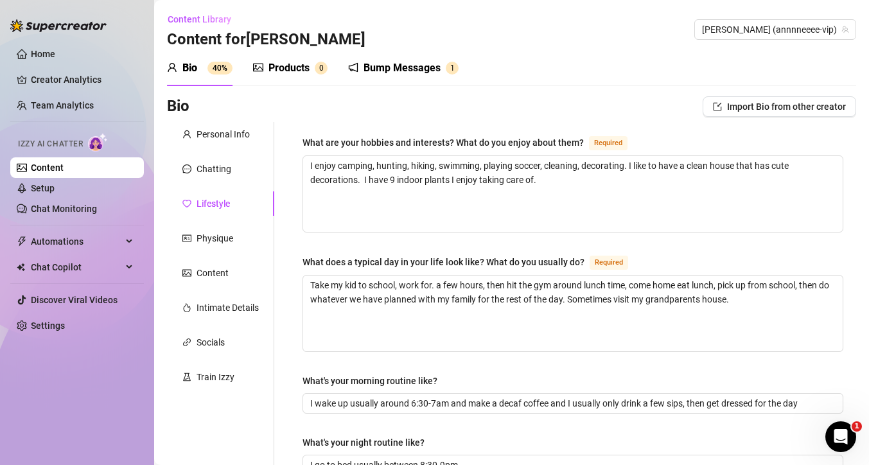
scroll to position [589, 0]
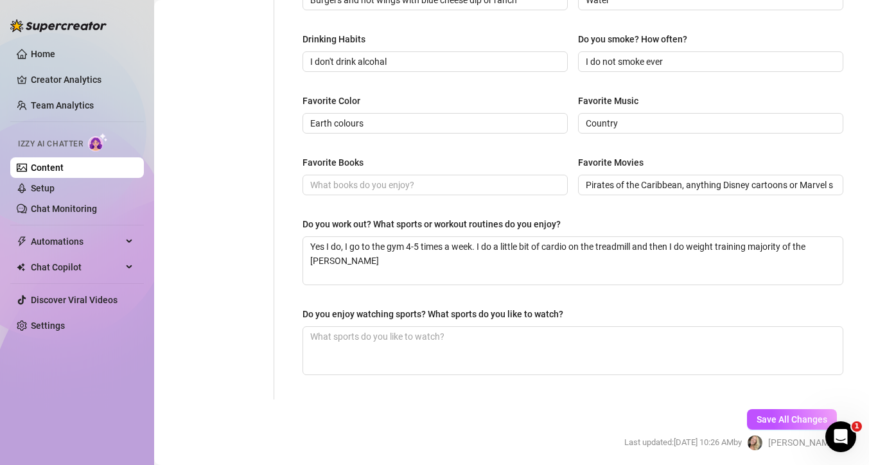
type textarea "Yes I do, I go to the gym 4-5 times a week. I do a little bit of cardio on the …"
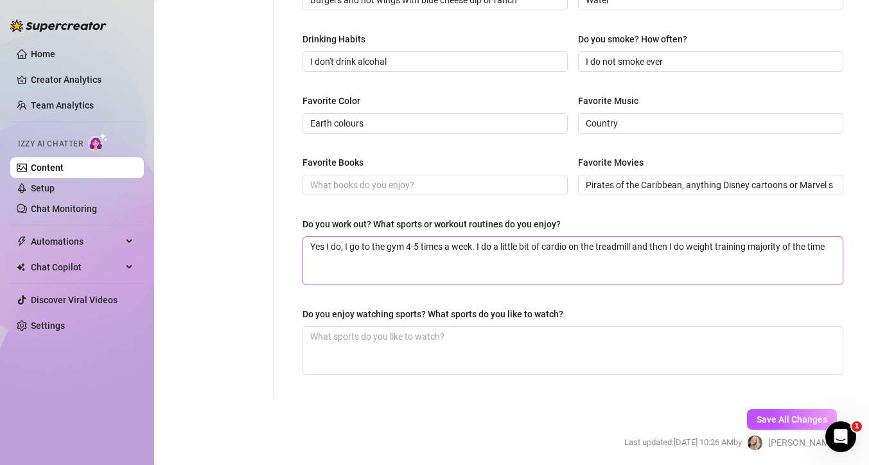
type textarea "Yes I do, I go to the gym 4-5 times a week. I do a little bit of cardio on the …"
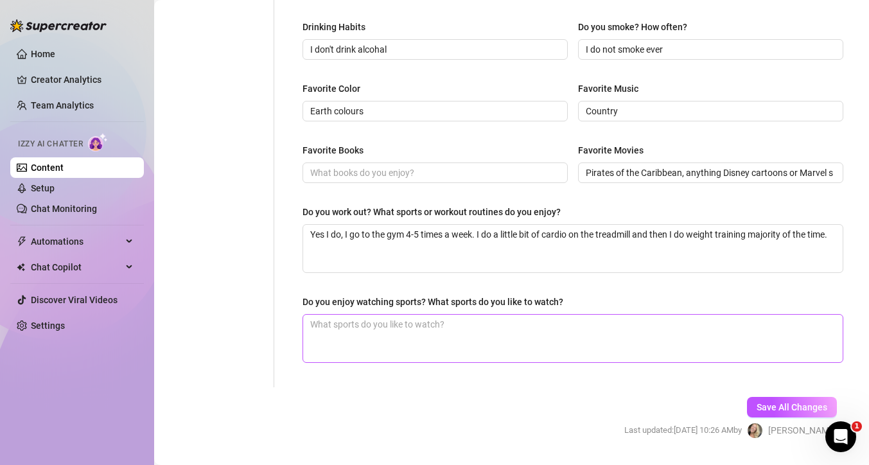
type textarea "Yes I do, I go to the gym 4-5 times a week. I do a little bit of cardio on the …"
click at [415, 324] on textarea "Do you enjoy watching sports? What sports do you like to watch?" at bounding box center [573, 339] width 540 height 48
type textarea "I"
type textarea "I d"
type textarea "I do"
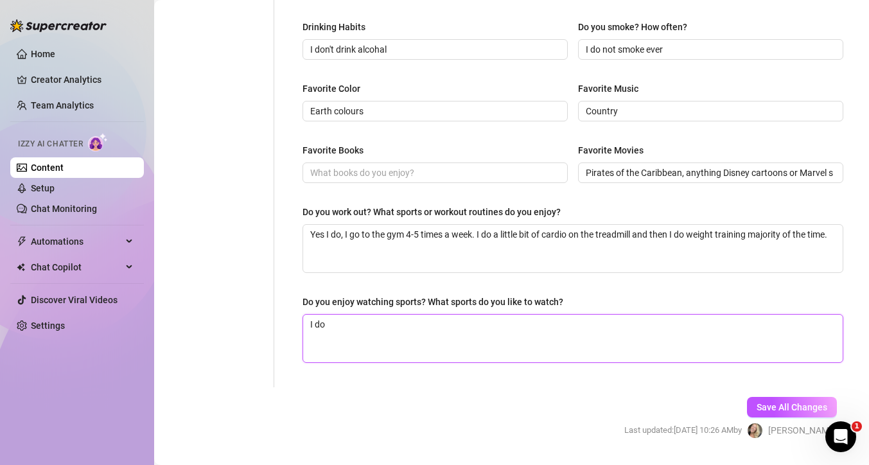
type textarea "I do"
type textarea "I do b"
type textarea "I do bu"
type textarea "I do but"
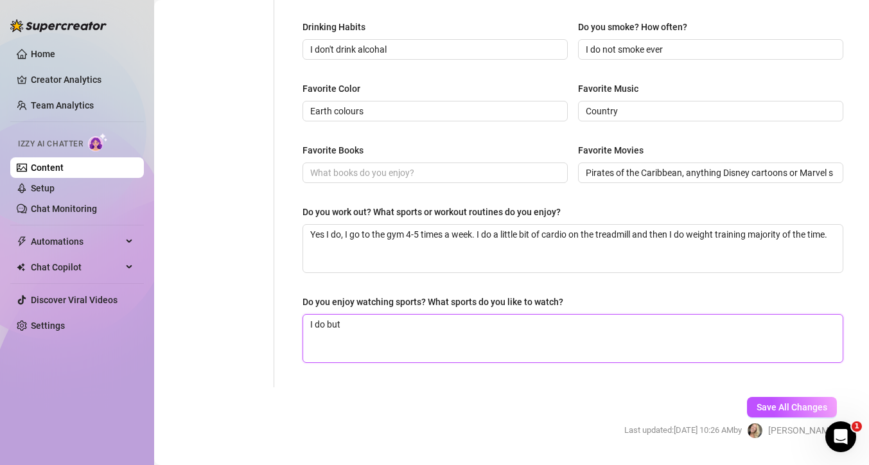
type textarea "I do but I"
type textarea "I do but I u"
type textarea "I do but I us"
type textarea "I do but I usu"
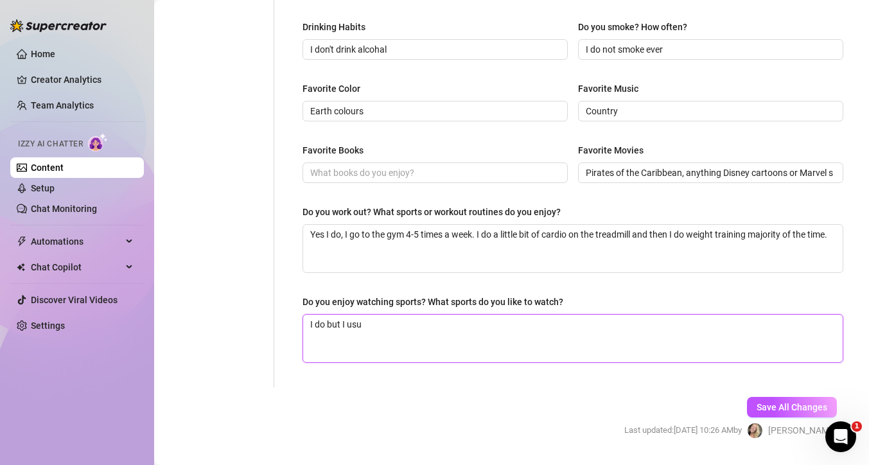
type textarea "I do but I usua"
type textarea "I do but I usual"
type textarea "I do but I usuall"
type textarea "I do but I usually"
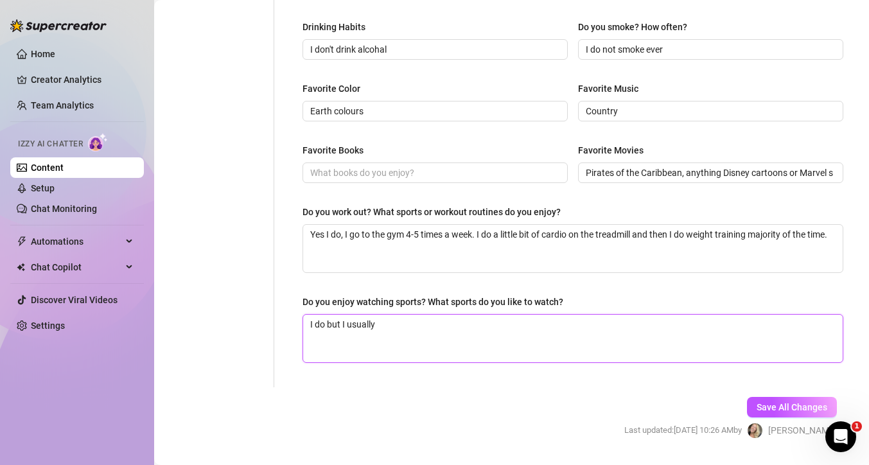
type textarea "I do but I usually d"
type textarea "I do but I usually do"
type textarea "I do but I usually don"
type textarea "I do but I usually don'"
type textarea "I do but I usually don't"
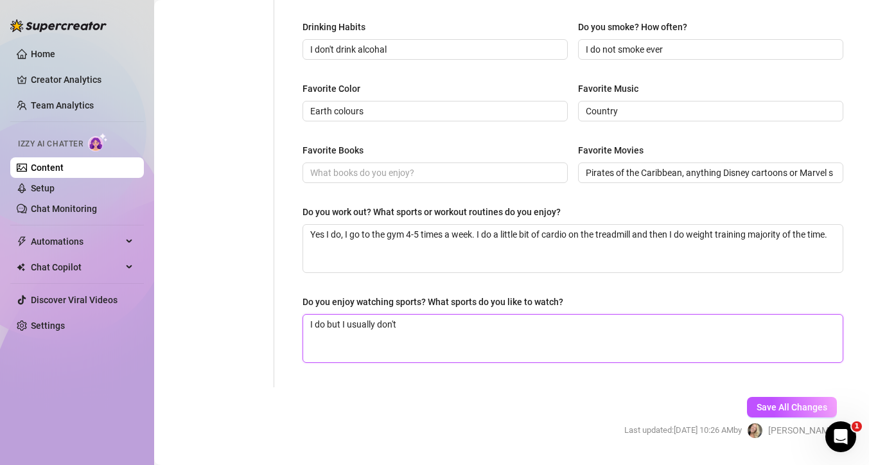
type textarea "I do but I usually don't"
type textarea "I do but I usually don't a"
type textarea "I do but I usually don't"
type textarea "I do but I usually don't w"
type textarea "I do but I usually don't wa"
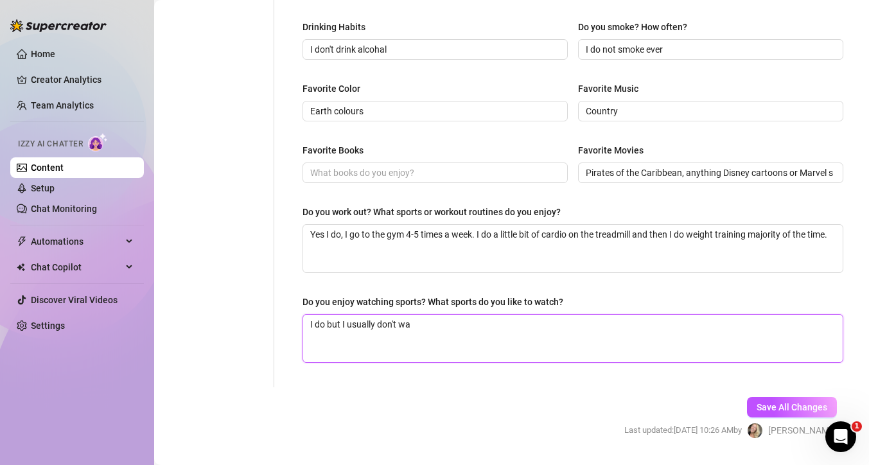
type textarea "I do but I usually don't wat"
type textarea "I do but I usually don't watc"
type textarea "I do but I usually don't watch"
type textarea "I do but I usually don't watch s"
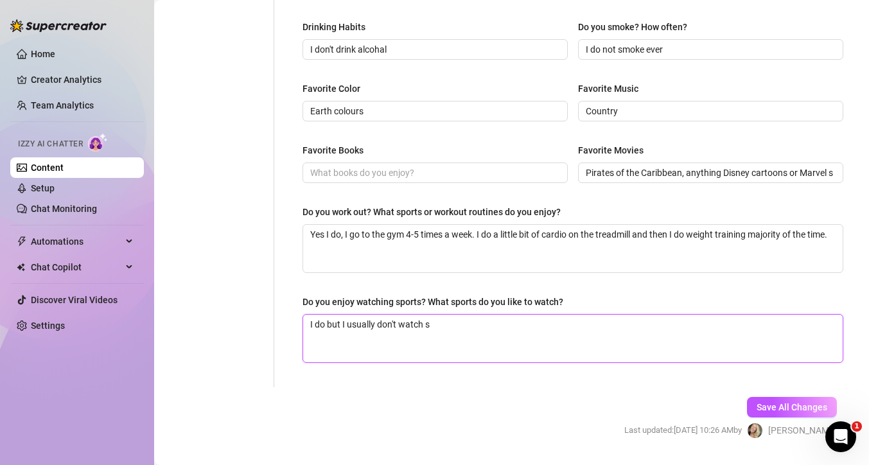
type textarea "I do but I usually don't watch sp"
type textarea "I do but I usually don't watch spo"
type textarea "I do but I usually don't watch spor"
type textarea "I do but I usually don't watch sport"
type textarea "I do but I usually don't watch sports"
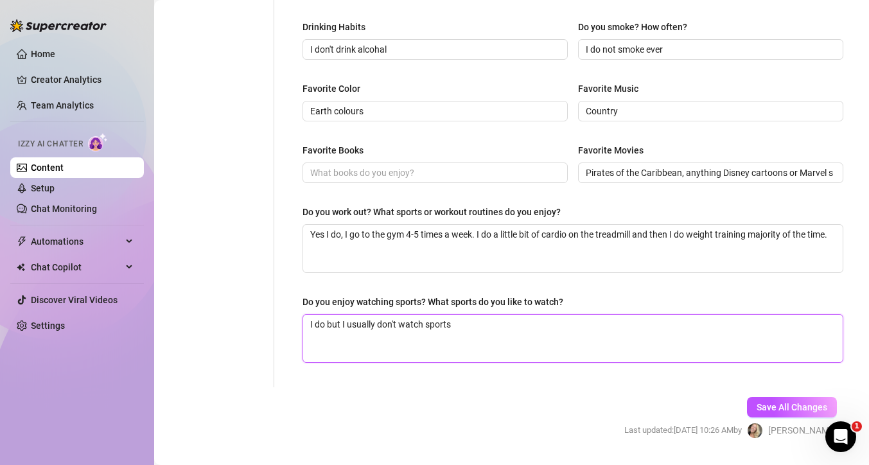
type textarea "I do but I usually don't watch sports"
type textarea "I do but I usually don't watch sports o"
type textarea "I do but I usually don't watch sports of"
type textarea "I do but I usually don't watch sports oft"
type textarea "I do but I usually don't watch sports ofte"
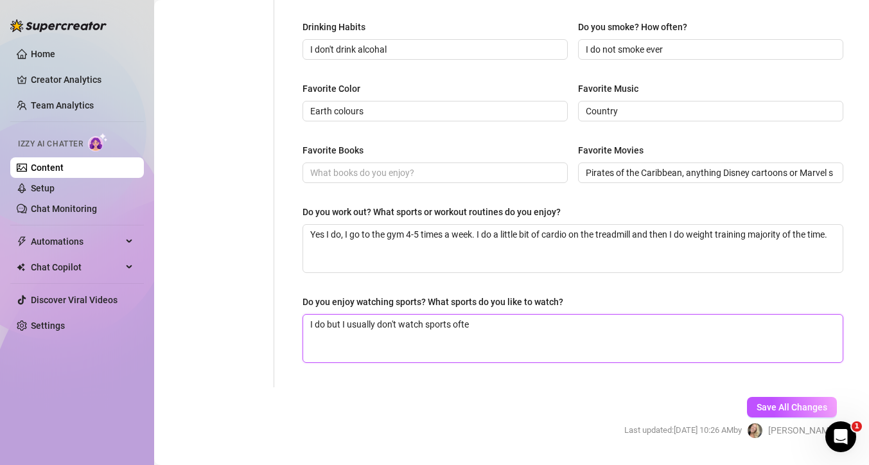
type textarea "I do but I usually don't watch sports often"
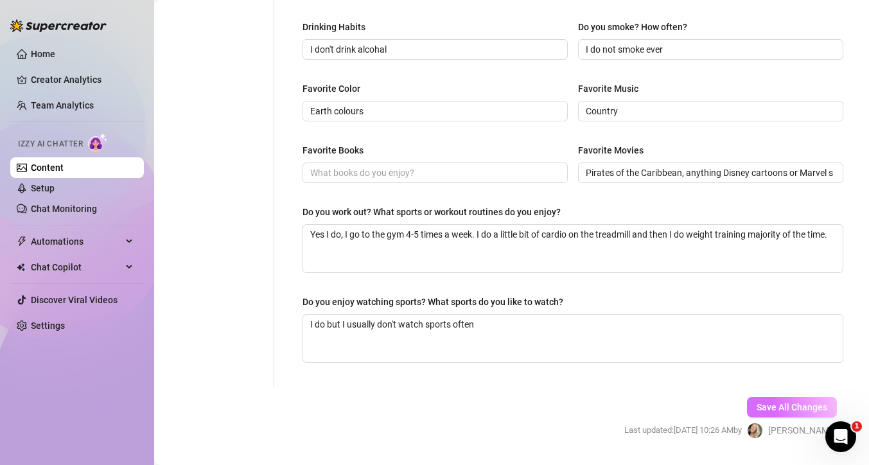
click at [766, 411] on span "Save All Changes" at bounding box center [792, 407] width 71 height 10
type input "Pirates of the Caribbean, anything Disney cartoons or Marvel superheroes"
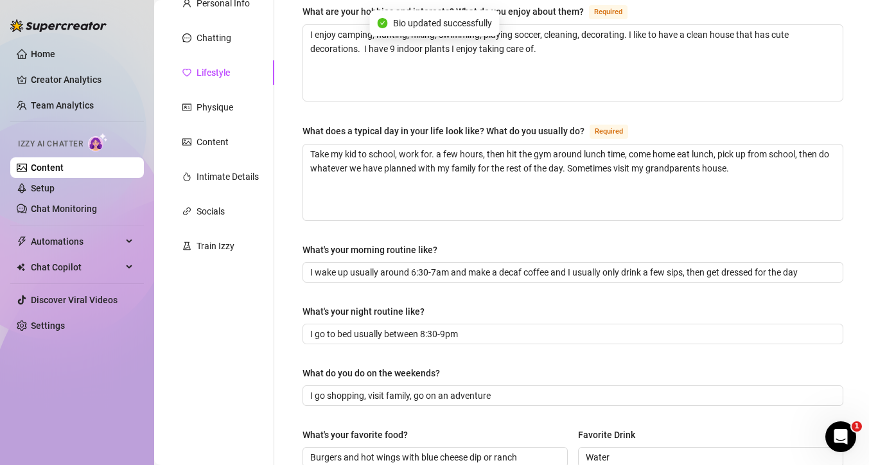
scroll to position [113, 0]
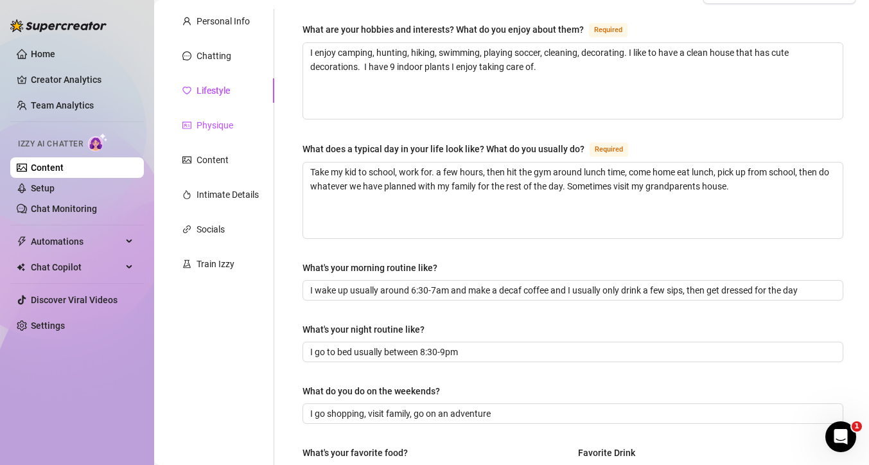
click at [222, 124] on div "Physique" at bounding box center [215, 125] width 37 height 14
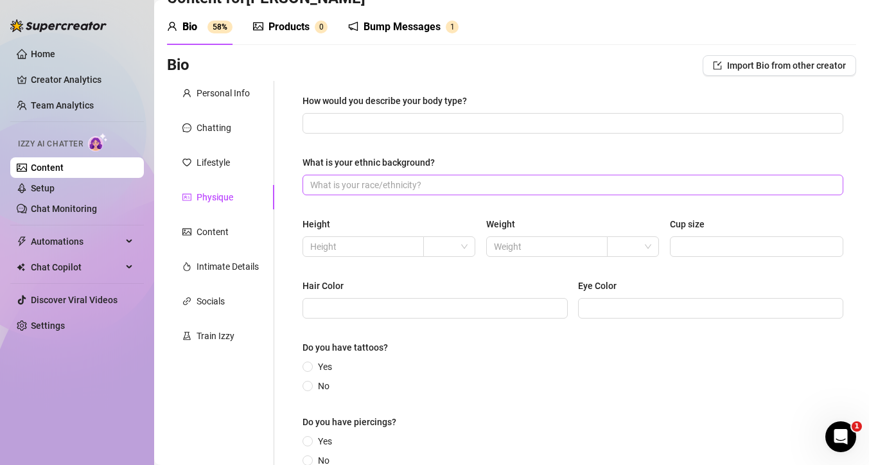
scroll to position [40, 0]
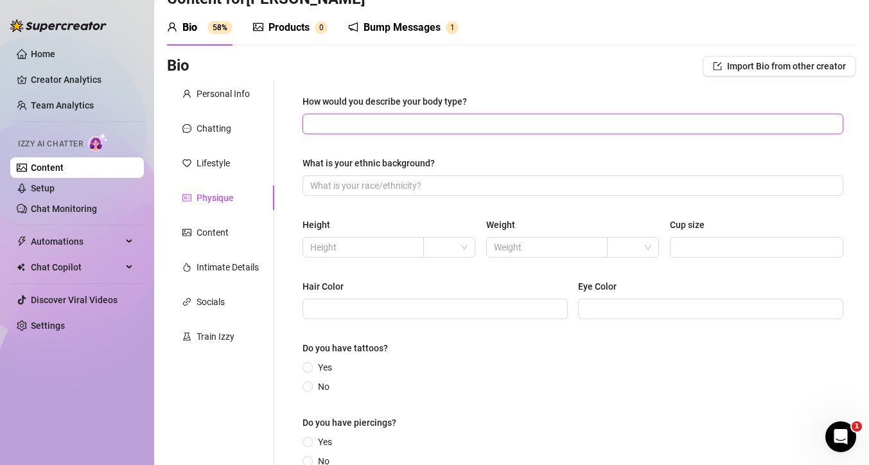
click at [446, 129] on input "How would you describe your body type?" at bounding box center [571, 124] width 523 height 14
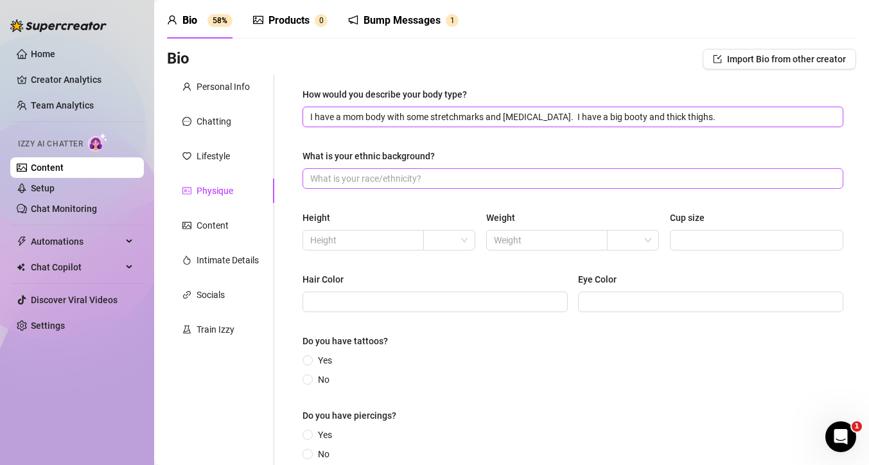
scroll to position [48, 0]
type input "I have a mom body with some stretchmarks and [MEDICAL_DATA]. I have a big booty…"
click at [459, 179] on input "What is your ethnic background?" at bounding box center [571, 178] width 523 height 14
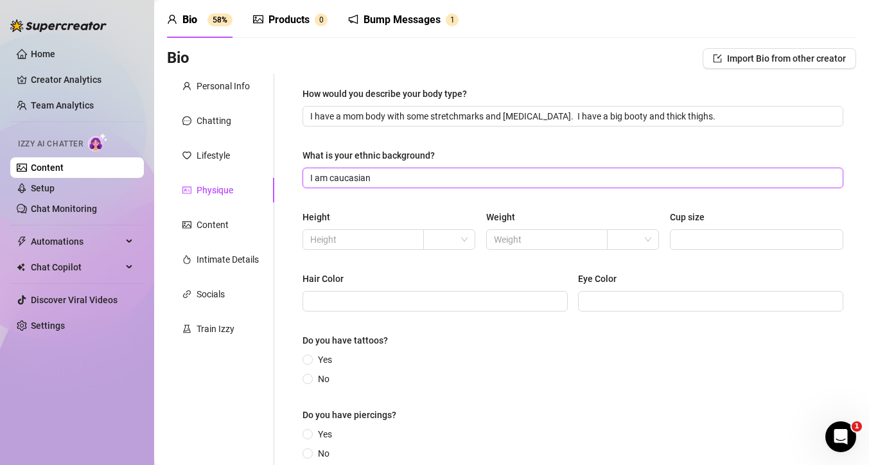
type input "I am caucasian"
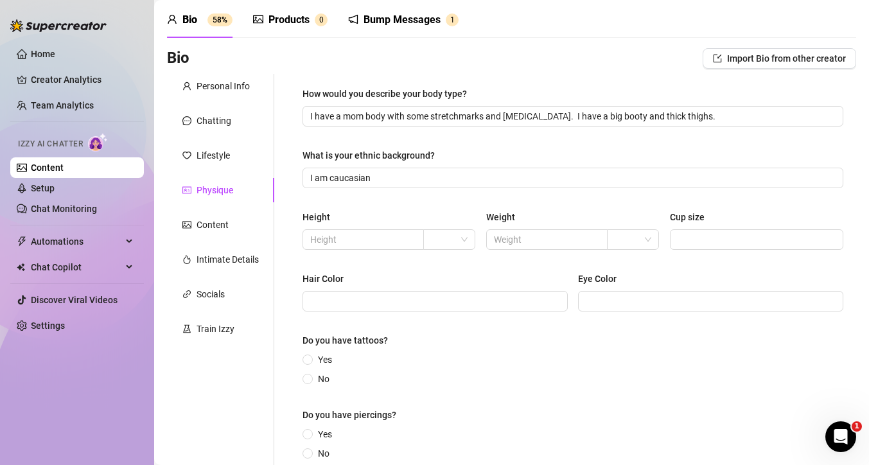
click at [463, 217] on div "Height" at bounding box center [389, 219] width 173 height 19
click at [368, 238] on input "text" at bounding box center [361, 240] width 103 height 14
click at [465, 243] on div at bounding box center [449, 239] width 52 height 21
click at [449, 283] on div "ft" at bounding box center [447, 286] width 30 height 14
click at [366, 244] on input "text" at bounding box center [361, 240] width 103 height 14
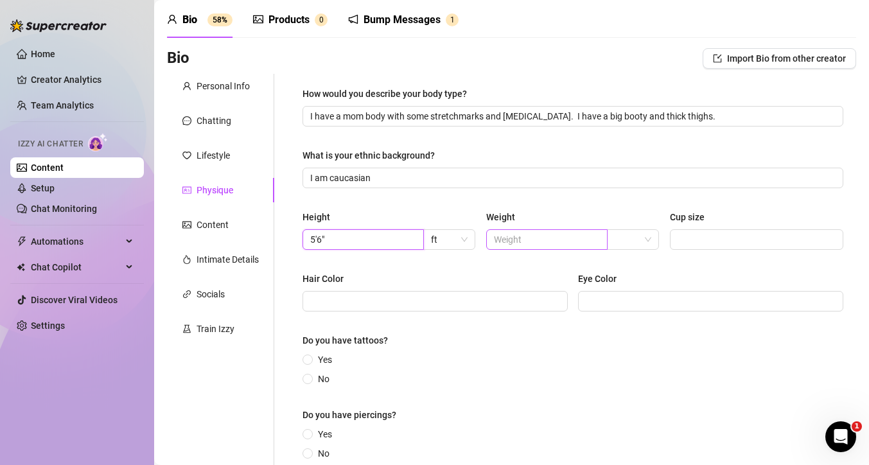
type input "5'6""
click at [561, 243] on input "text" at bounding box center [545, 240] width 103 height 14
click at [639, 244] on span at bounding box center [633, 239] width 37 height 19
type input "200"
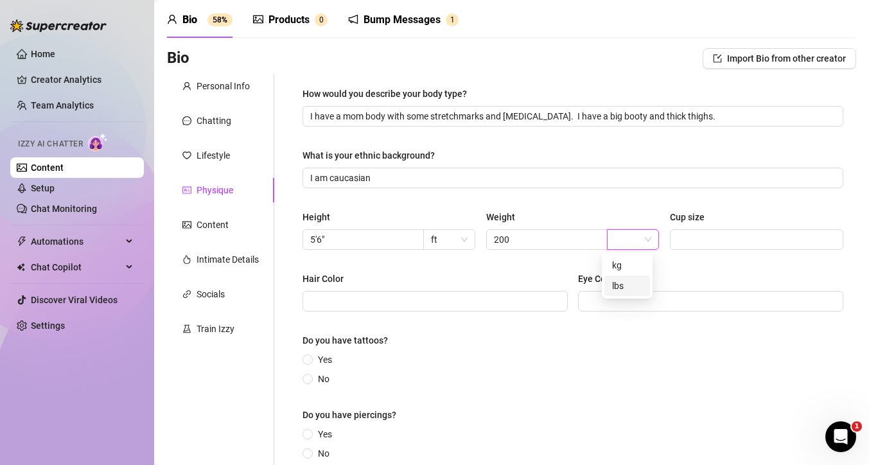
click at [634, 286] on div "lbs" at bounding box center [627, 286] width 30 height 14
click at [724, 233] on input "Cup size" at bounding box center [756, 240] width 156 height 14
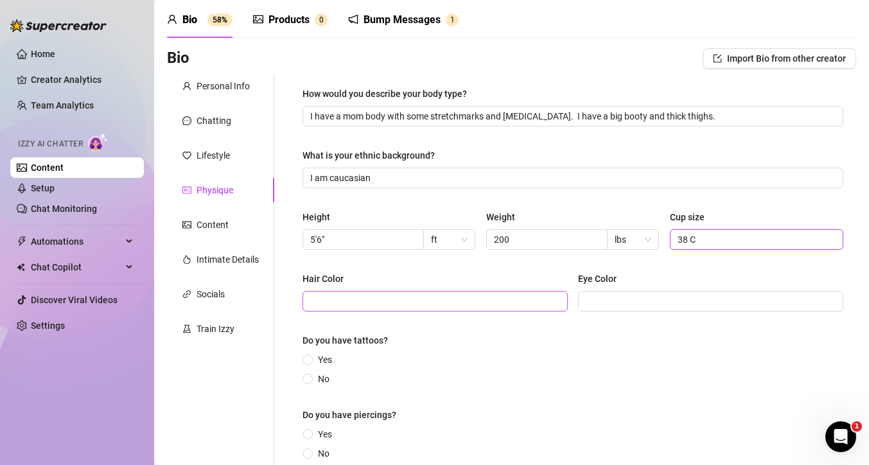
type input "38 C"
click at [409, 303] on input "Hair Color" at bounding box center [433, 301] width 247 height 14
type input "Blonde"
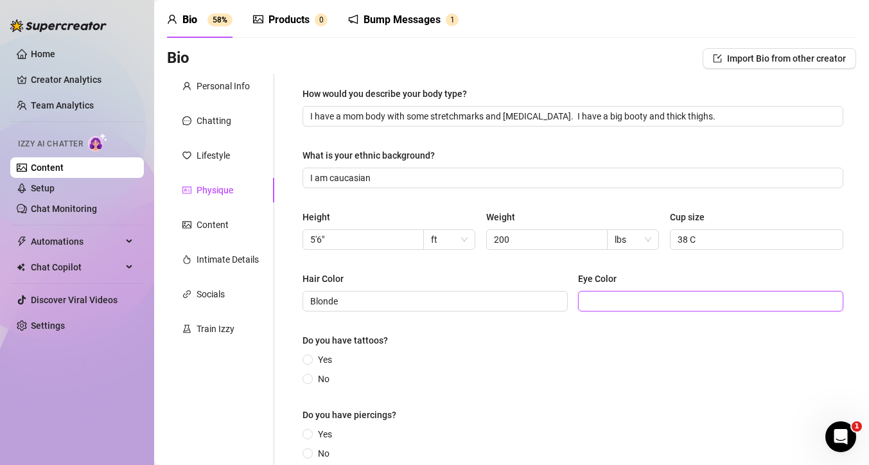
click at [620, 304] on input "Eye Color" at bounding box center [709, 301] width 247 height 14
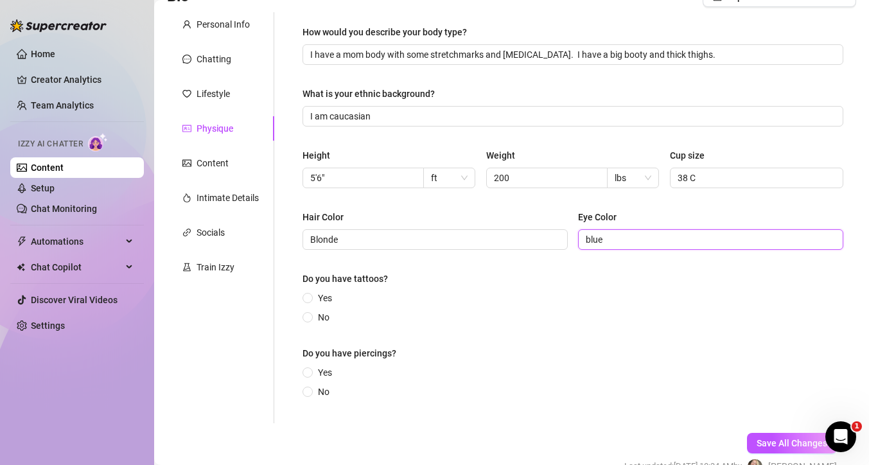
scroll to position [130, 0]
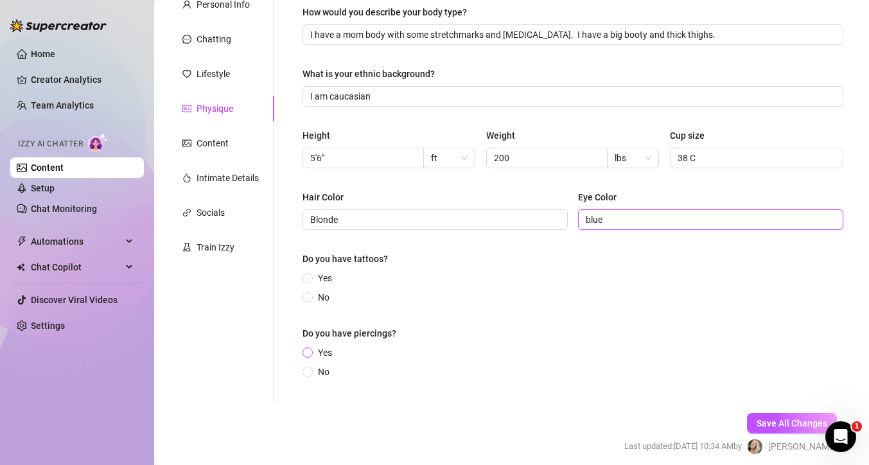
type input "blue"
click at [319, 353] on span "Yes" at bounding box center [325, 353] width 24 height 14
click at [311, 353] on input "Yes" at bounding box center [308, 354] width 5 height 8
radio input "true"
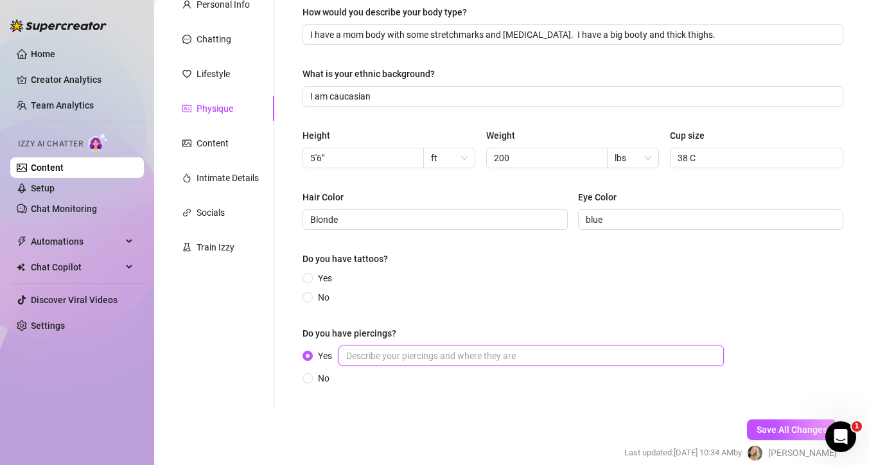
click at [408, 355] on input "Yes" at bounding box center [532, 356] width 386 height 21
type input "Ears, nose, belly button"
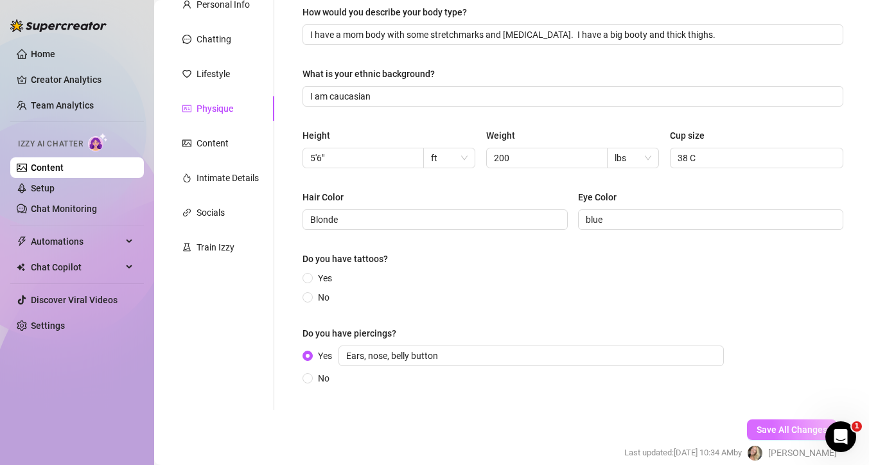
click at [772, 423] on button "Save All Changes" at bounding box center [792, 430] width 90 height 21
click at [211, 143] on div "Content" at bounding box center [213, 143] width 32 height 14
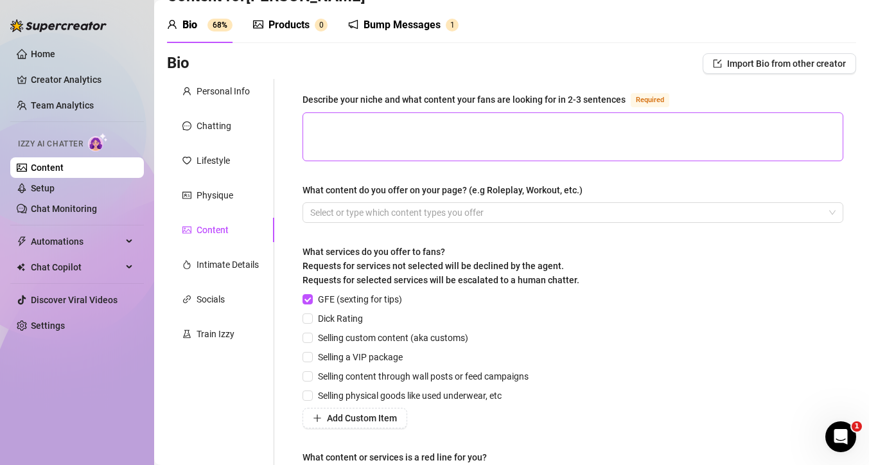
scroll to position [40, 0]
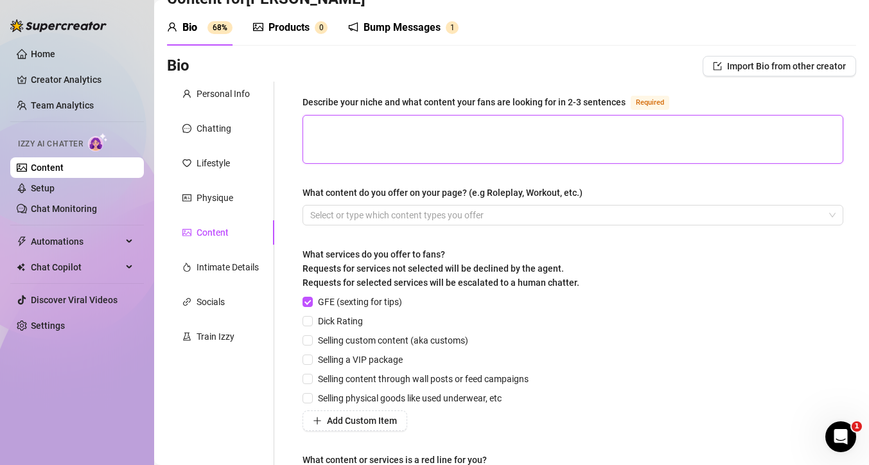
click at [447, 135] on textarea "Describe your niche and what content your fans are looking for in 2-3 sentences…" at bounding box center [573, 140] width 540 height 48
type textarea "I"
type textarea "I d"
type textarea "I do"
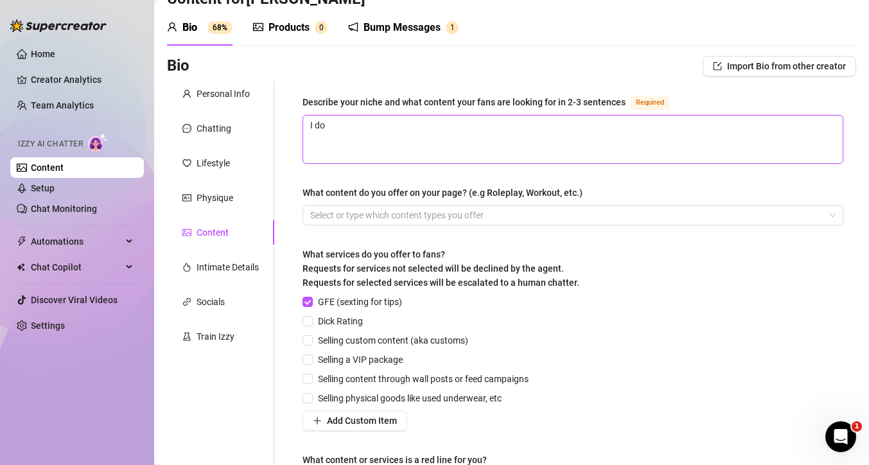
type textarea "I do"
type textarea "I d"
type textarea "I"
type textarea "I l"
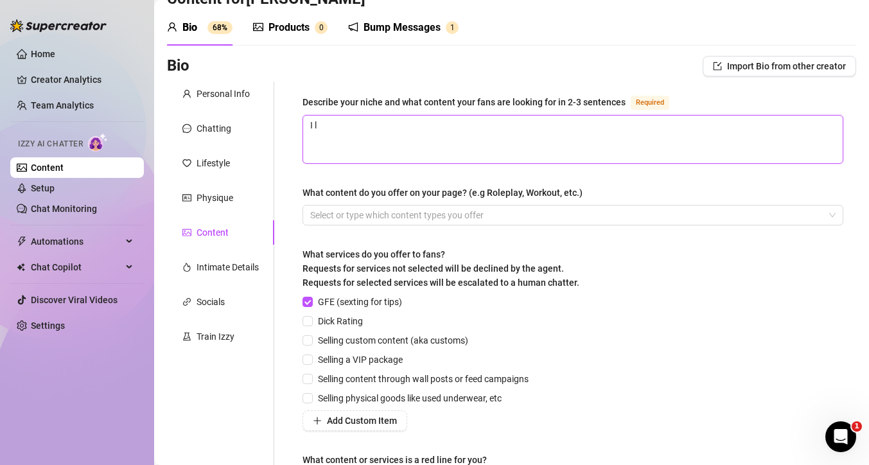
type textarea "I li"
type textarea "I lik"
type textarea "I like"
type textarea "I like t"
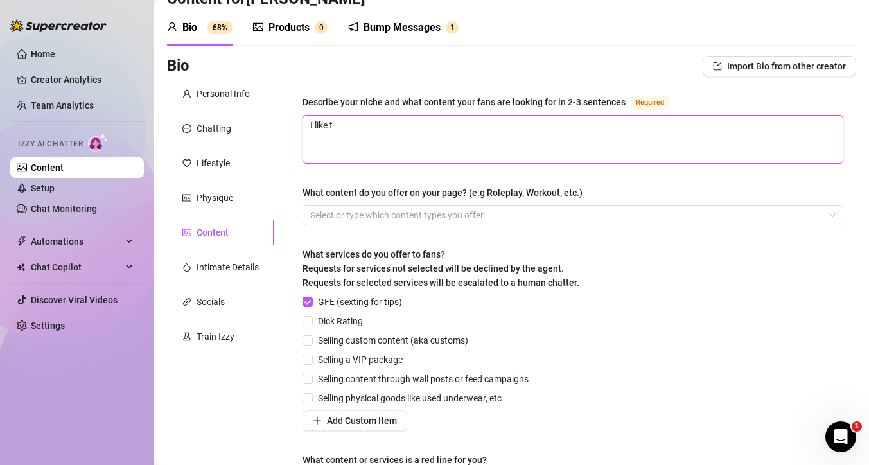
type textarea "I like to"
type textarea "I like t"
type textarea "I like"
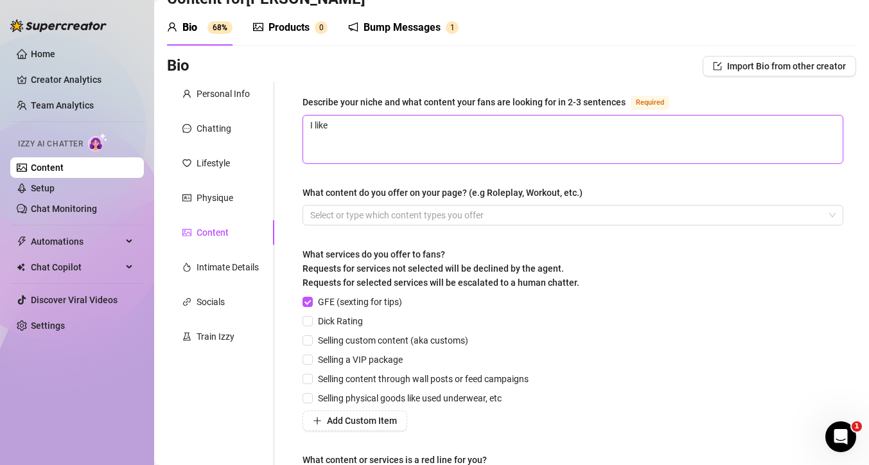
type textarea "I like"
type textarea "I lik"
type textarea "I li"
type textarea "I l"
type textarea "I"
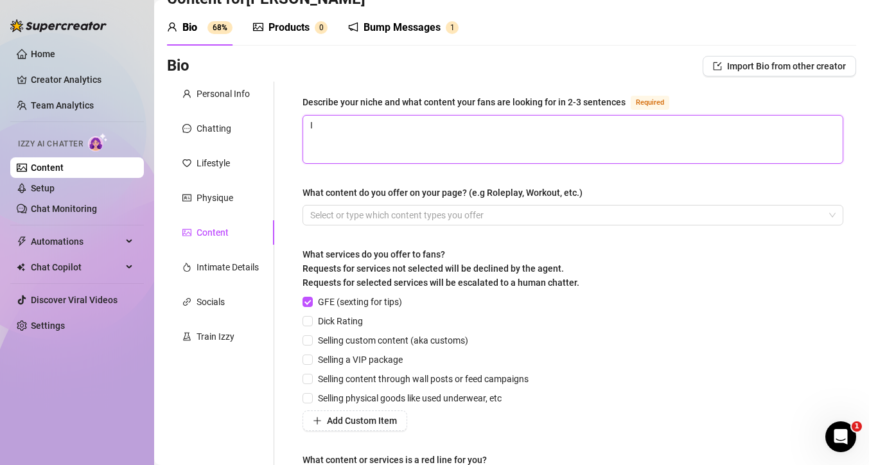
type textarea "I"
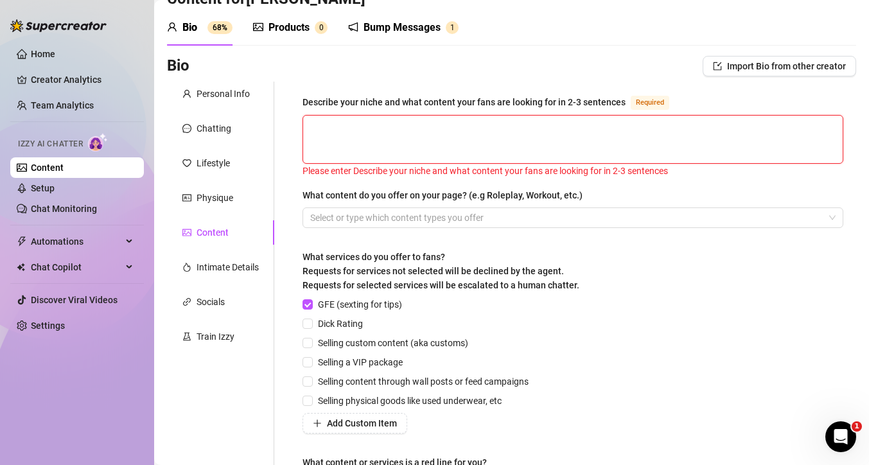
type textarea "M"
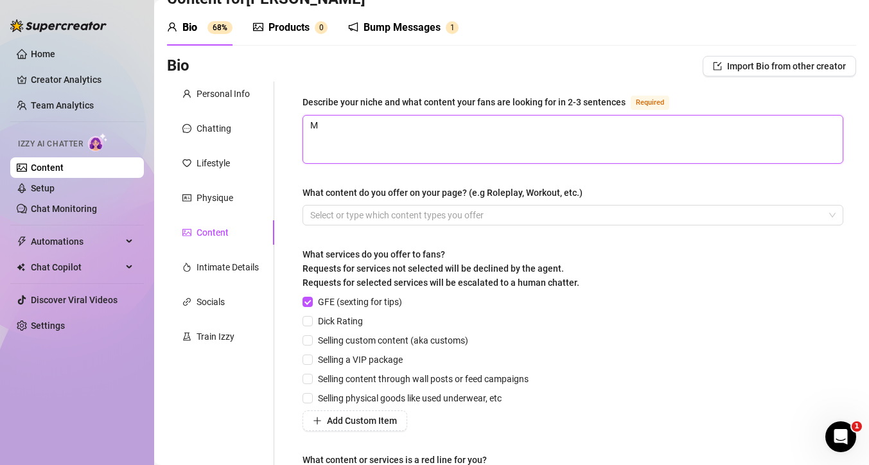
type textarea "My"
type textarea "My n"
type textarea "My ni"
type textarea "My nic"
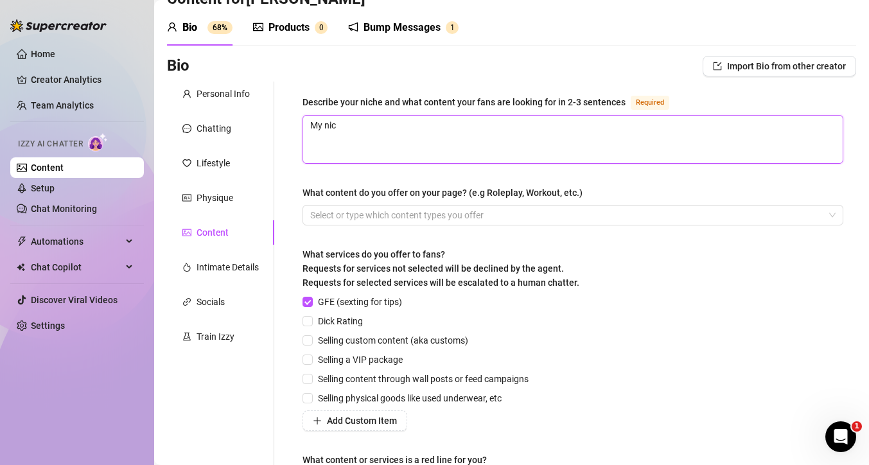
type textarea "My nich"
type textarea "My niche"
type textarea "My niches"
type textarea "My niche"
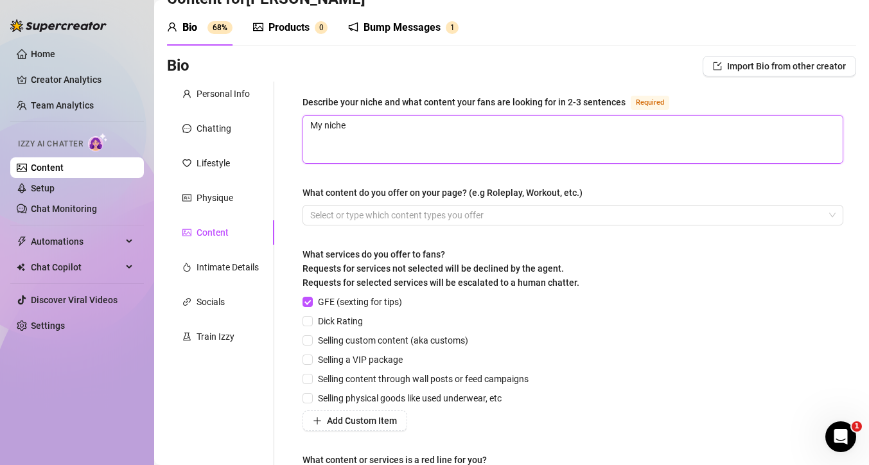
type textarea "My niche i"
type textarea "My niche is"
type textarea "My niche is m"
type textarea "My niche is mm"
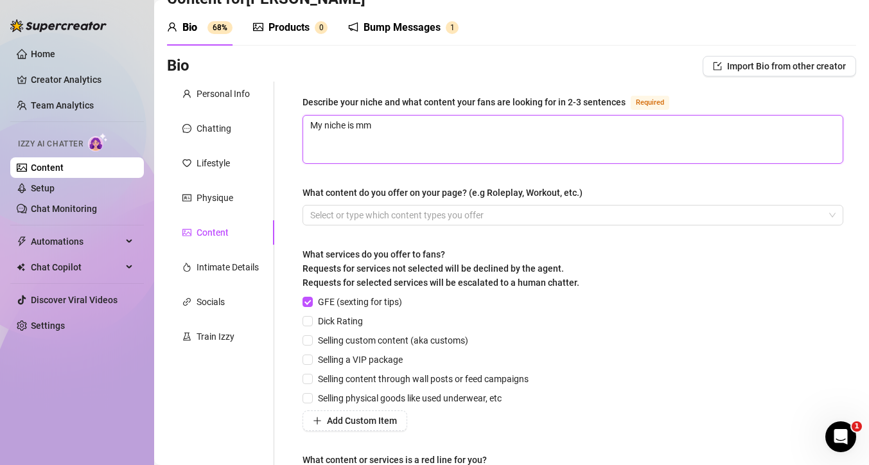
type textarea "My niche is mm"
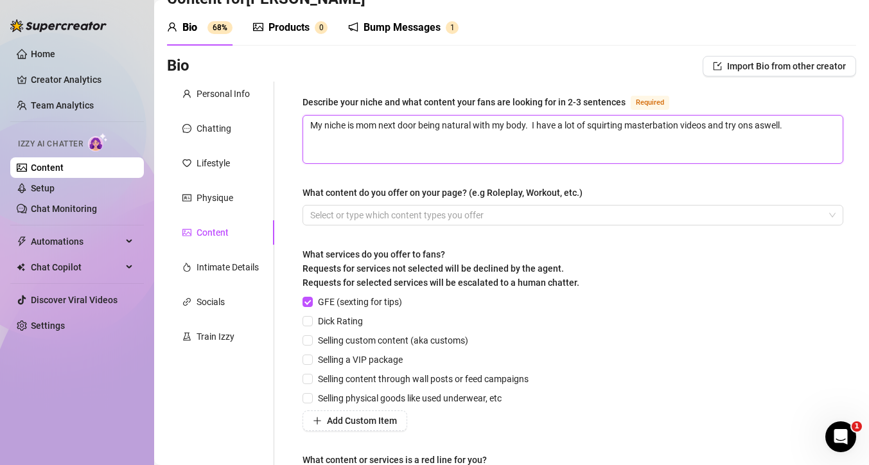
click at [757, 124] on textarea "My niche is mom next door being natural with my body. I have a lot of squirting…" at bounding box center [573, 140] width 540 height 48
click at [461, 145] on textarea "My niche is mom next door being natural with my body. I have a lot of squirting…" at bounding box center [573, 140] width 540 height 48
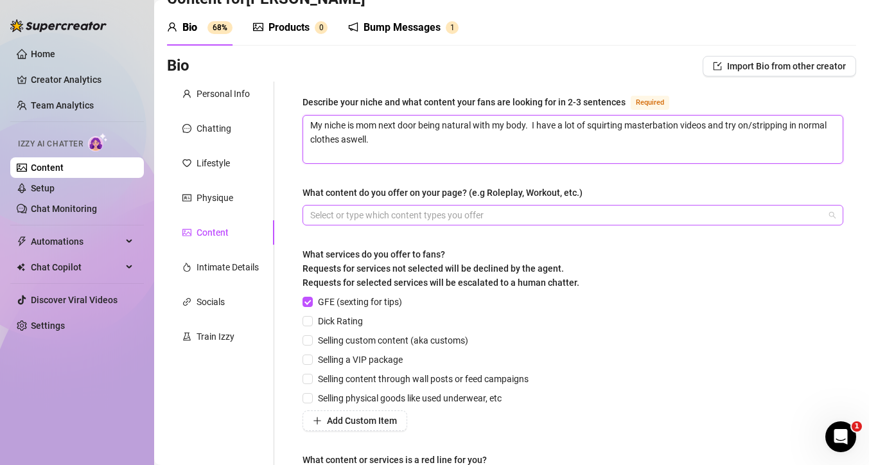
click at [434, 217] on div at bounding box center [566, 215] width 522 height 18
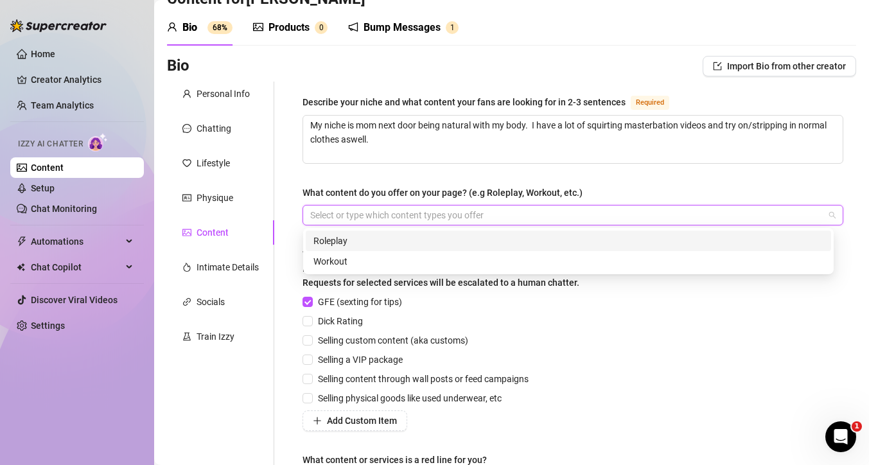
click at [600, 182] on div "Describe your niche and what content your fans are looking for in 2-3 sentences…" at bounding box center [573, 299] width 541 height 410
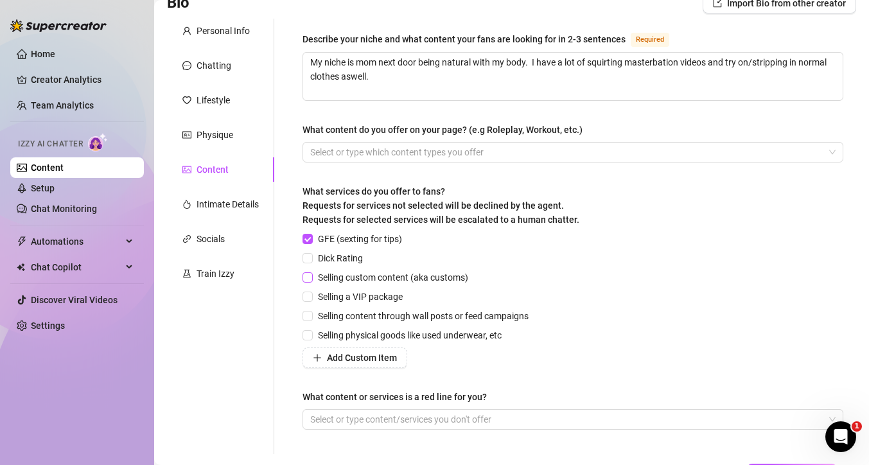
scroll to position [106, 0]
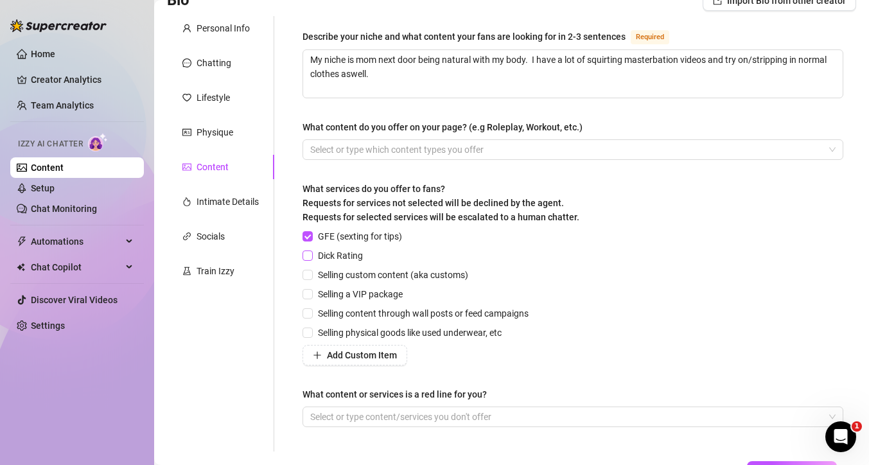
click at [310, 255] on input "Dick Rating" at bounding box center [307, 255] width 9 height 9
click at [310, 332] on input "Selling physical goods like used underwear, etc" at bounding box center [307, 332] width 9 height 9
click at [355, 353] on span "Add Custom Item" at bounding box center [362, 355] width 70 height 10
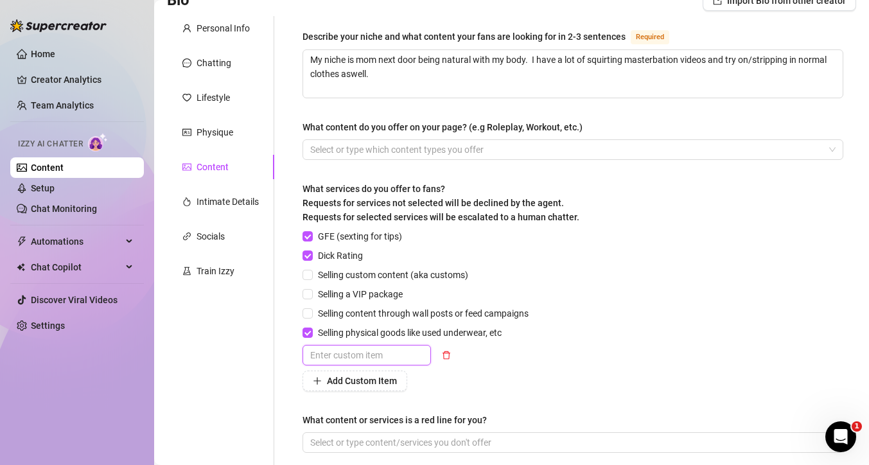
click at [400, 355] on input "text" at bounding box center [367, 355] width 129 height 21
click at [609, 353] on div "GFE (sexting for tips) Dick Rating Selling custom content (aka customs) Selling…" at bounding box center [573, 310] width 541 height 162
click at [555, 340] on div "GFE (sexting for tips) Dick Rating Selling custom content (aka customs) Selling…" at bounding box center [573, 310] width 541 height 162
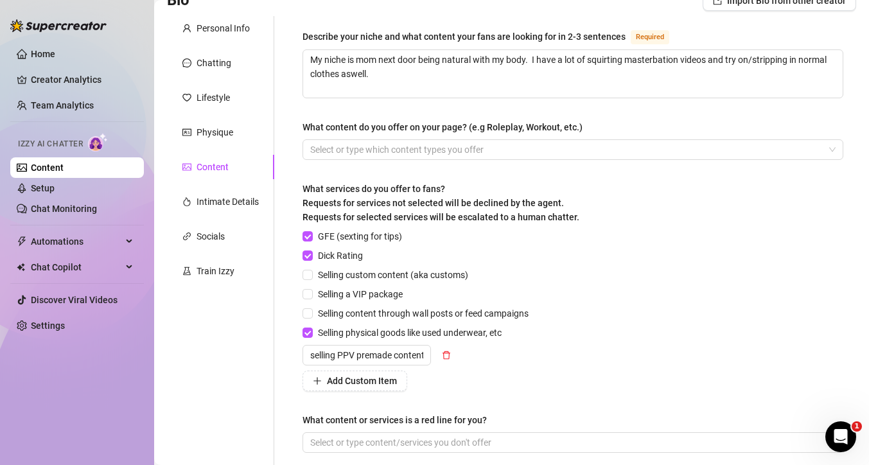
click at [481, 289] on div "Selling a VIP package" at bounding box center [418, 294] width 231 height 14
click at [296, 360] on div "Describe your niche and what content your fans are looking for in 2-3 sentences…" at bounding box center [573, 246] width 567 height 461
click at [639, 366] on div "GFE (sexting for tips) Dick Rating Selling custom content (aka customs) Selling…" at bounding box center [573, 310] width 541 height 162
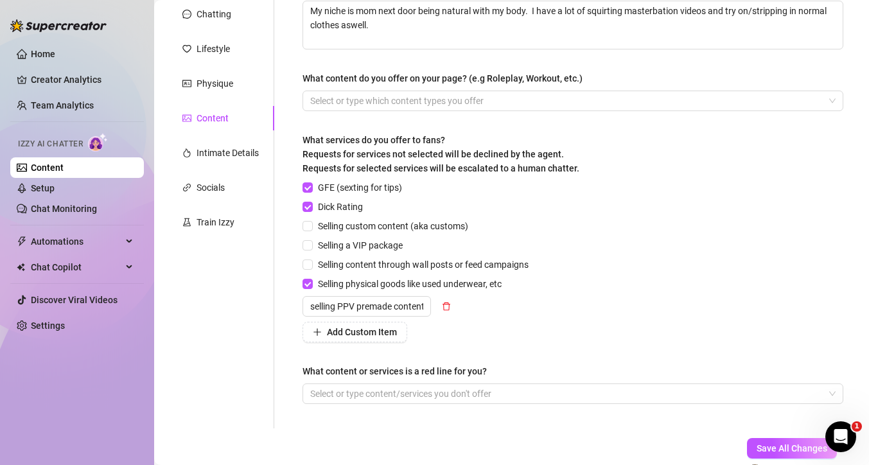
scroll to position [157, 0]
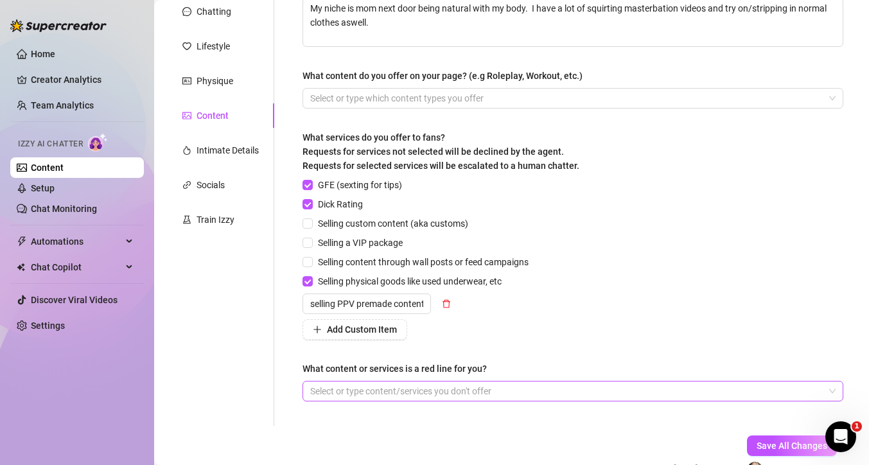
click at [488, 392] on div at bounding box center [566, 391] width 522 height 18
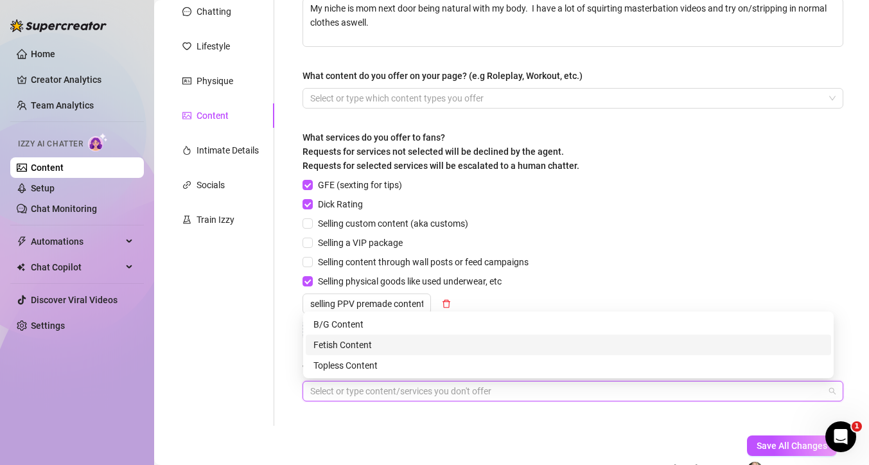
click at [394, 347] on div "Fetish Content" at bounding box center [569, 345] width 510 height 14
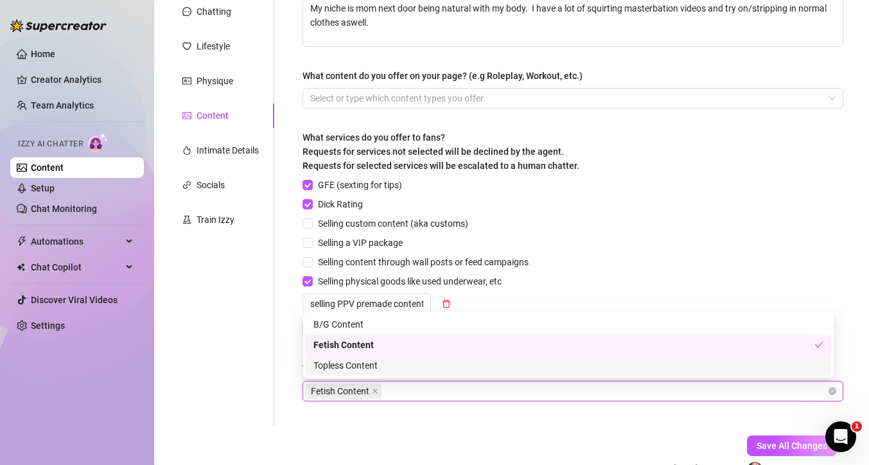
click at [458, 424] on div "Describe your niche and what content your fans are looking for in 2-3 sentences…" at bounding box center [573, 195] width 567 height 461
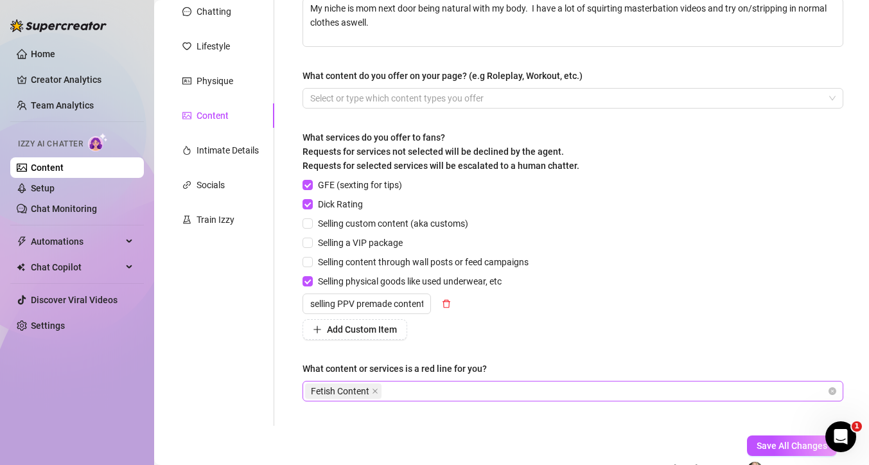
click at [413, 391] on div "Fetish Content" at bounding box center [566, 391] width 522 height 18
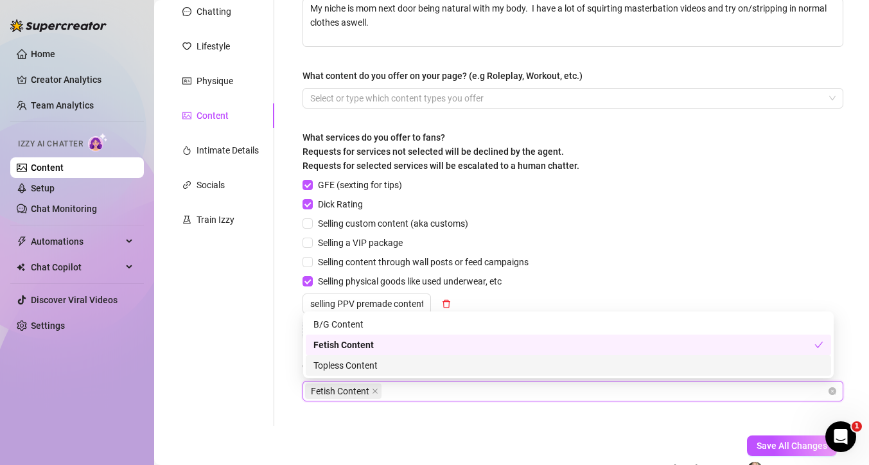
click at [747, 181] on div "GFE (sexting for tips) Dick Rating Selling custom content (aka customs) Selling…" at bounding box center [573, 259] width 541 height 162
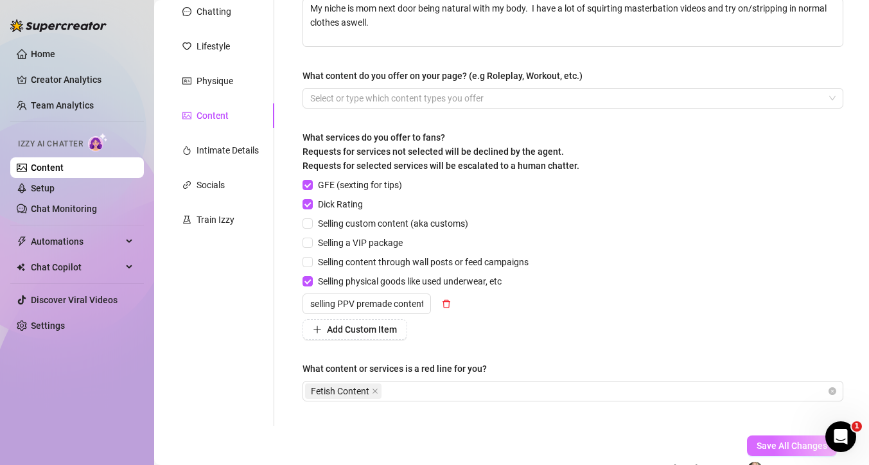
click at [786, 446] on span "Save All Changes" at bounding box center [792, 446] width 71 height 10
click at [210, 148] on div "Intimate Details" at bounding box center [228, 150] width 62 height 14
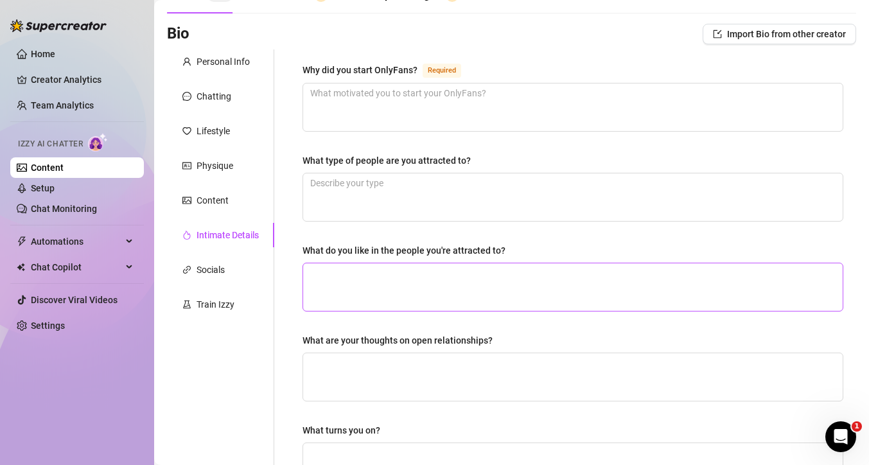
scroll to position [72, 0]
click at [378, 94] on textarea "Why did you start OnlyFans? Required" at bounding box center [573, 108] width 540 height 48
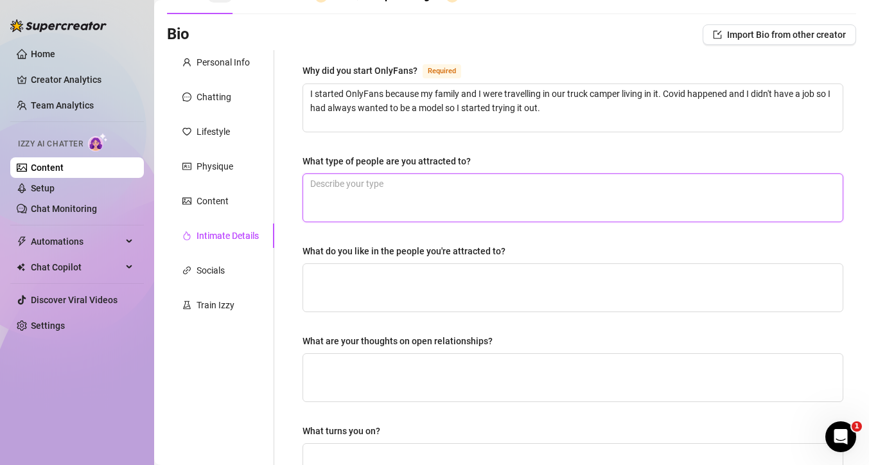
click at [400, 186] on textarea "What type of people are you attracted to?" at bounding box center [573, 198] width 540 height 48
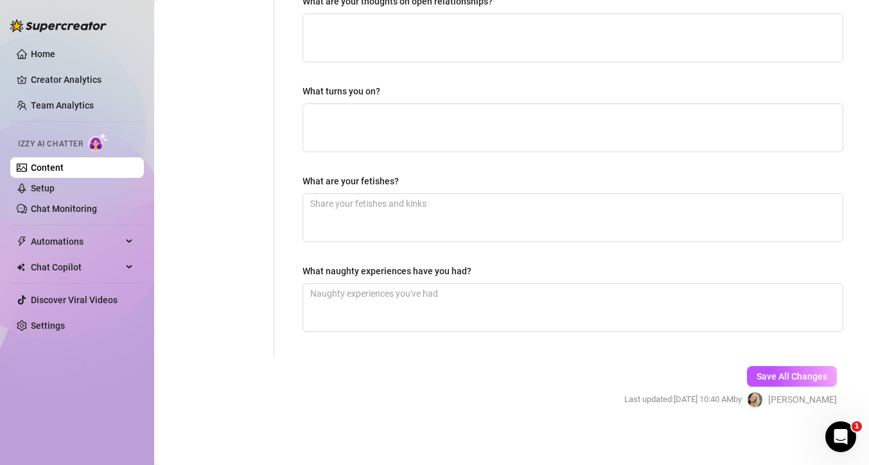
scroll to position [416, 0]
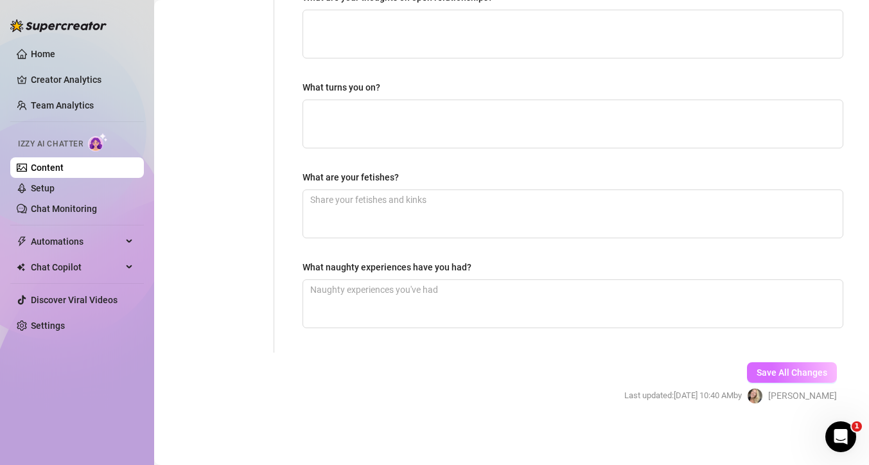
click at [772, 369] on span "Save All Changes" at bounding box center [792, 373] width 71 height 10
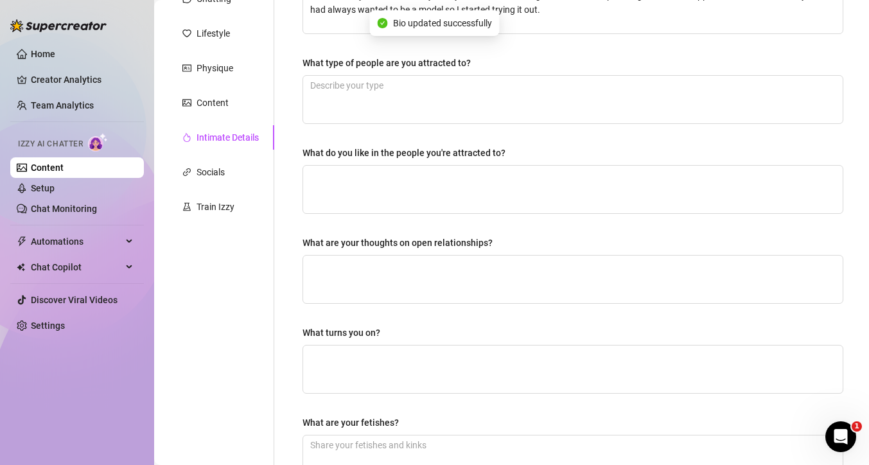
scroll to position [39, 0]
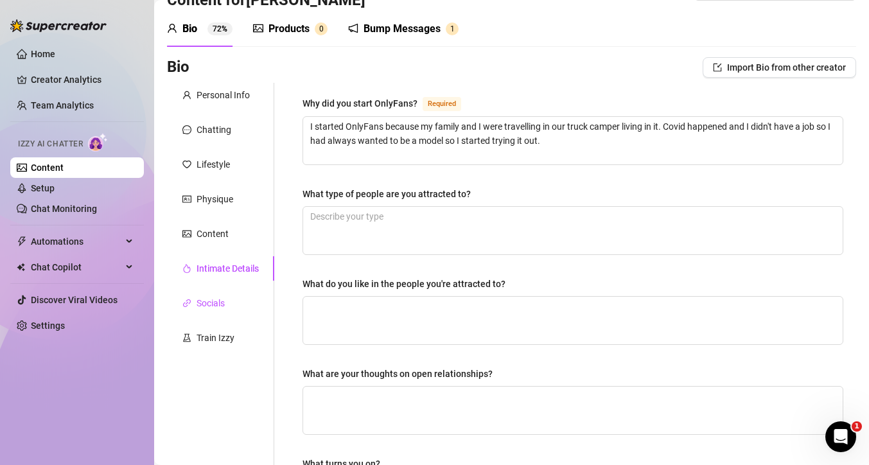
click at [210, 303] on div "Socials" at bounding box center [211, 303] width 28 height 14
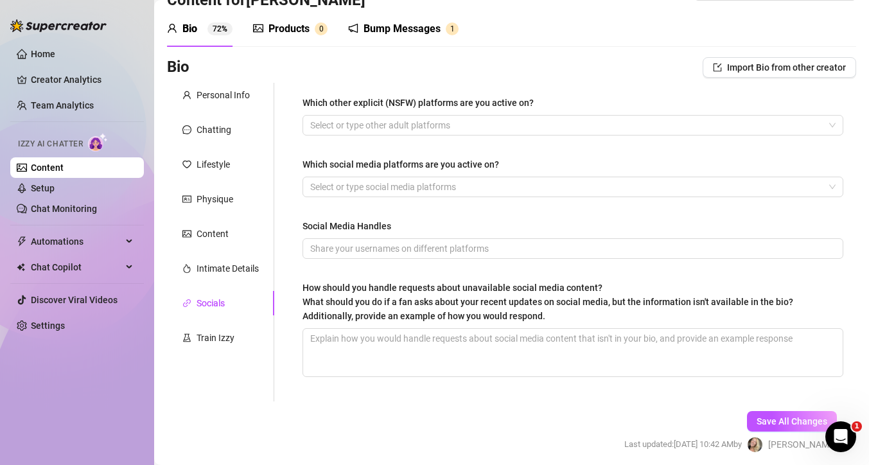
click at [491, 112] on div "Which other explicit (NSFW) platforms are you active on?" at bounding box center [573, 105] width 541 height 19
click at [492, 123] on div at bounding box center [566, 125] width 522 height 18
click at [567, 75] on div "Bio Import Bio from other creator" at bounding box center [511, 67] width 689 height 21
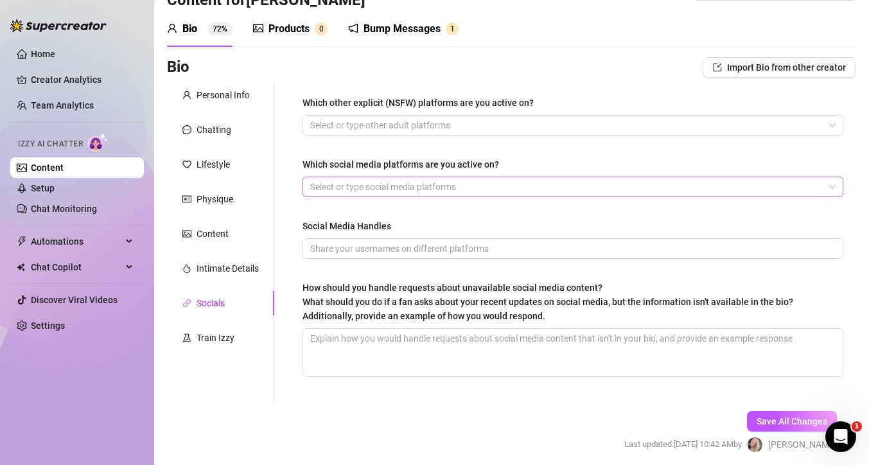
click at [425, 190] on div at bounding box center [566, 187] width 522 height 18
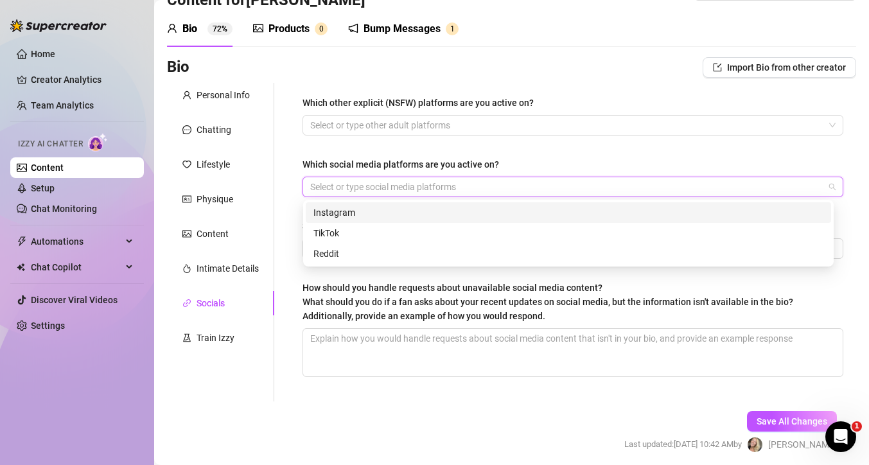
click at [407, 216] on div "Instagram" at bounding box center [569, 213] width 510 height 14
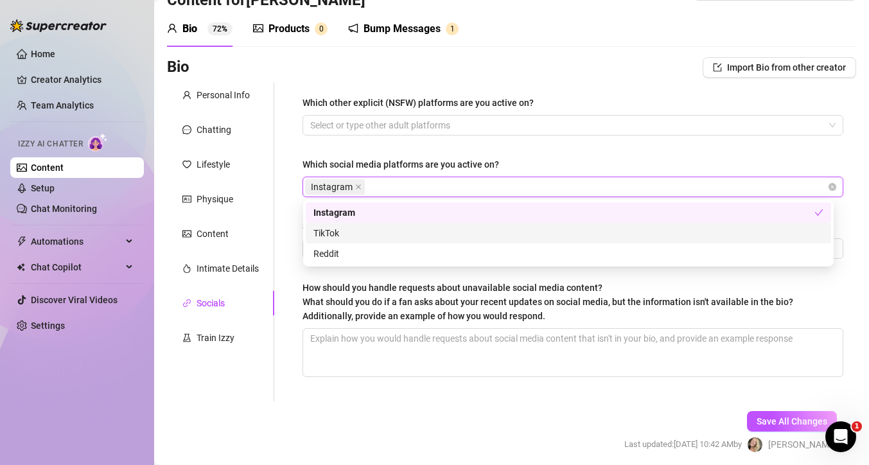
click at [395, 229] on div "TikTok" at bounding box center [569, 233] width 510 height 14
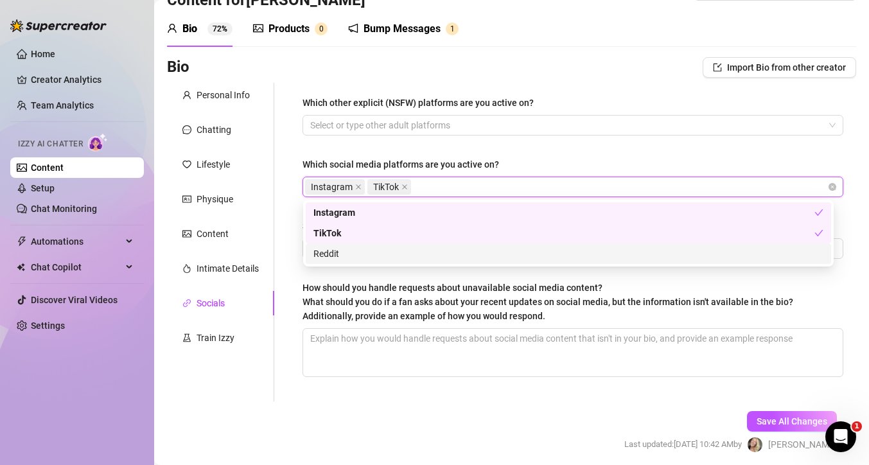
click at [428, 257] on div "Reddit" at bounding box center [569, 254] width 510 height 14
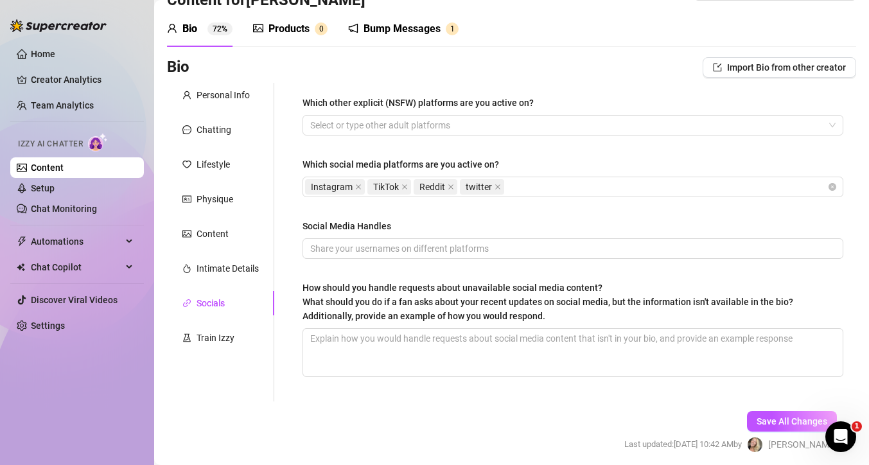
click at [562, 152] on div "Which other explicit (NSFW) platforms are you active on? Select or type other a…" at bounding box center [573, 242] width 541 height 293
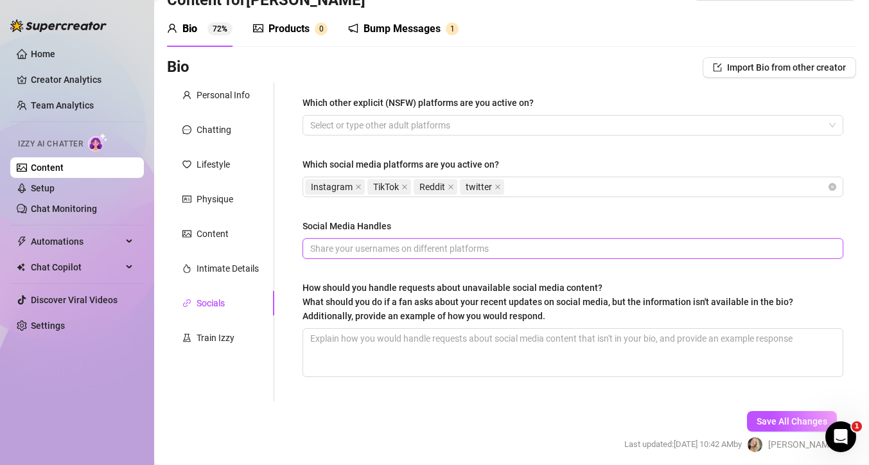
click at [396, 251] on input "Social Media Handles" at bounding box center [571, 249] width 523 height 14
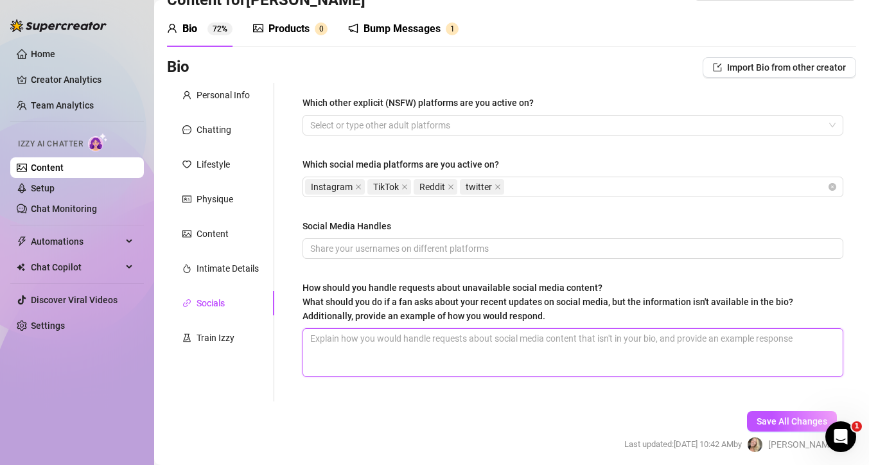
click at [383, 349] on textarea "How should you handle requests about unavailable social media content? What sho…" at bounding box center [573, 353] width 540 height 48
click at [351, 348] on textarea "How should you handle requests about unavailable social media content? What sho…" at bounding box center [573, 353] width 540 height 48
click at [763, 429] on button "Save All Changes" at bounding box center [792, 421] width 90 height 21
click at [55, 183] on link "Setup" at bounding box center [43, 188] width 24 height 10
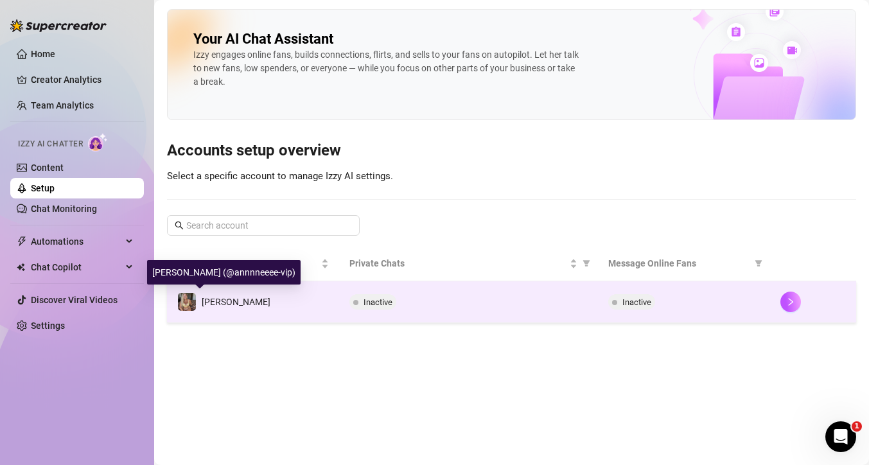
click at [213, 303] on span "[PERSON_NAME]" at bounding box center [236, 302] width 69 height 10
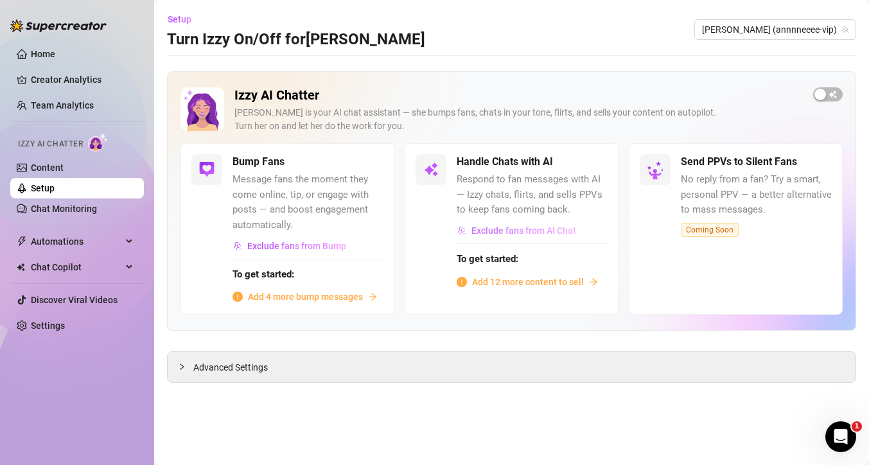
click at [520, 235] on span "Exclude fans from AI Chat" at bounding box center [524, 231] width 105 height 10
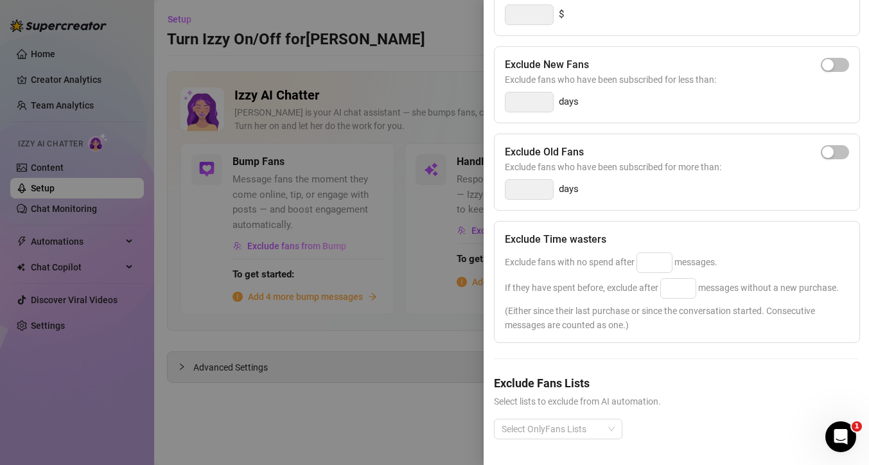
scroll to position [220, 0]
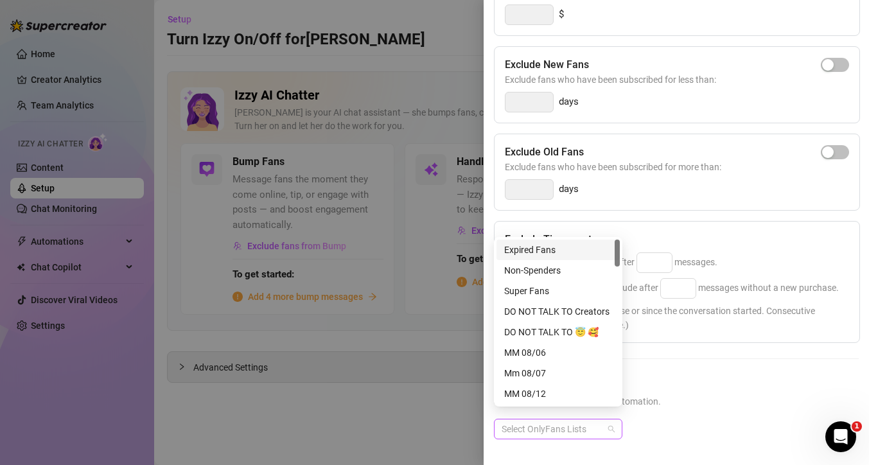
click at [611, 421] on div "Select OnlyFans Lists" at bounding box center [558, 429] width 129 height 21
click at [578, 311] on div "DO NOT TALK TO Creators" at bounding box center [558, 312] width 108 height 14
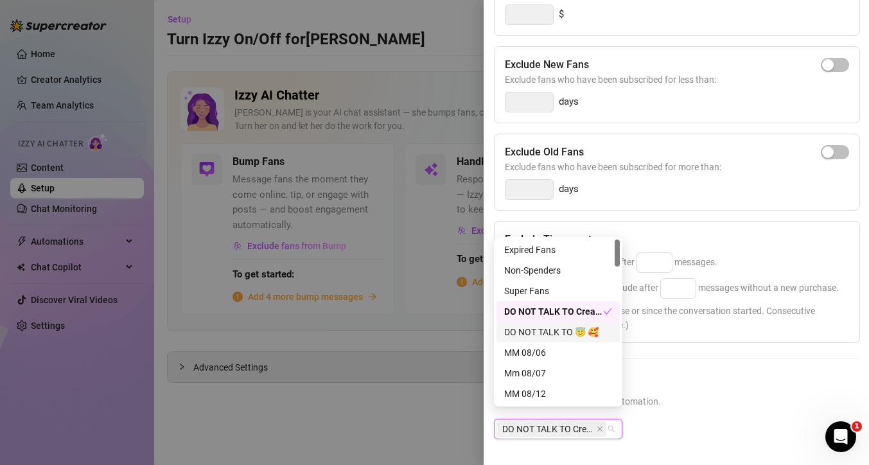
click at [573, 331] on div "DO NOT TALK TO 😇 🥰" at bounding box center [558, 332] width 108 height 14
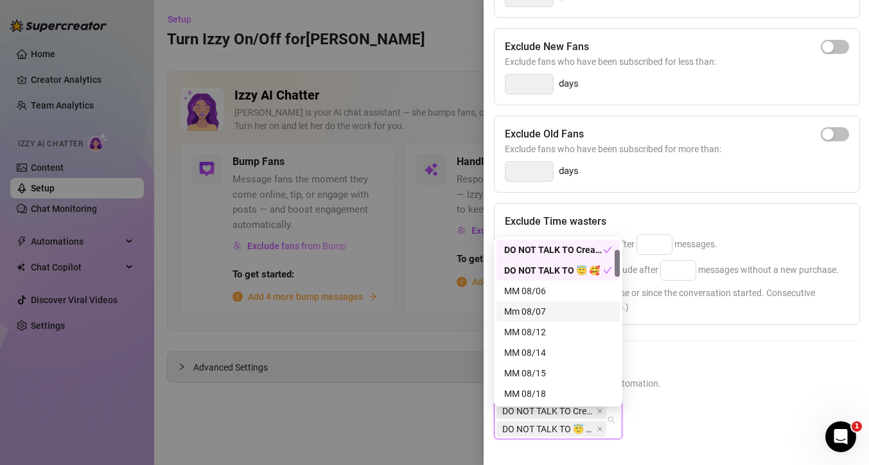
scroll to position [150, 0]
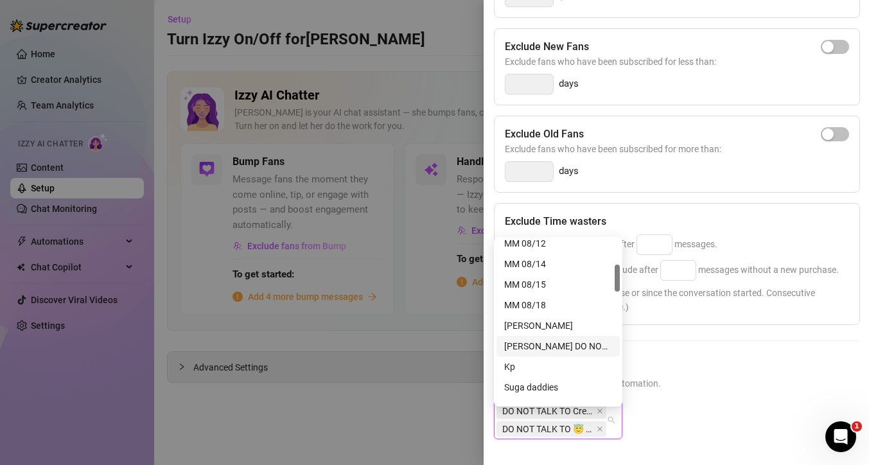
click at [569, 346] on div "[PERSON_NAME] DO NOT TALK TO" at bounding box center [558, 346] width 108 height 14
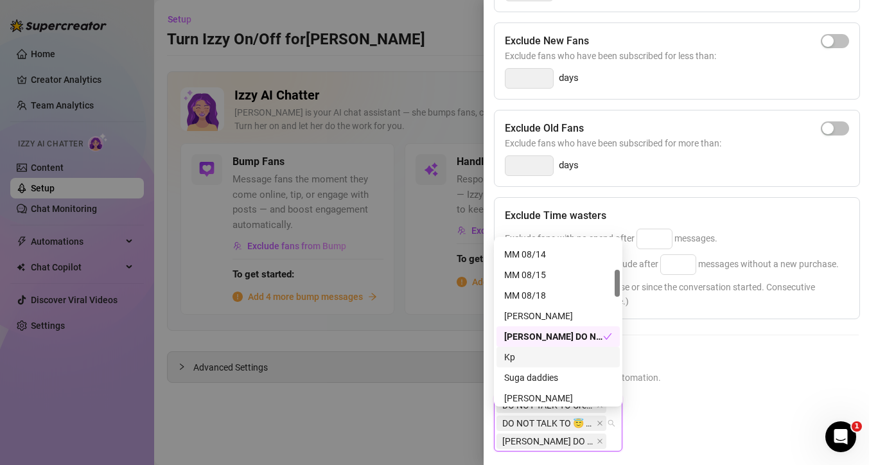
scroll to position [182, 0]
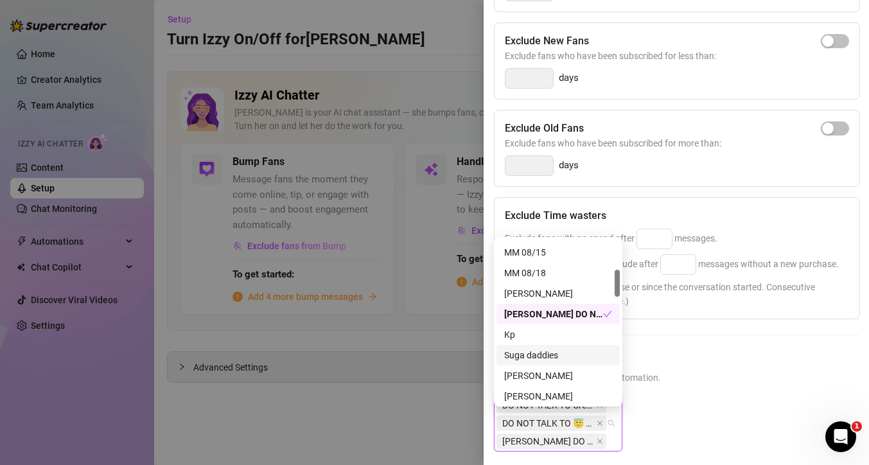
click at [563, 355] on div "Suga daddies" at bounding box center [558, 355] width 108 height 14
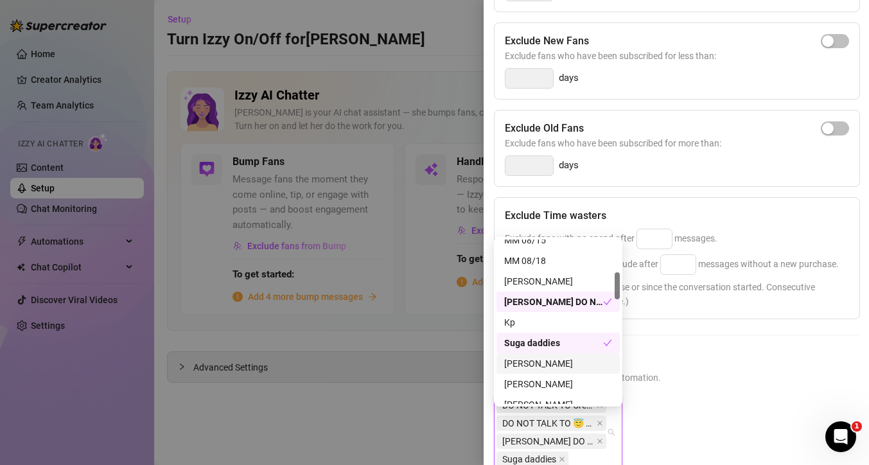
scroll to position [197, 0]
click at [566, 359] on div "[PERSON_NAME]" at bounding box center [558, 361] width 108 height 14
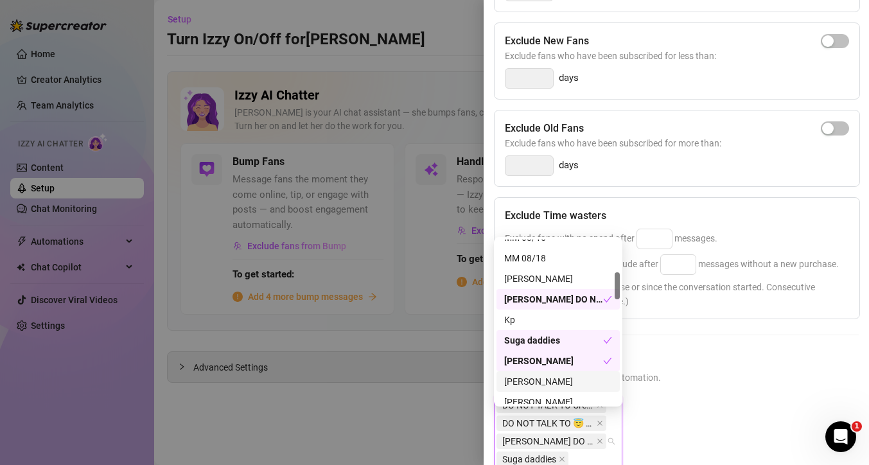
click at [567, 380] on div "[PERSON_NAME]" at bounding box center [558, 382] width 108 height 14
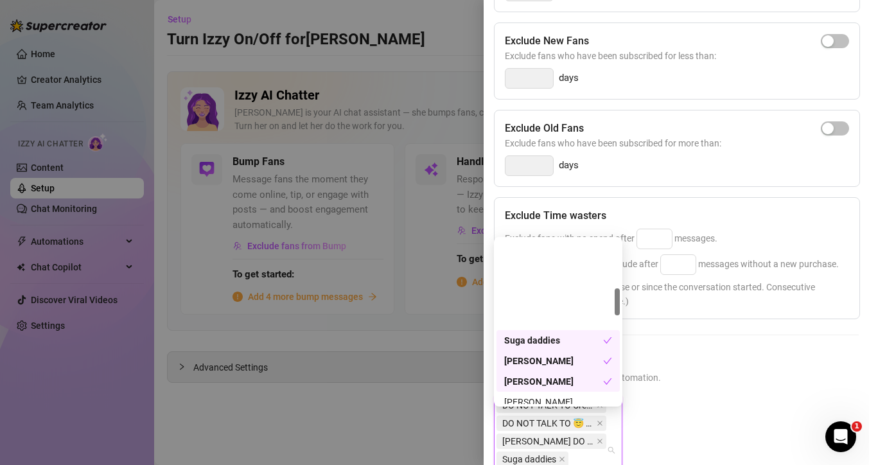
scroll to position [290, 0]
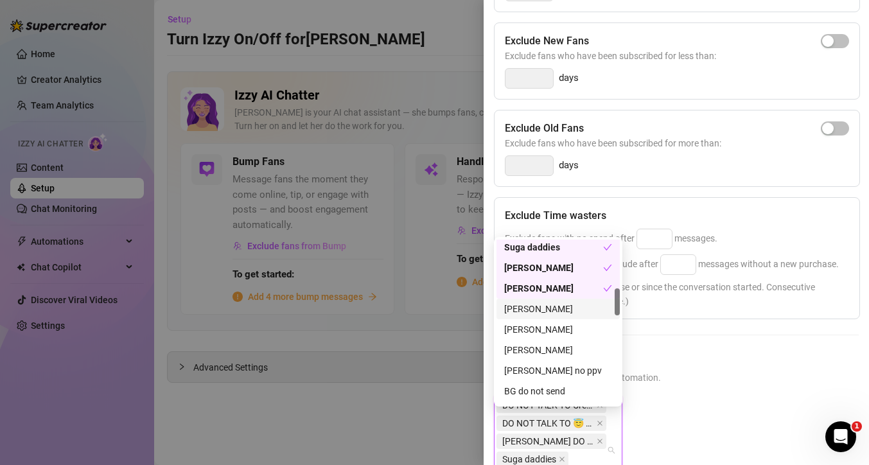
click at [543, 314] on div "[PERSON_NAME]" at bounding box center [558, 309] width 108 height 14
click at [551, 373] on div "[PERSON_NAME] no ppv" at bounding box center [558, 371] width 108 height 14
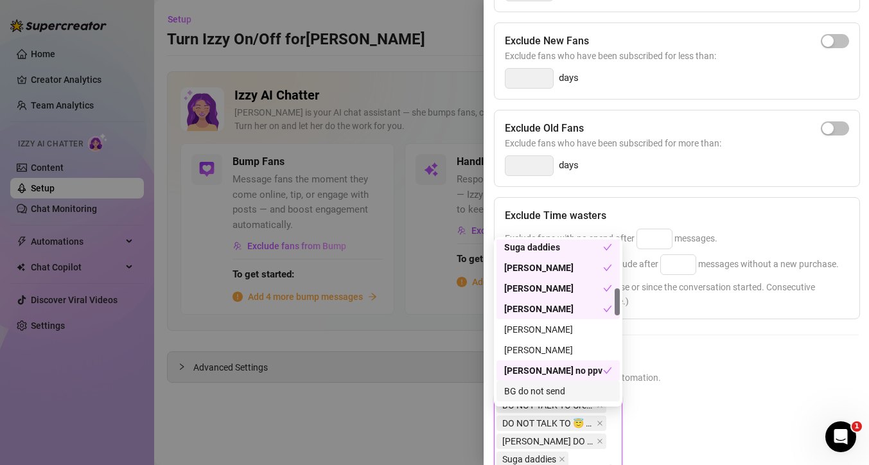
click at [556, 393] on div "BG do not send" at bounding box center [558, 391] width 108 height 14
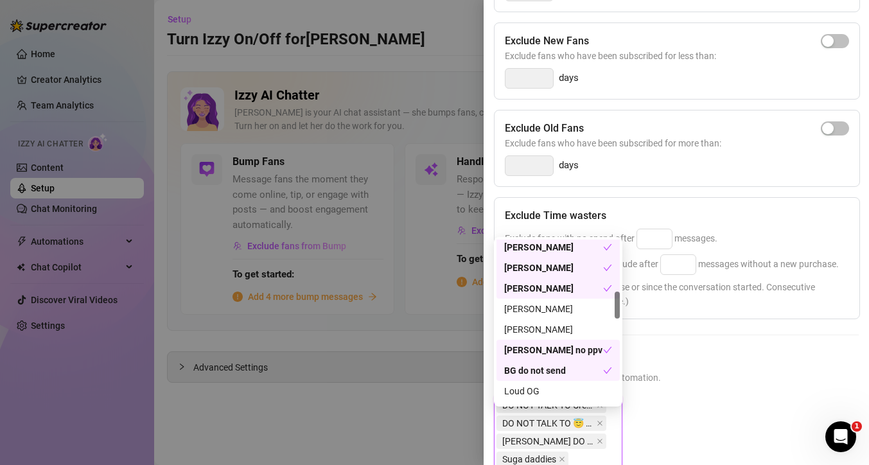
scroll to position [330, 0]
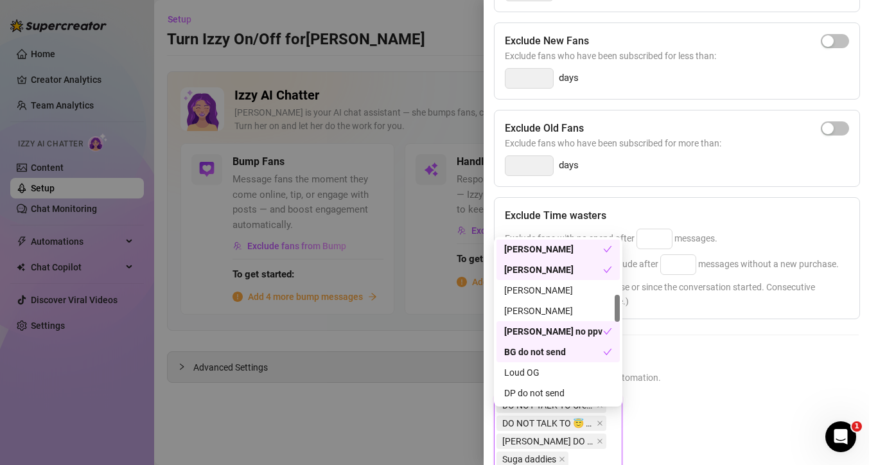
click at [556, 350] on div "BG do not send" at bounding box center [553, 352] width 99 height 14
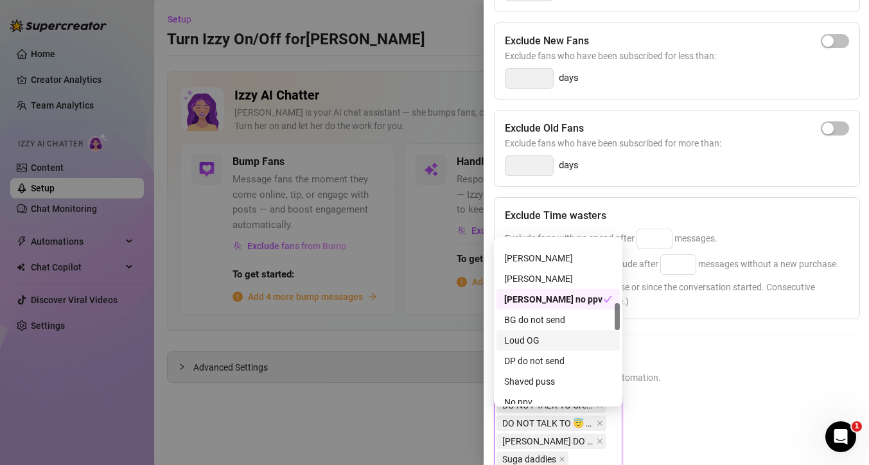
scroll to position [382, 0]
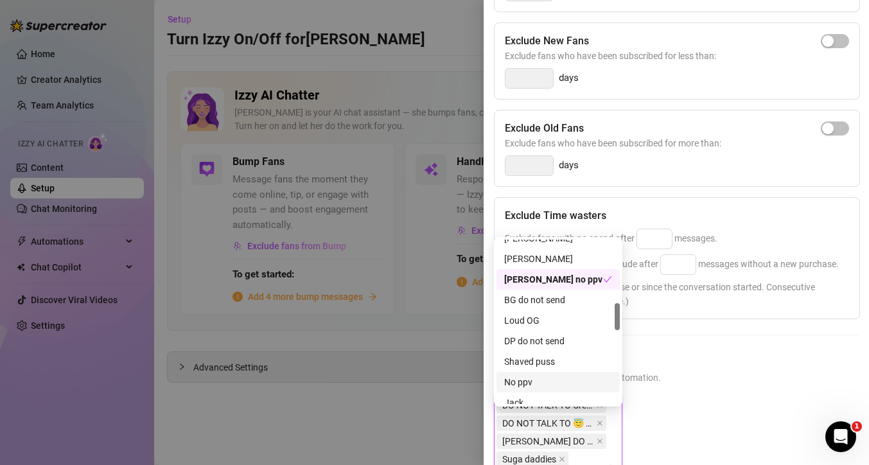
click at [562, 378] on div "No ppv" at bounding box center [558, 382] width 108 height 14
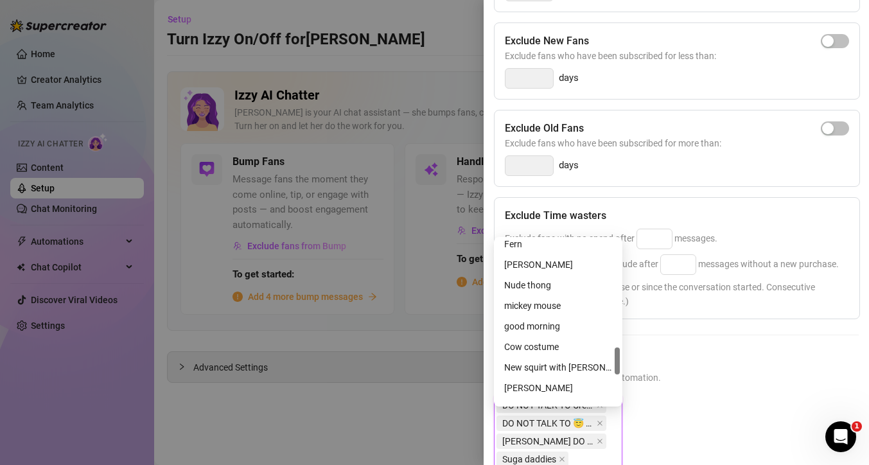
scroll to position [663, 0]
click at [561, 369] on div "[PERSON_NAME]" at bounding box center [558, 368] width 108 height 14
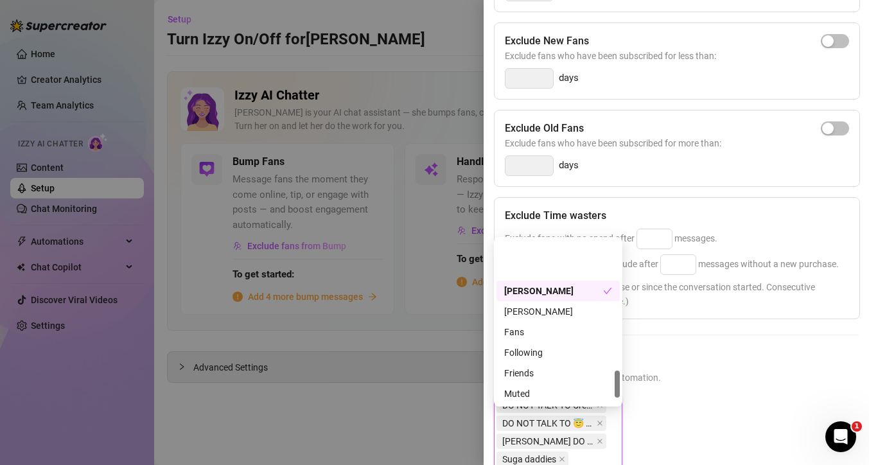
scroll to position [782, 0]
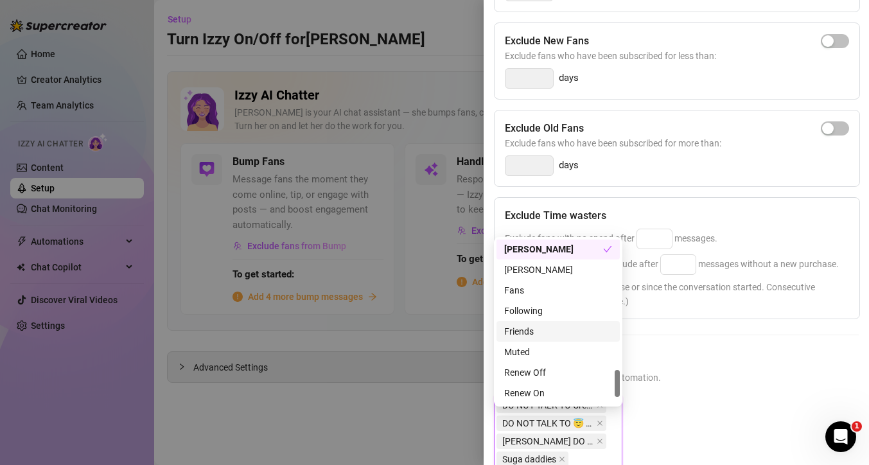
click at [544, 332] on div "Friends" at bounding box center [558, 331] width 108 height 14
click at [571, 354] on div "Muted" at bounding box center [558, 352] width 108 height 14
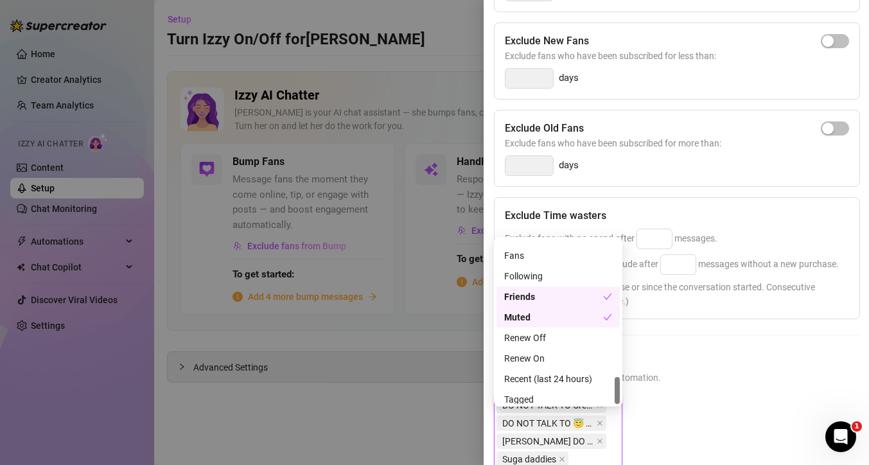
scroll to position [822, 0]
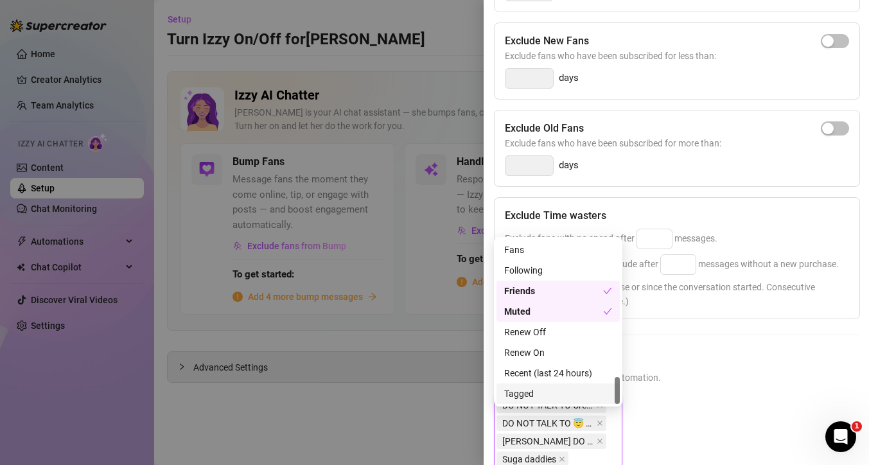
click at [547, 389] on div "Tagged" at bounding box center [558, 394] width 108 height 14
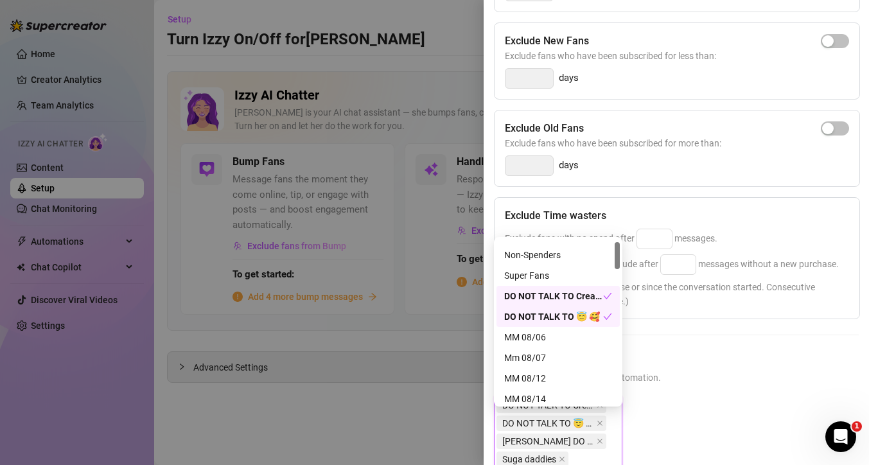
scroll to position [0, 0]
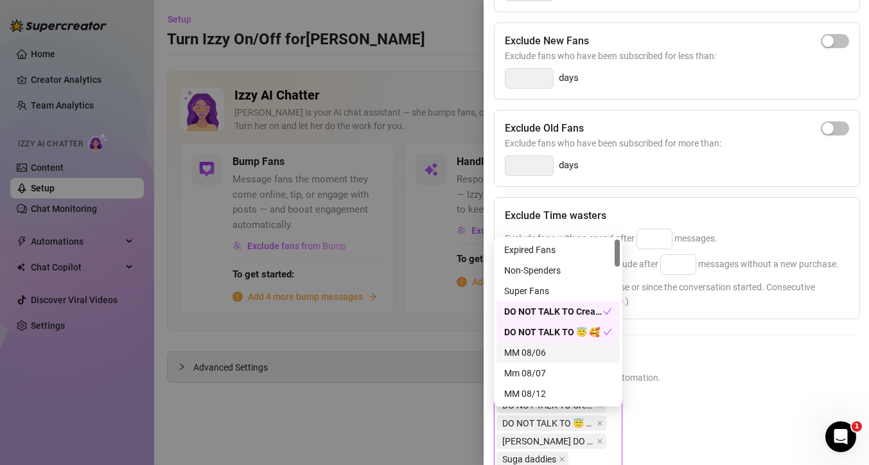
click at [739, 385] on span "Select lists to exclude from AI automation." at bounding box center [676, 378] width 365 height 14
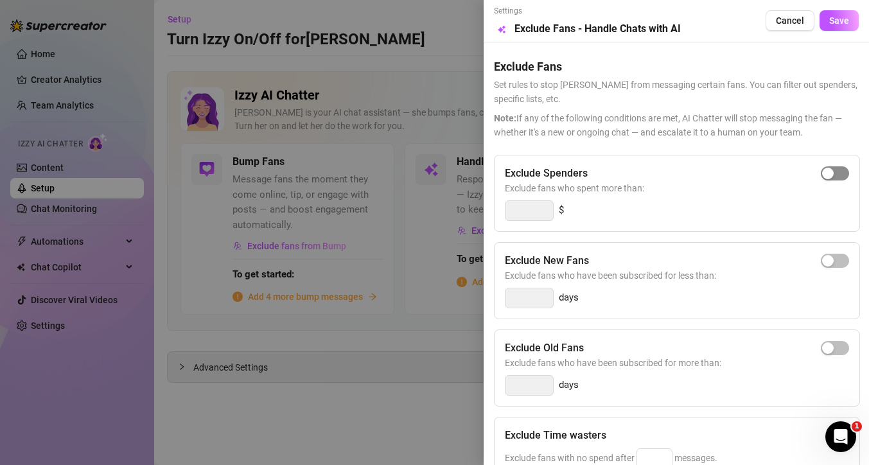
click at [822, 174] on div "button" at bounding box center [828, 174] width 12 height 12
click at [820, 20] on button "Save" at bounding box center [839, 20] width 39 height 21
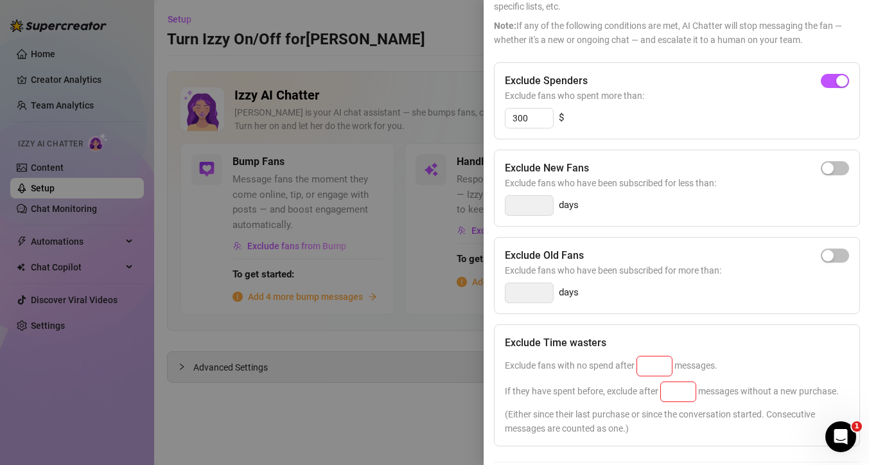
scroll to position [93, 0]
click at [653, 364] on input at bounding box center [654, 365] width 35 height 19
click at [683, 393] on input at bounding box center [678, 391] width 35 height 19
click at [652, 370] on input "25" at bounding box center [654, 365] width 35 height 19
click at [666, 387] on input at bounding box center [678, 391] width 35 height 19
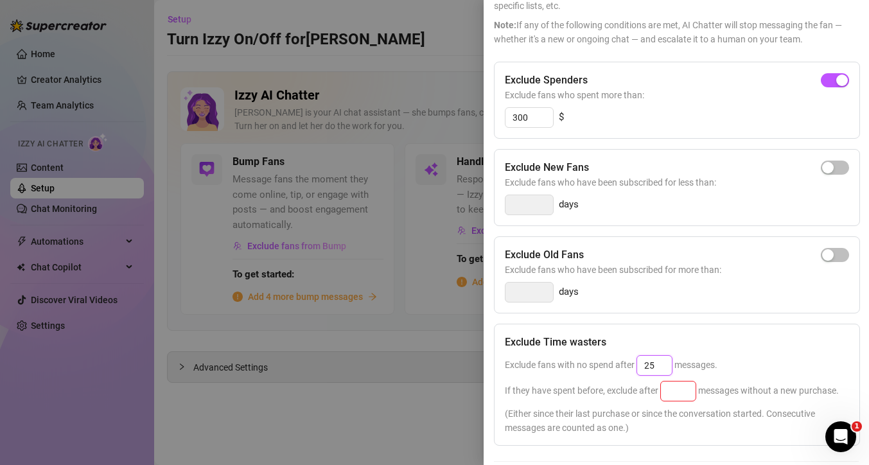
drag, startPoint x: 659, startPoint y: 368, endPoint x: 595, endPoint y: 366, distance: 64.3
click at [597, 371] on div "Exclude fans with no spend after 25 messages." at bounding box center [677, 365] width 344 height 21
click at [694, 395] on input at bounding box center [678, 391] width 35 height 19
drag, startPoint x: 667, startPoint y: 368, endPoint x: 592, endPoint y: 370, distance: 75.2
click at [592, 370] on div "Exclude fans with no spend after 25 messages." at bounding box center [677, 365] width 344 height 21
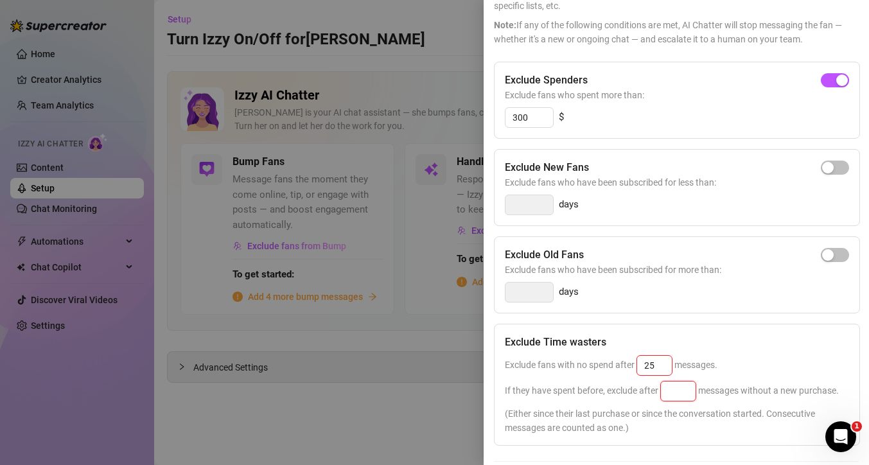
click at [691, 390] on input at bounding box center [678, 391] width 35 height 19
click at [673, 367] on span "Exclude fans with no spend after 25 messages." at bounding box center [611, 365] width 213 height 10
click at [679, 399] on input at bounding box center [678, 391] width 35 height 19
click at [766, 402] on div "If they have spent before, exclude after messages without a new purchase." at bounding box center [677, 391] width 344 height 21
click at [662, 402] on div "If they have spent before, exclude after messages without a new purchase." at bounding box center [677, 391] width 344 height 21
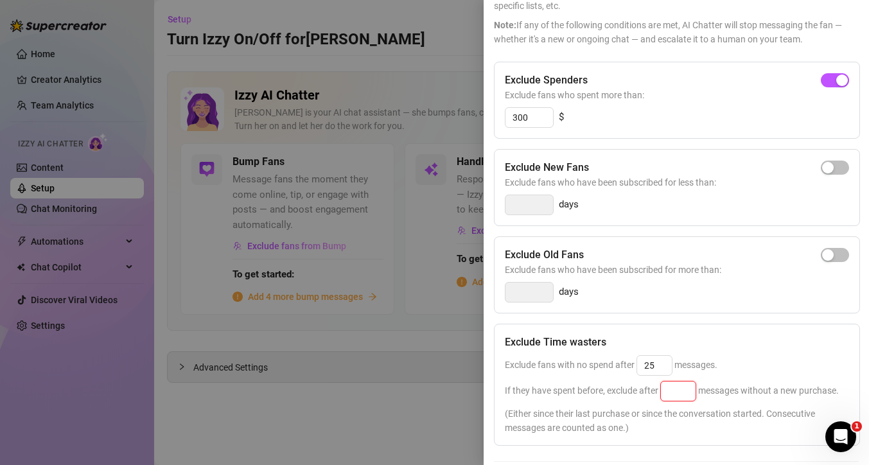
click at [662, 389] on input at bounding box center [678, 391] width 35 height 19
click at [742, 435] on span "(Either since their last purchase or since the conversation started. Consecutiv…" at bounding box center [677, 421] width 344 height 28
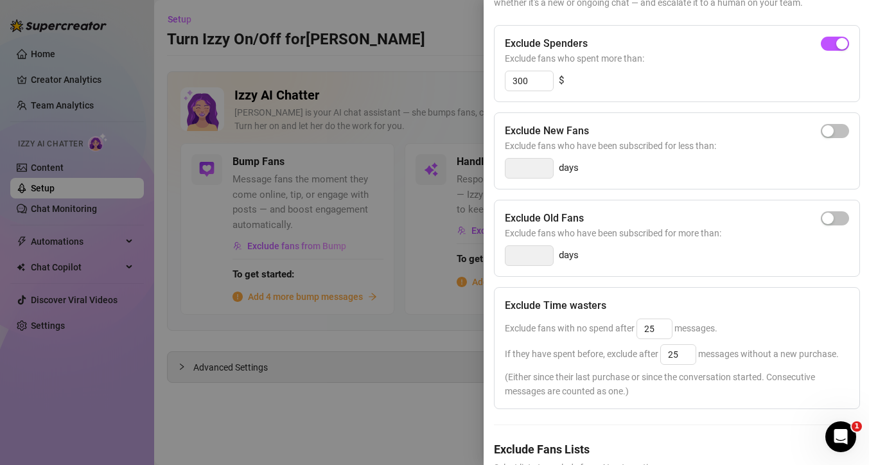
scroll to position [0, 0]
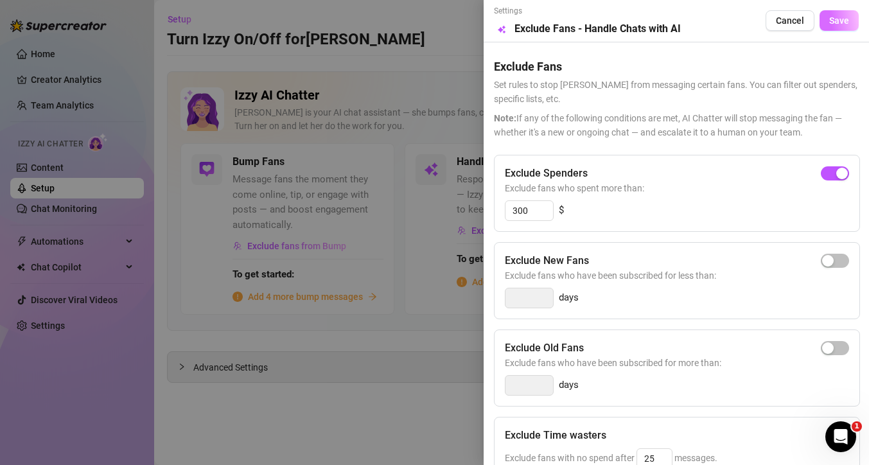
click at [822, 26] on button "Save" at bounding box center [839, 20] width 39 height 21
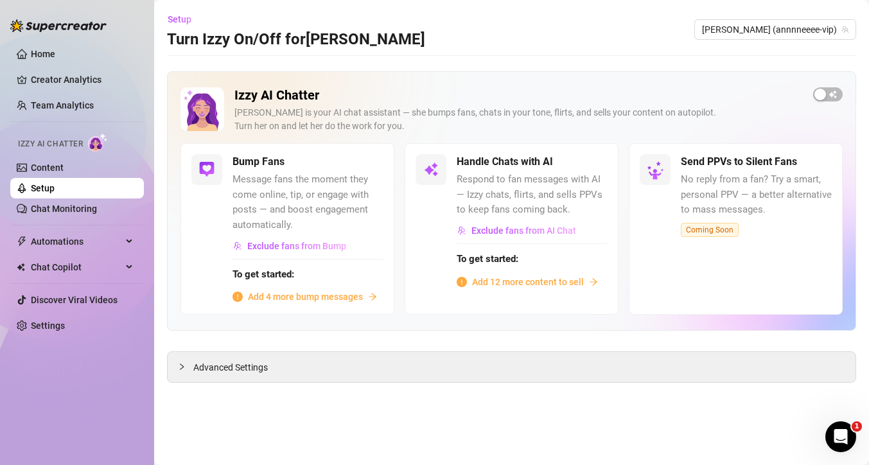
click at [509, 281] on span "Add 12 more content to sell" at bounding box center [528, 282] width 112 height 14
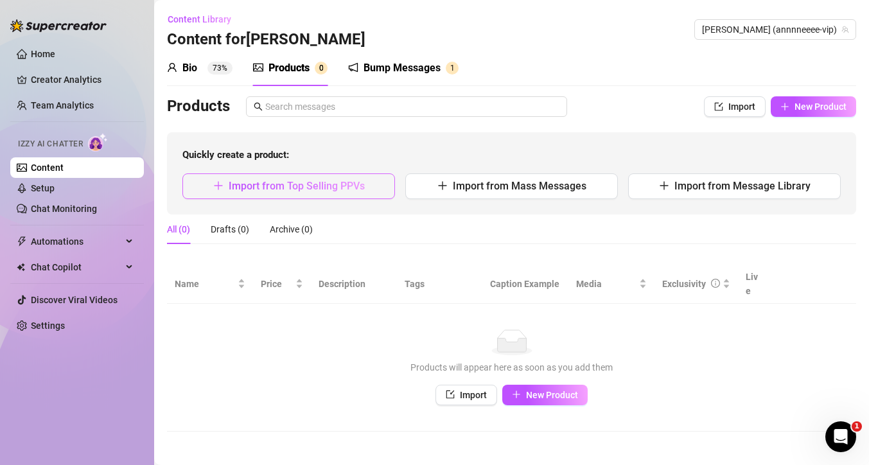
click at [299, 193] on button "Import from Top Selling PPVs" at bounding box center [288, 186] width 213 height 26
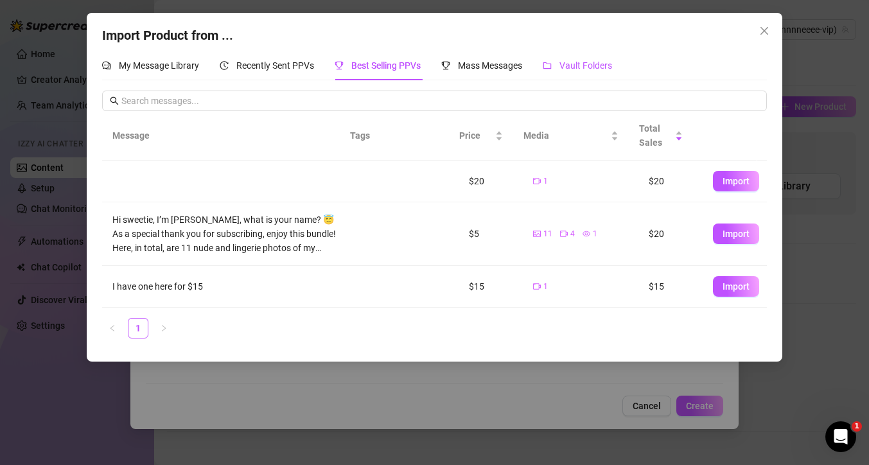
click at [567, 64] on span "Vault Folders" at bounding box center [586, 65] width 53 height 10
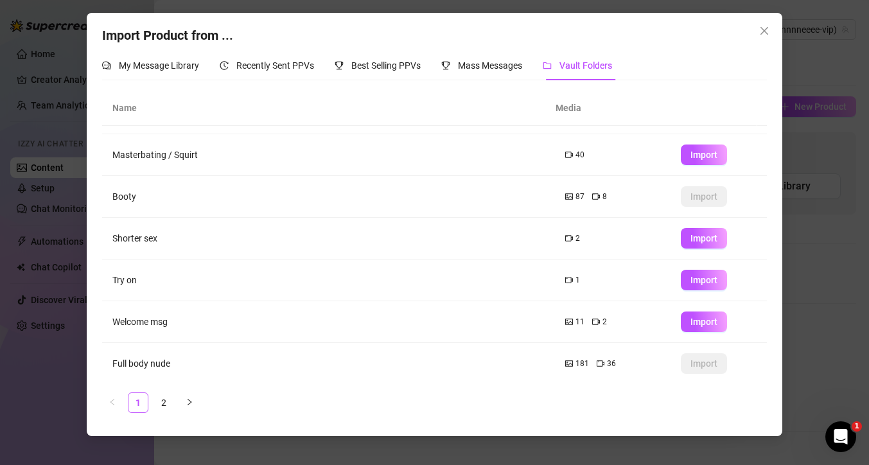
scroll to position [76, 0]
click at [696, 157] on span "Import" at bounding box center [704, 154] width 27 height 10
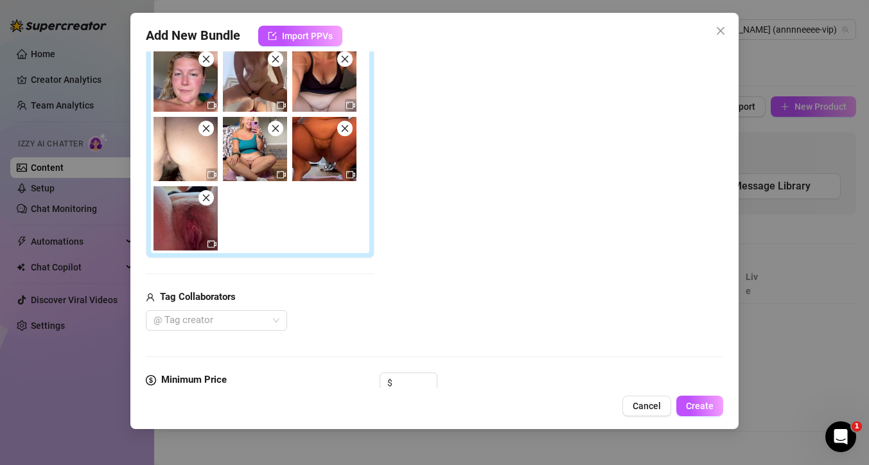
scroll to position [262, 0]
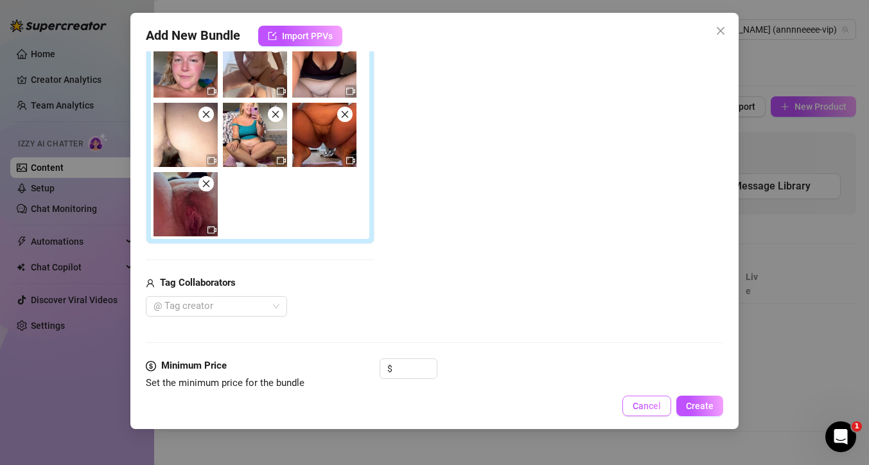
click at [648, 404] on span "Cancel" at bounding box center [647, 406] width 28 height 10
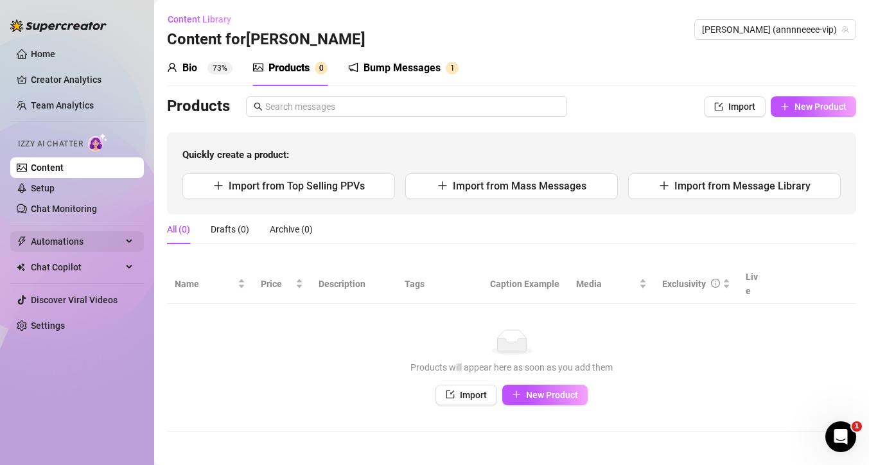
click at [99, 236] on span "Automations" at bounding box center [76, 241] width 91 height 21
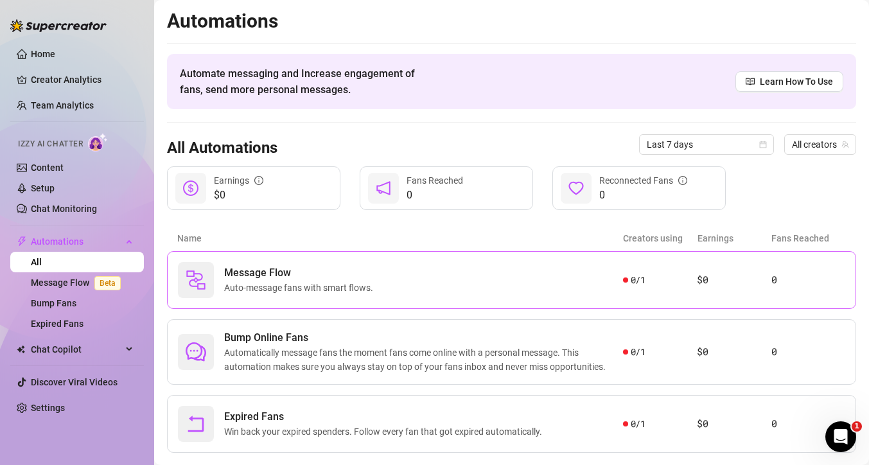
click at [274, 275] on span "Message Flow" at bounding box center [301, 272] width 154 height 15
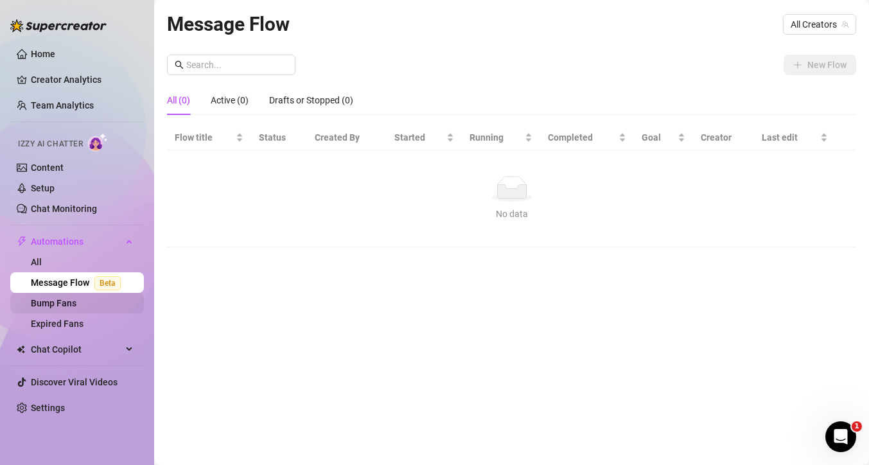
click at [55, 305] on link "Bump Fans" at bounding box center [54, 303] width 46 height 10
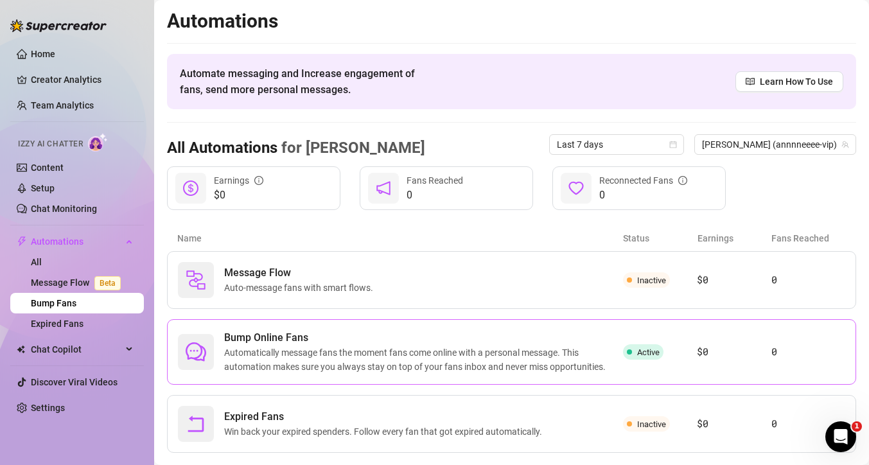
click at [335, 360] on span "Automatically message fans the moment fans come online with a personal message.…" at bounding box center [423, 360] width 399 height 28
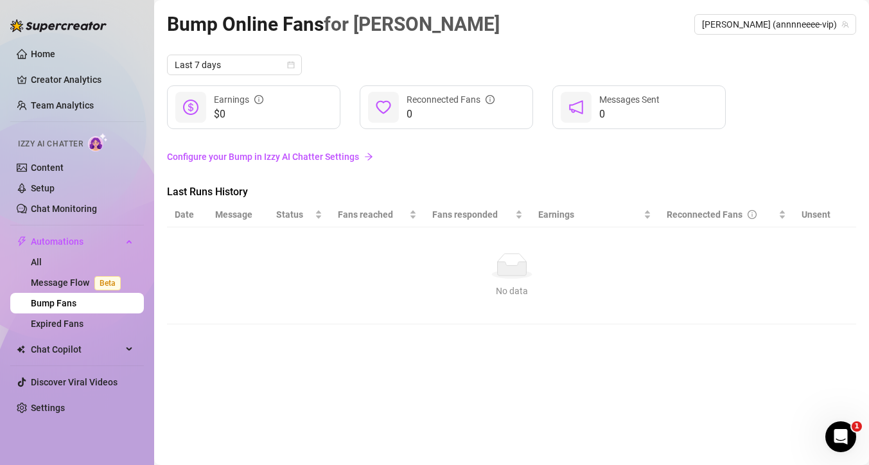
click at [320, 155] on link "Configure your Bump in Izzy AI Chatter Settings" at bounding box center [511, 157] width 689 height 14
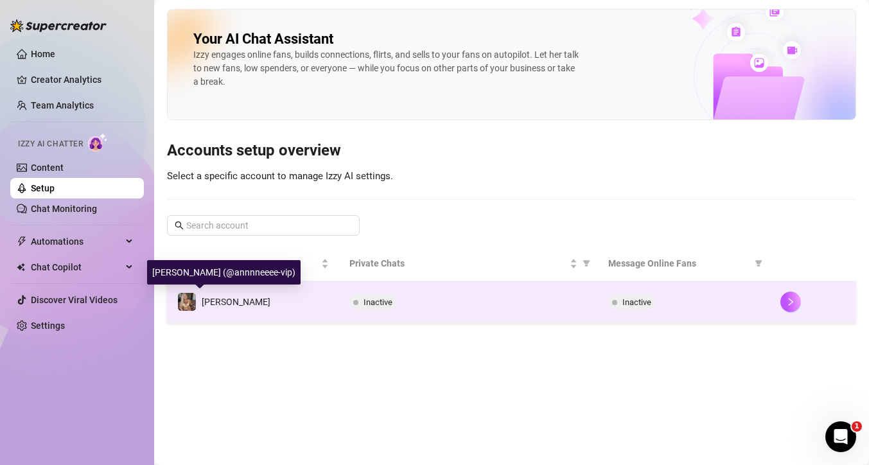
click at [213, 305] on span "[PERSON_NAME]" at bounding box center [236, 302] width 69 height 10
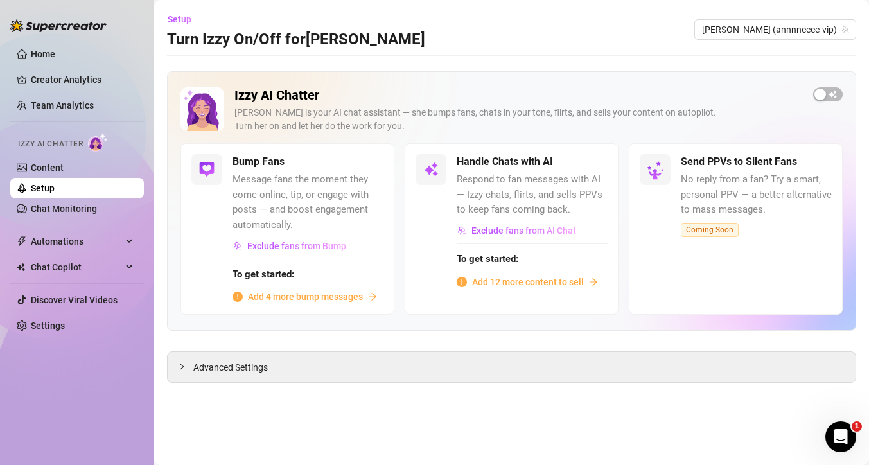
click at [281, 297] on span "Add 4 more bump messages" at bounding box center [305, 297] width 115 height 14
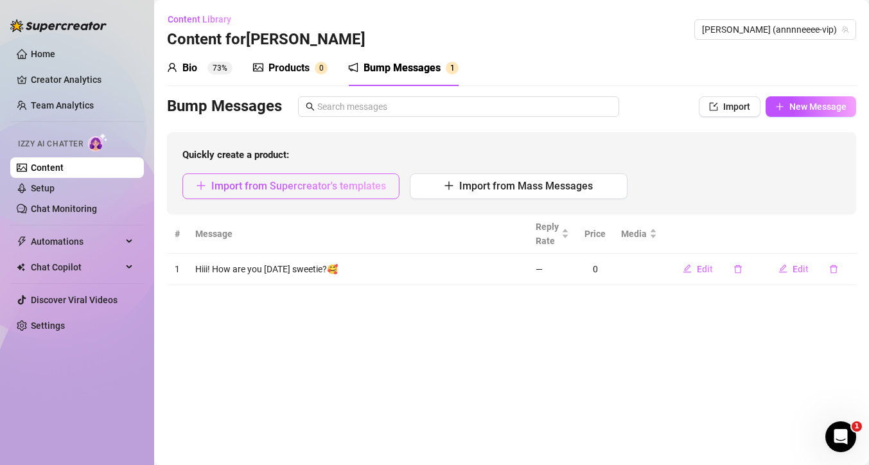
click at [361, 188] on span "Import from Supercreator's templates" at bounding box center [298, 186] width 175 height 12
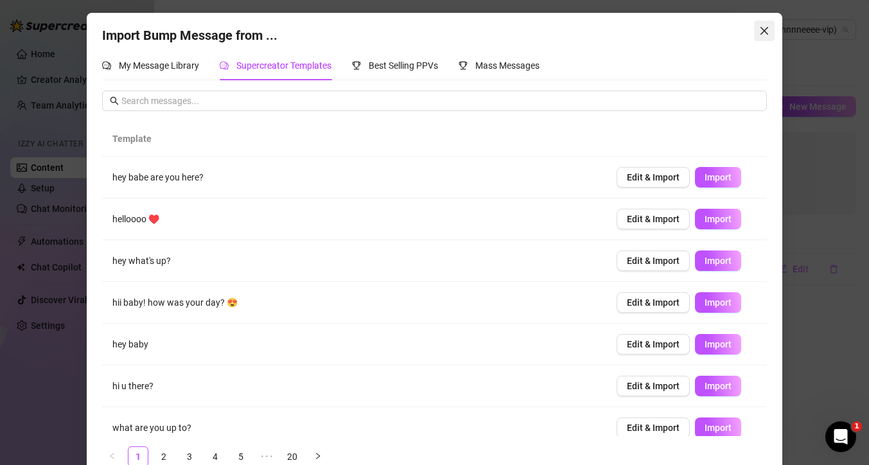
click at [760, 35] on icon "close" at bounding box center [765, 31] width 10 height 10
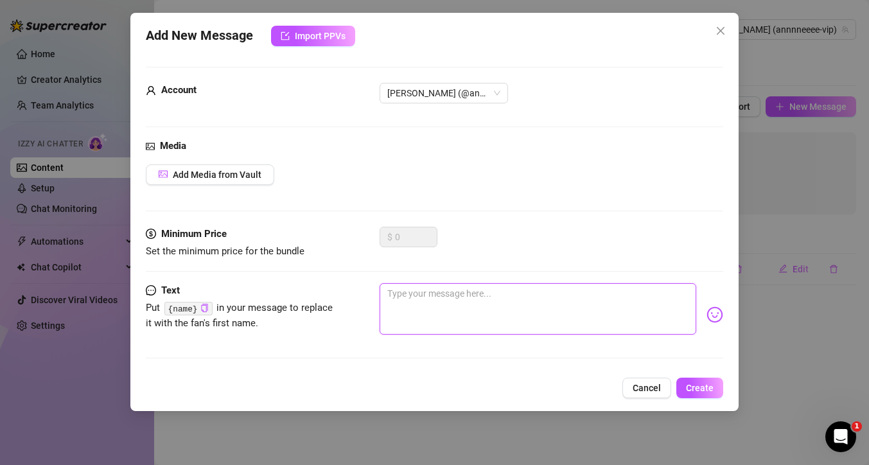
click at [409, 294] on textarea at bounding box center [538, 308] width 317 height 51
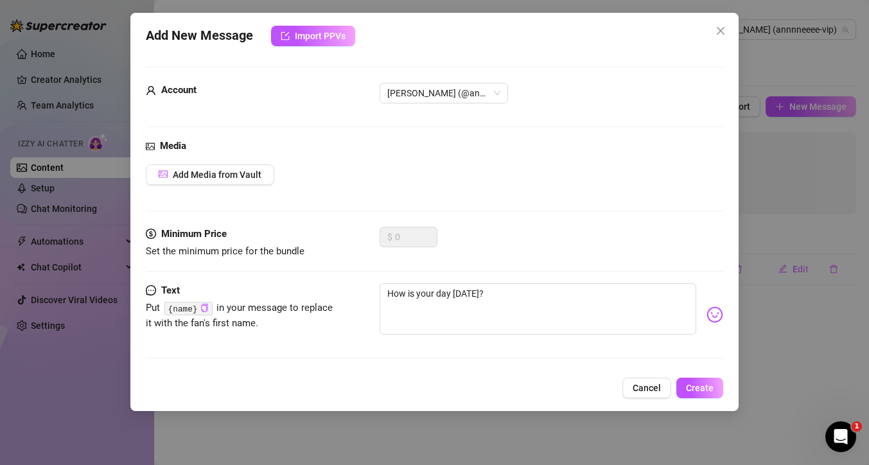
click at [707, 319] on img at bounding box center [715, 315] width 17 height 17
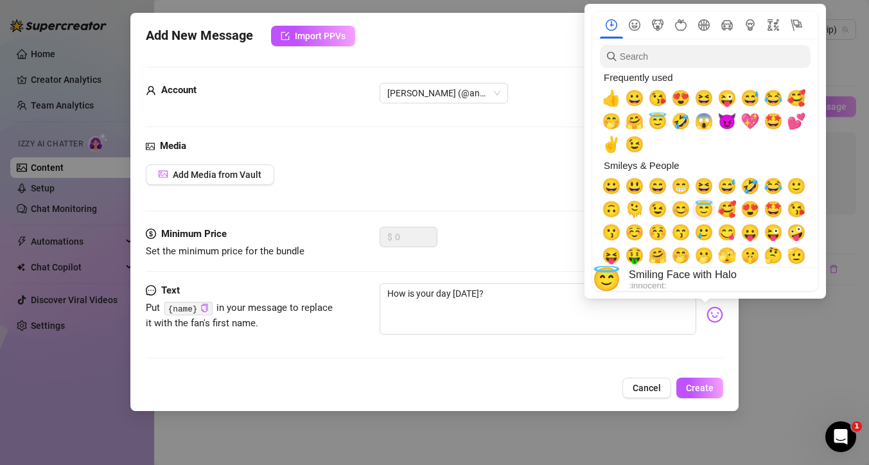
click at [706, 212] on span "😇" at bounding box center [704, 209] width 19 height 18
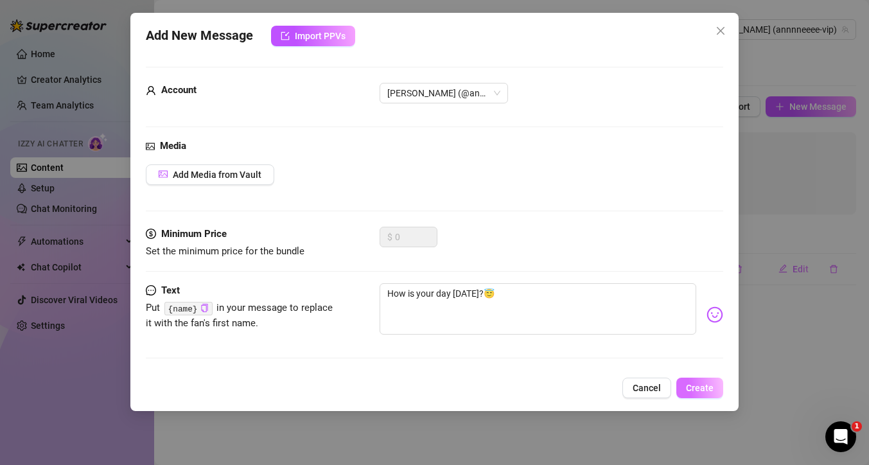
click at [696, 391] on span "Create" at bounding box center [700, 388] width 28 height 10
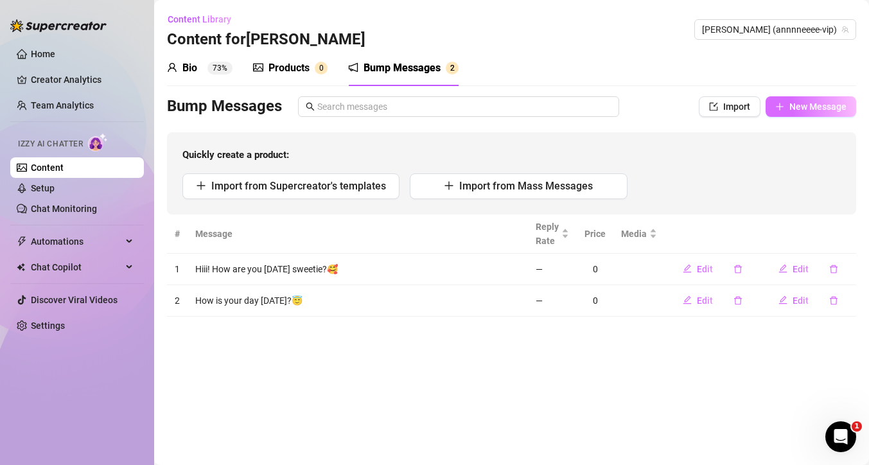
click at [829, 103] on span "New Message" at bounding box center [818, 107] width 57 height 10
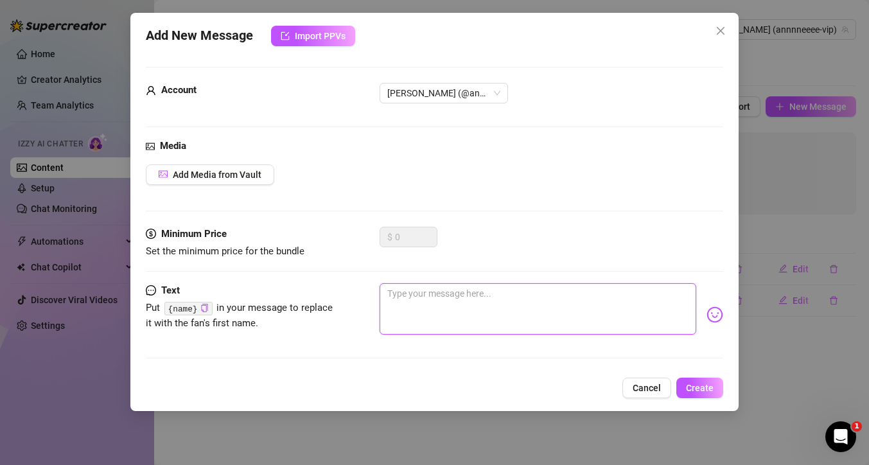
click at [502, 299] on textarea at bounding box center [538, 308] width 317 height 51
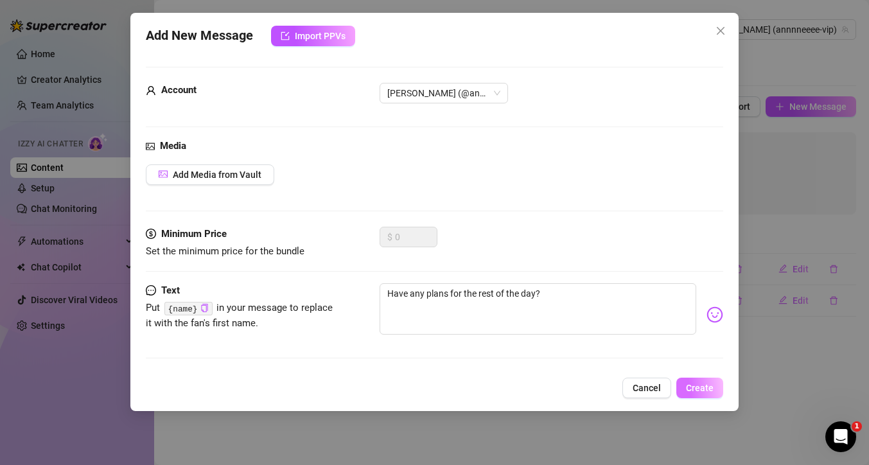
click at [711, 390] on span "Create" at bounding box center [700, 388] width 28 height 10
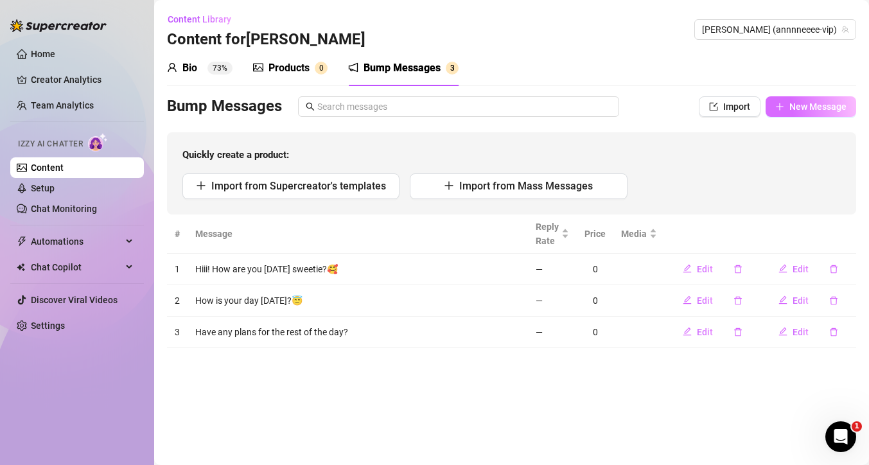
click at [812, 102] on span "New Message" at bounding box center [818, 107] width 57 height 10
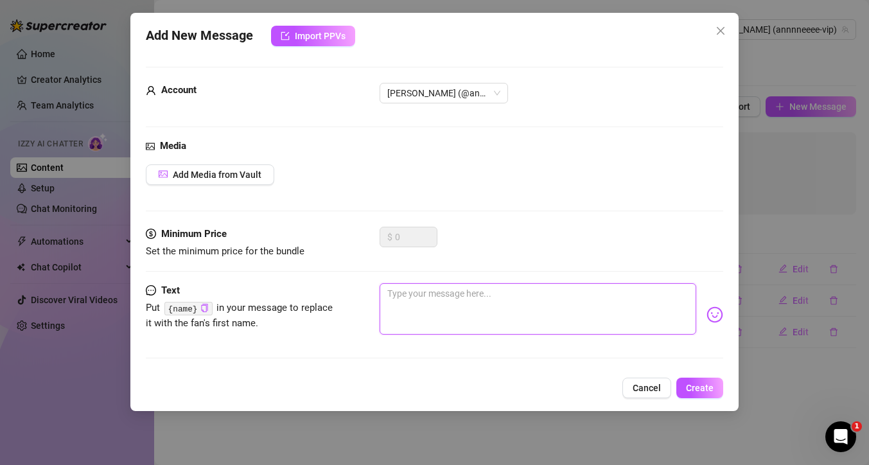
click at [416, 297] on textarea at bounding box center [538, 308] width 317 height 51
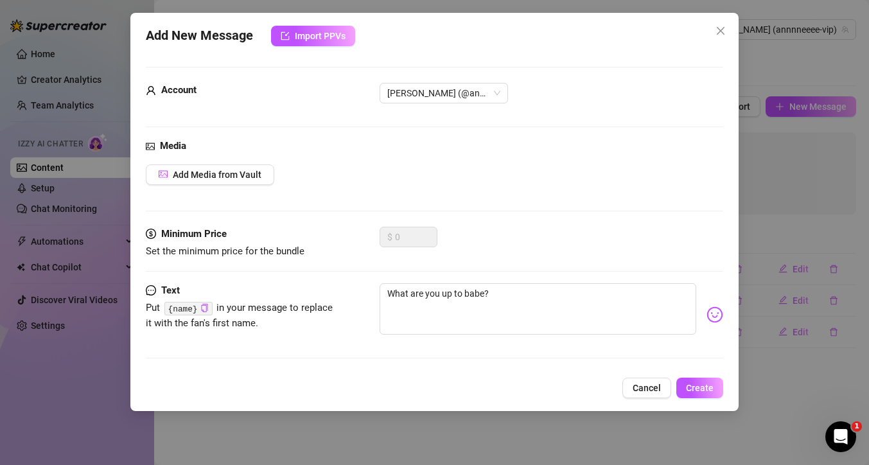
click at [707, 319] on img at bounding box center [715, 315] width 17 height 17
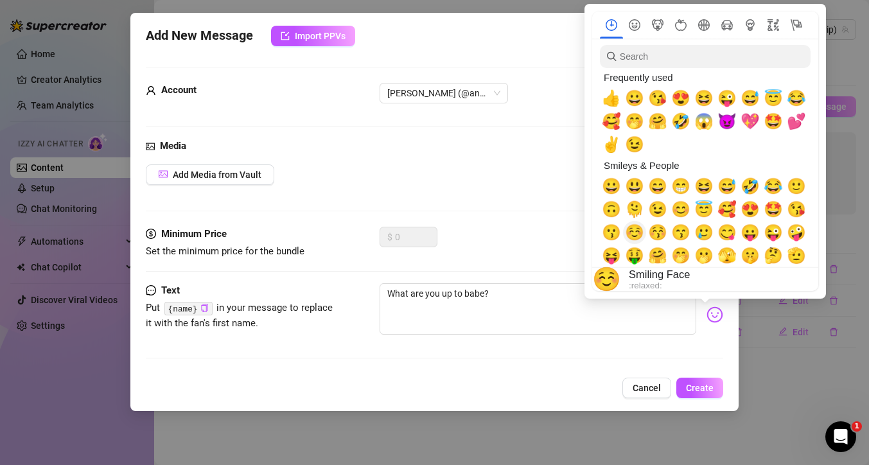
click at [636, 232] on span "☺️" at bounding box center [634, 233] width 19 height 18
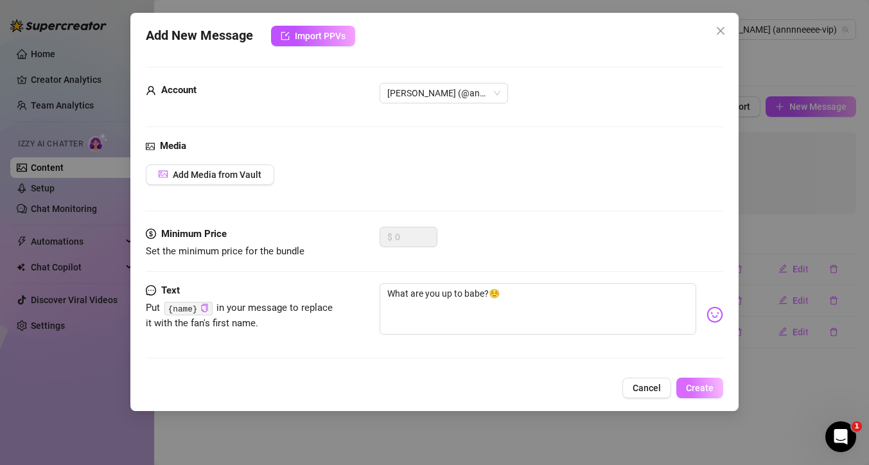
click at [710, 389] on span "Create" at bounding box center [700, 388] width 28 height 10
